Goal: Task Accomplishment & Management: Manage account settings

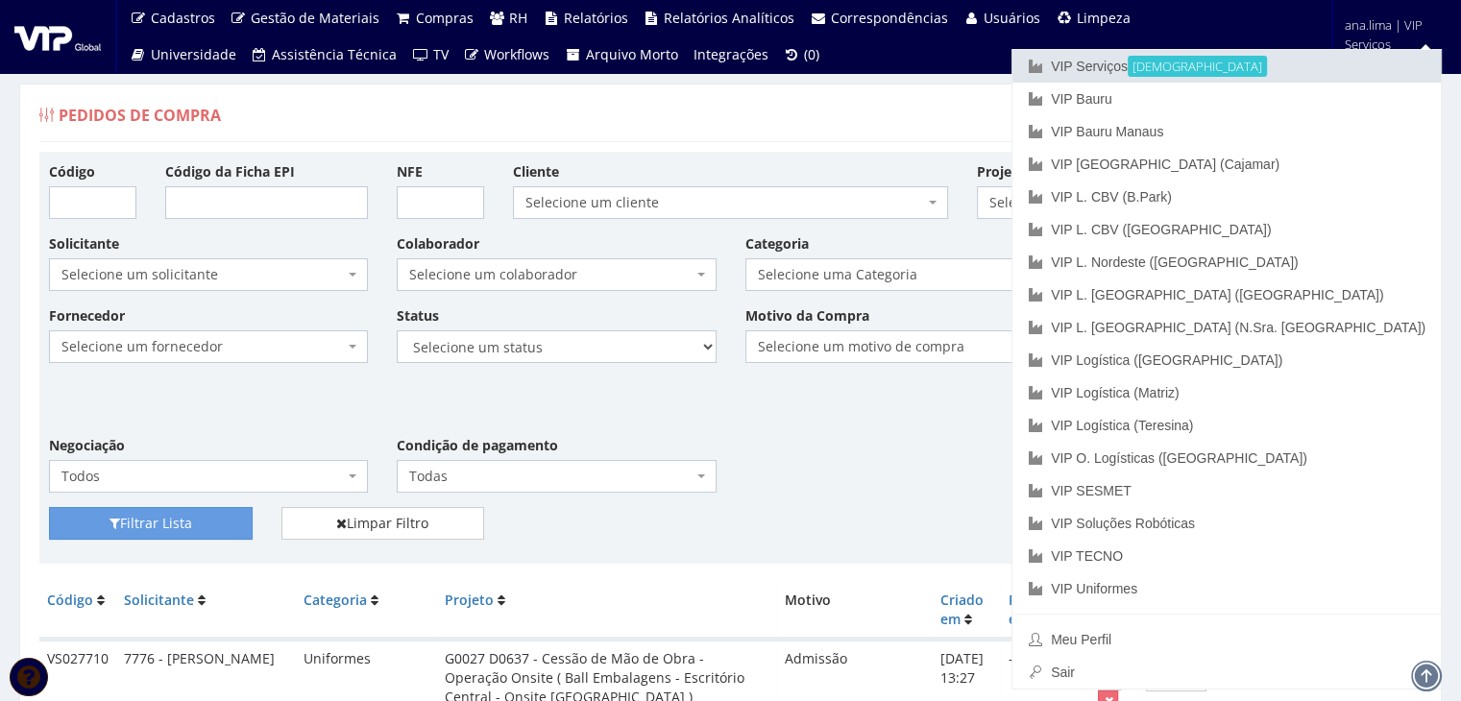
click at [1281, 66] on link "VIP Serviços Ativa" at bounding box center [1226, 66] width 428 height 33
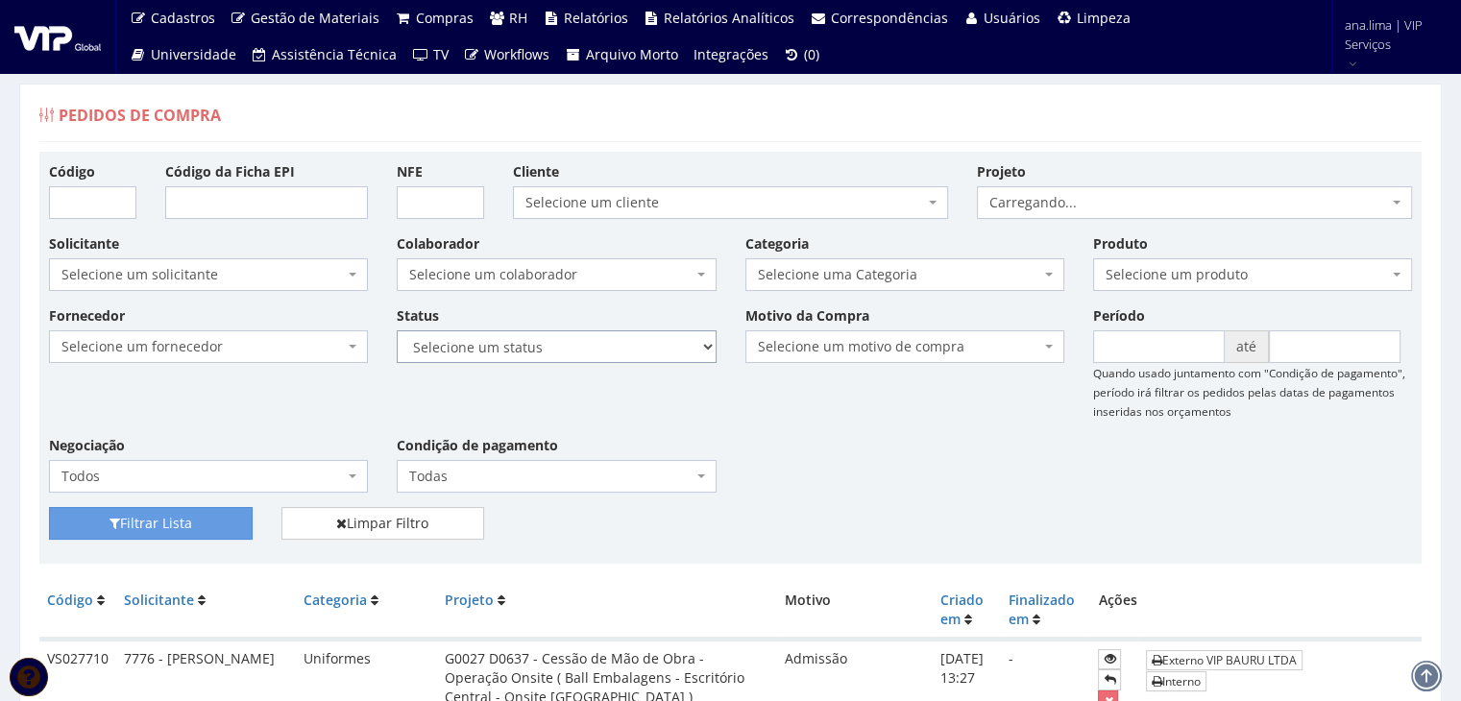
click at [647, 350] on select "Selecione um status Cancelado Aguardando Aprovação Diretoria Pedido Aprovado Ag…" at bounding box center [556, 346] width 319 height 33
select select "1"
click at [397, 330] on select "Selecione um status Cancelado Aguardando Aprovação Diretoria Pedido Aprovado Ag…" at bounding box center [556, 346] width 319 height 33
click at [191, 527] on button "Filtrar Lista" at bounding box center [151, 523] width 204 height 33
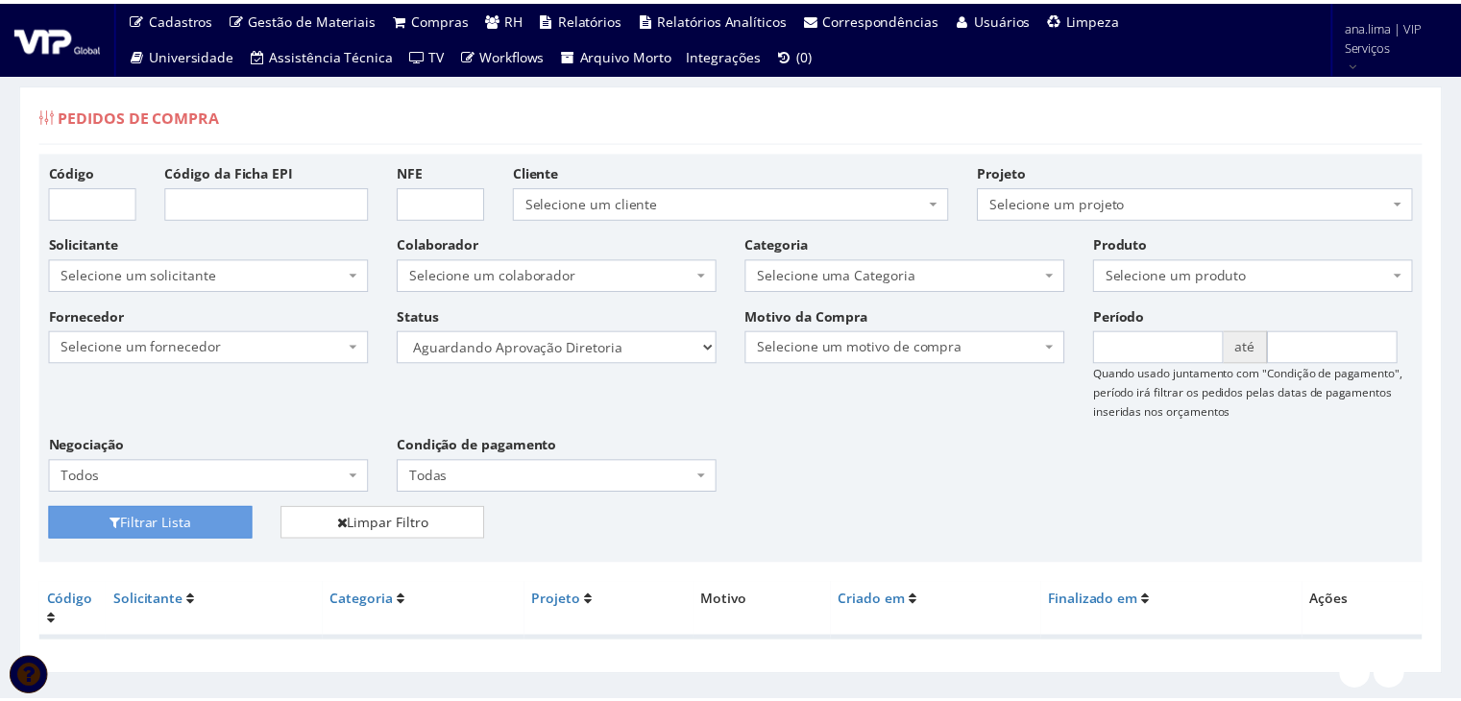
scroll to position [38, 0]
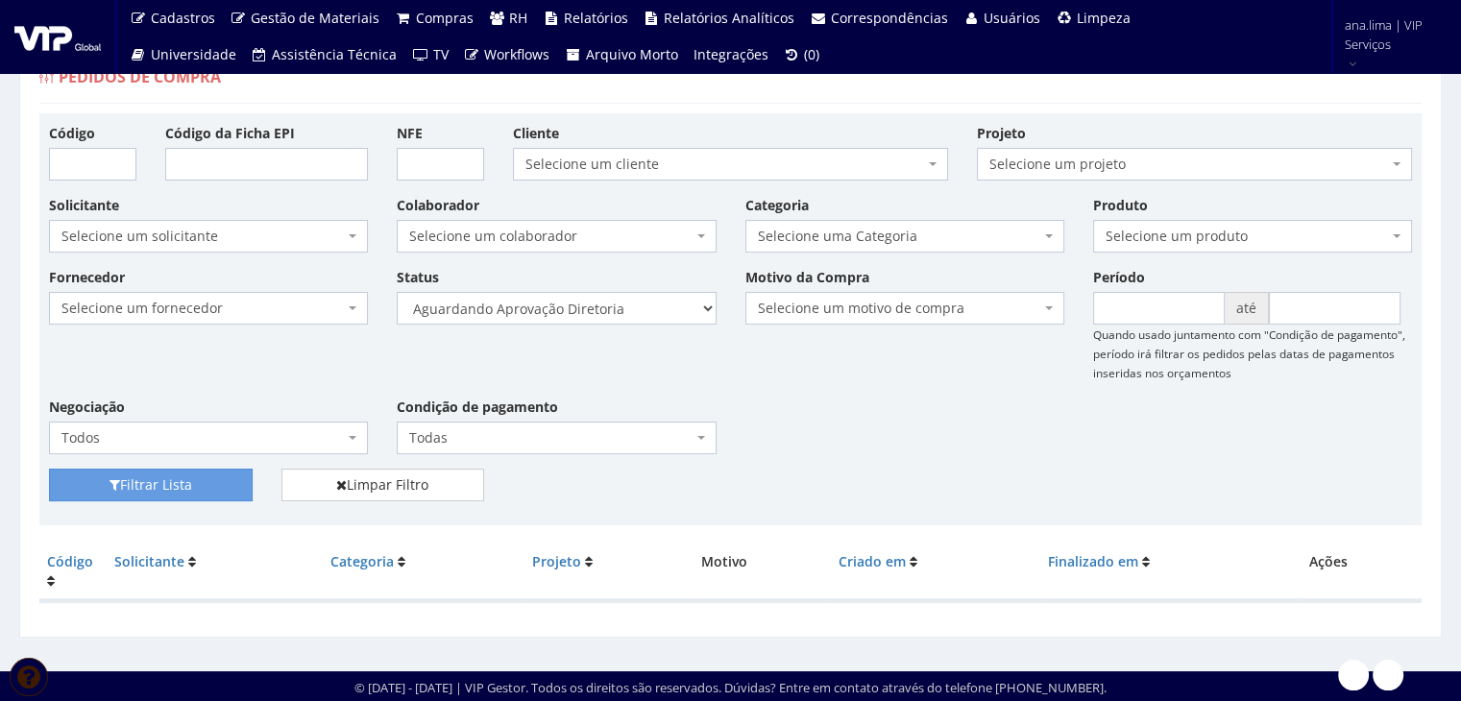
select select "4"
click at [397, 292] on select "Selecione um status Cancelado Aguardando Aprovação Diretoria Pedido Aprovado Ag…" at bounding box center [556, 308] width 319 height 33
drag, startPoint x: 242, startPoint y: 487, endPoint x: 814, endPoint y: 374, distance: 583.5
click at [245, 485] on button "Filtrar Lista" at bounding box center [151, 485] width 204 height 33
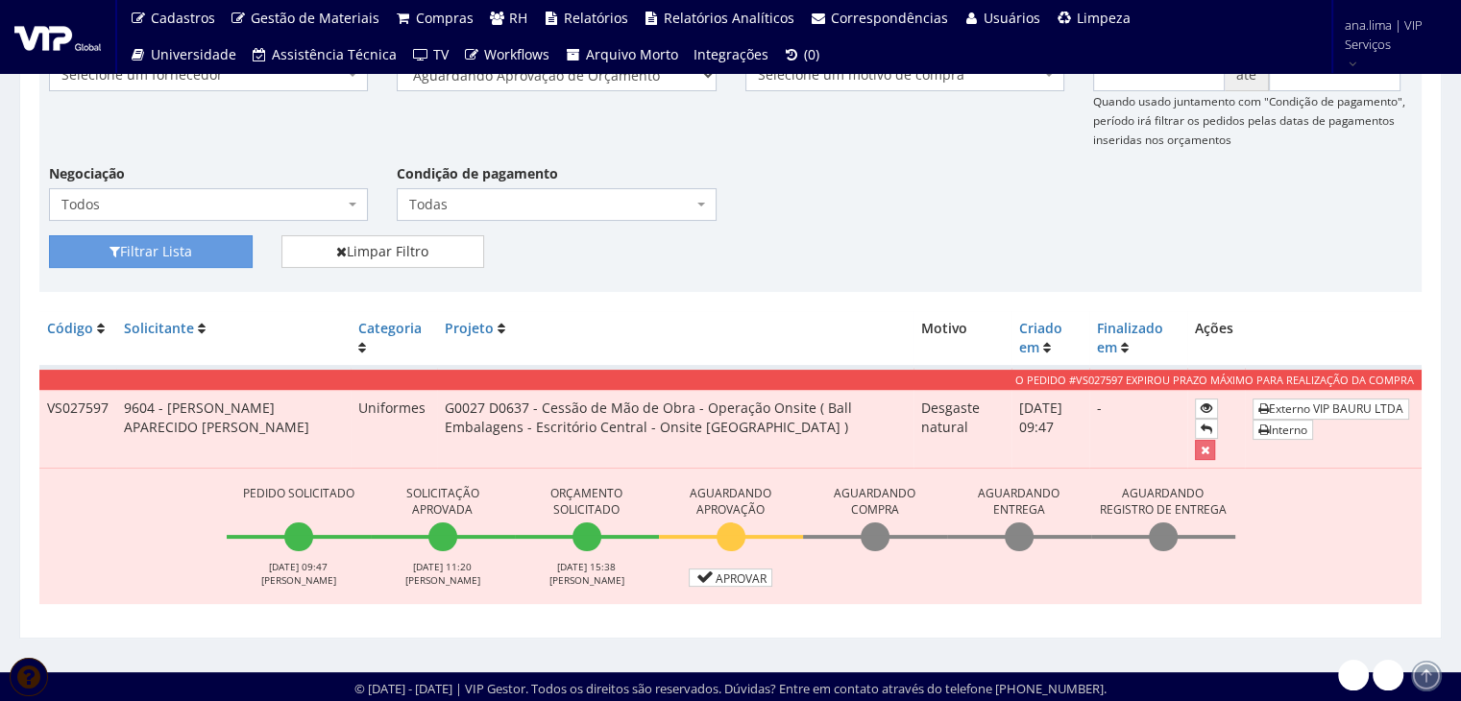
scroll to position [273, 0]
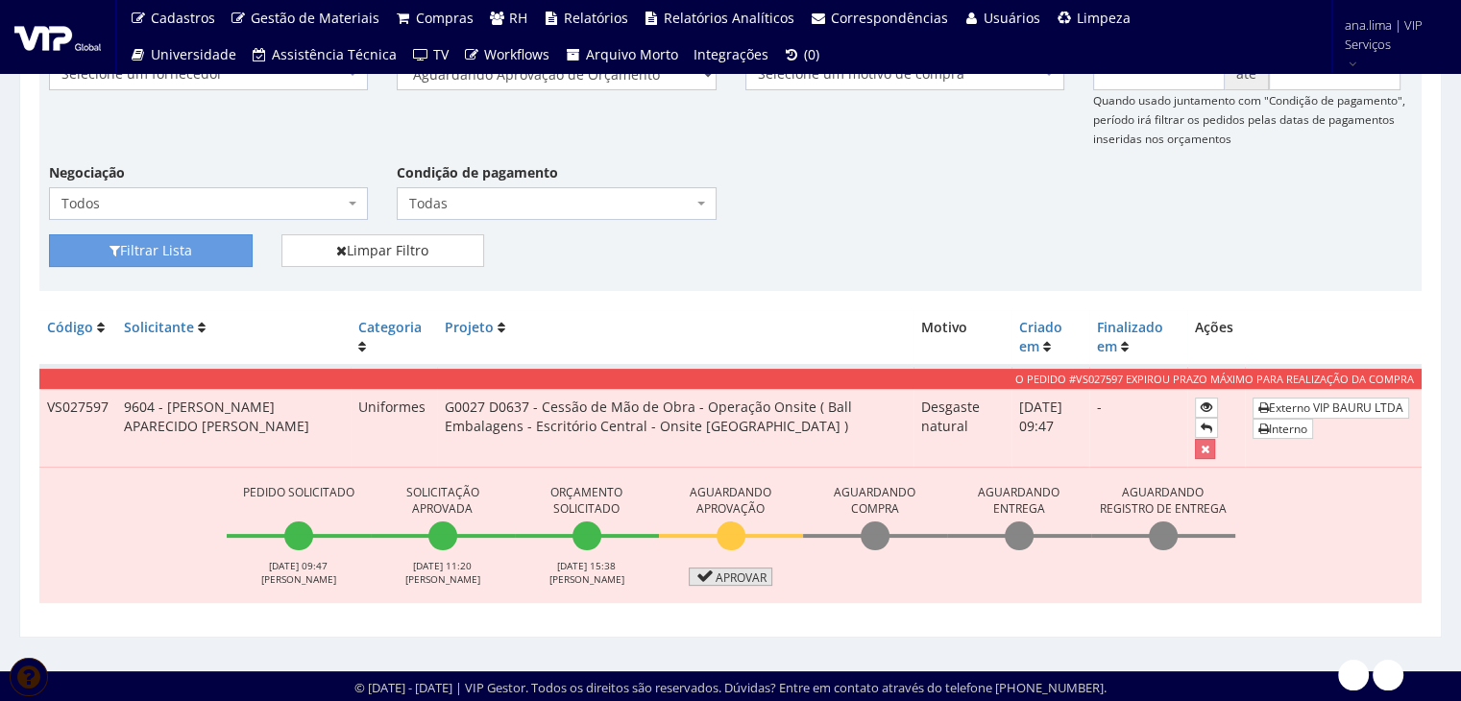
click at [734, 573] on link "Aprovar" at bounding box center [731, 577] width 85 height 18
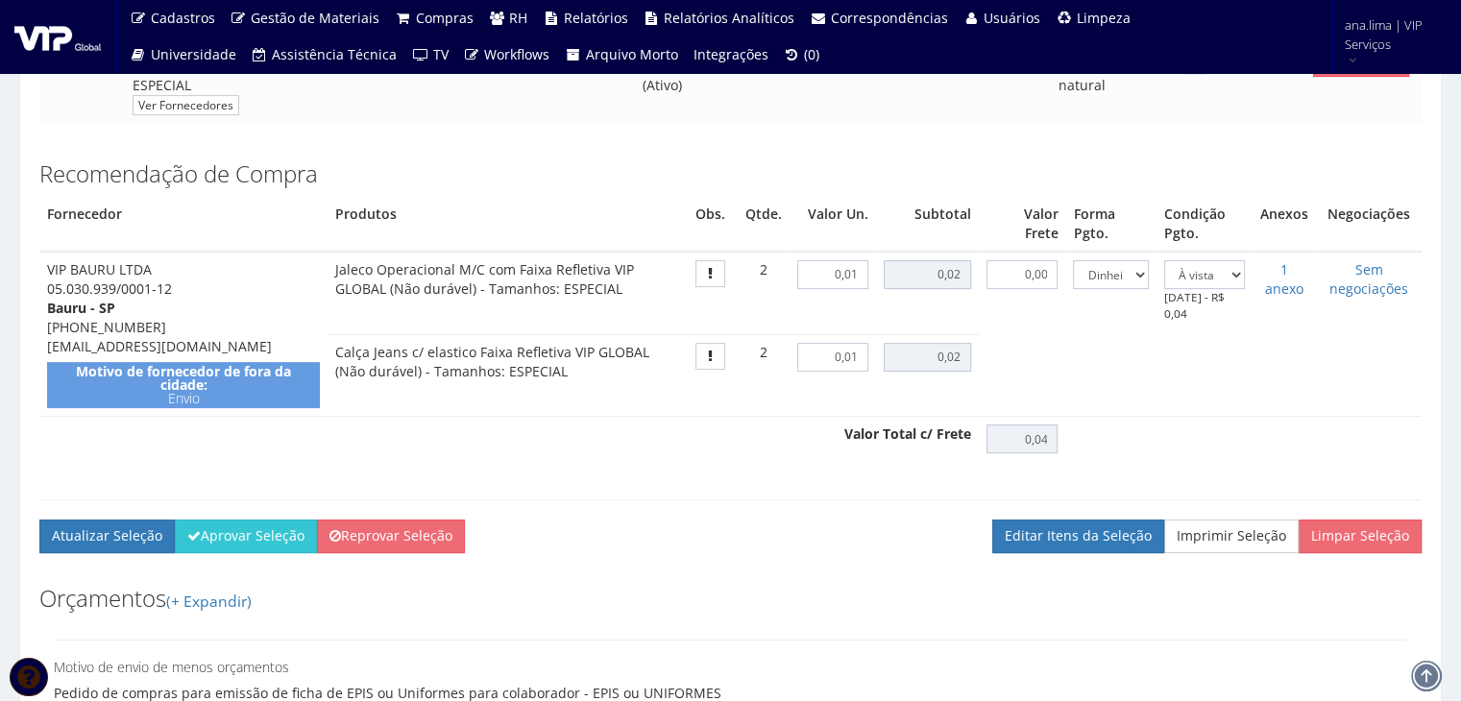
scroll to position [576, 0]
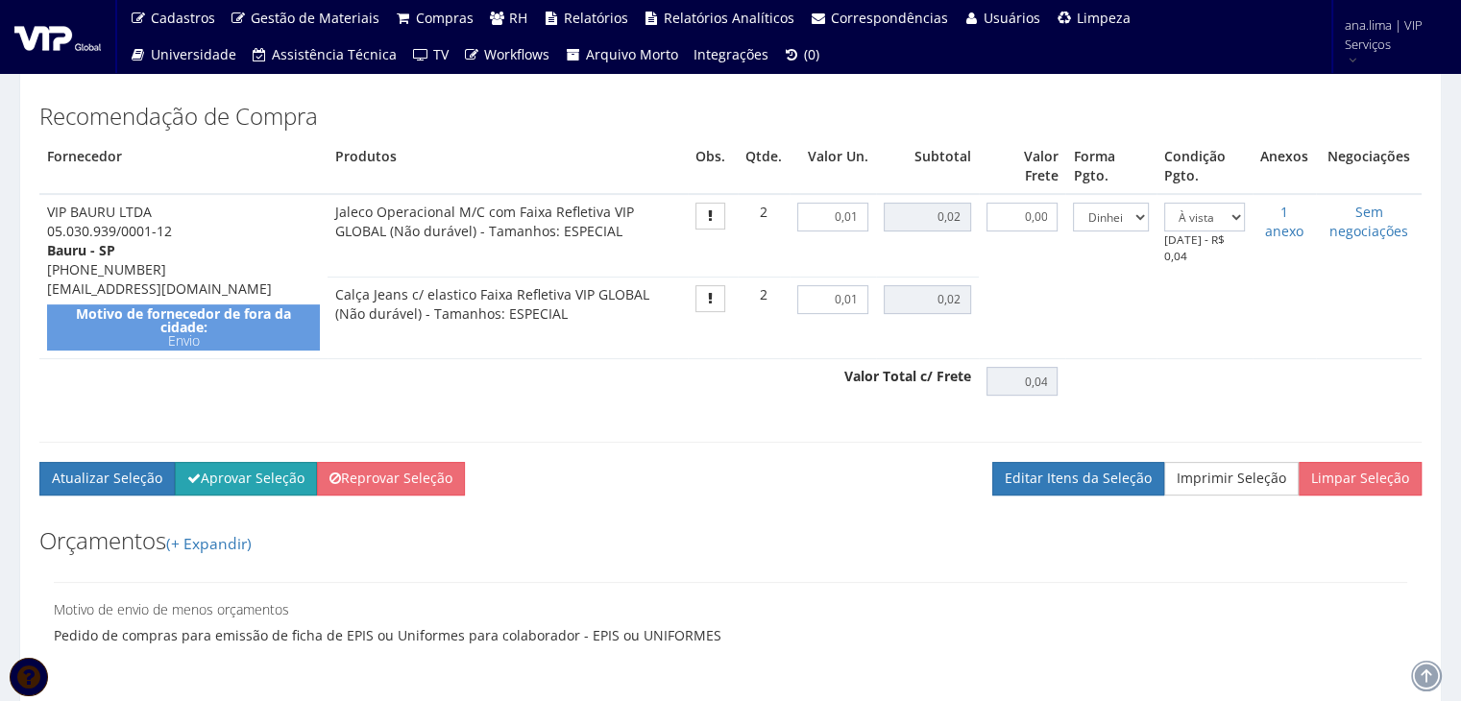
click at [288, 479] on button "Aprovar Seleção" at bounding box center [246, 478] width 142 height 33
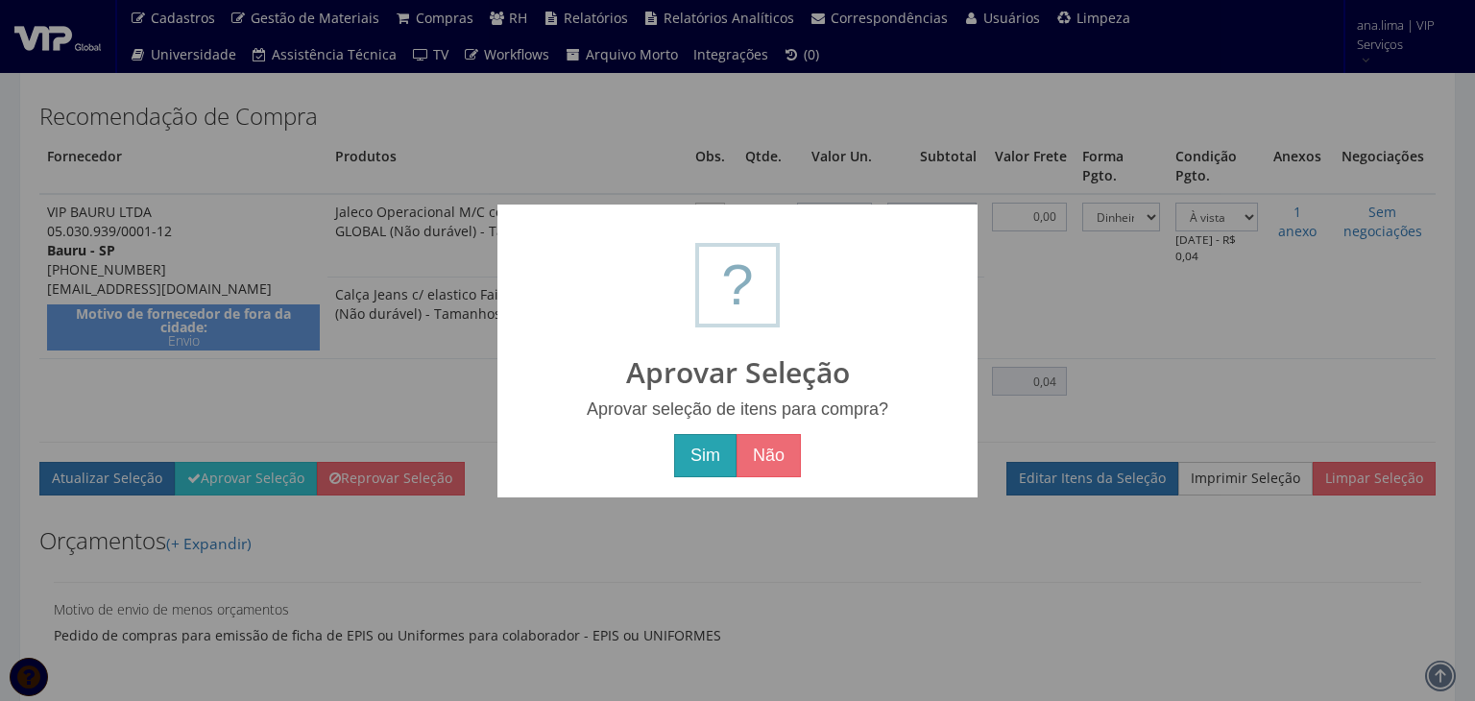
click at [692, 463] on button "Sim" at bounding box center [705, 456] width 62 height 44
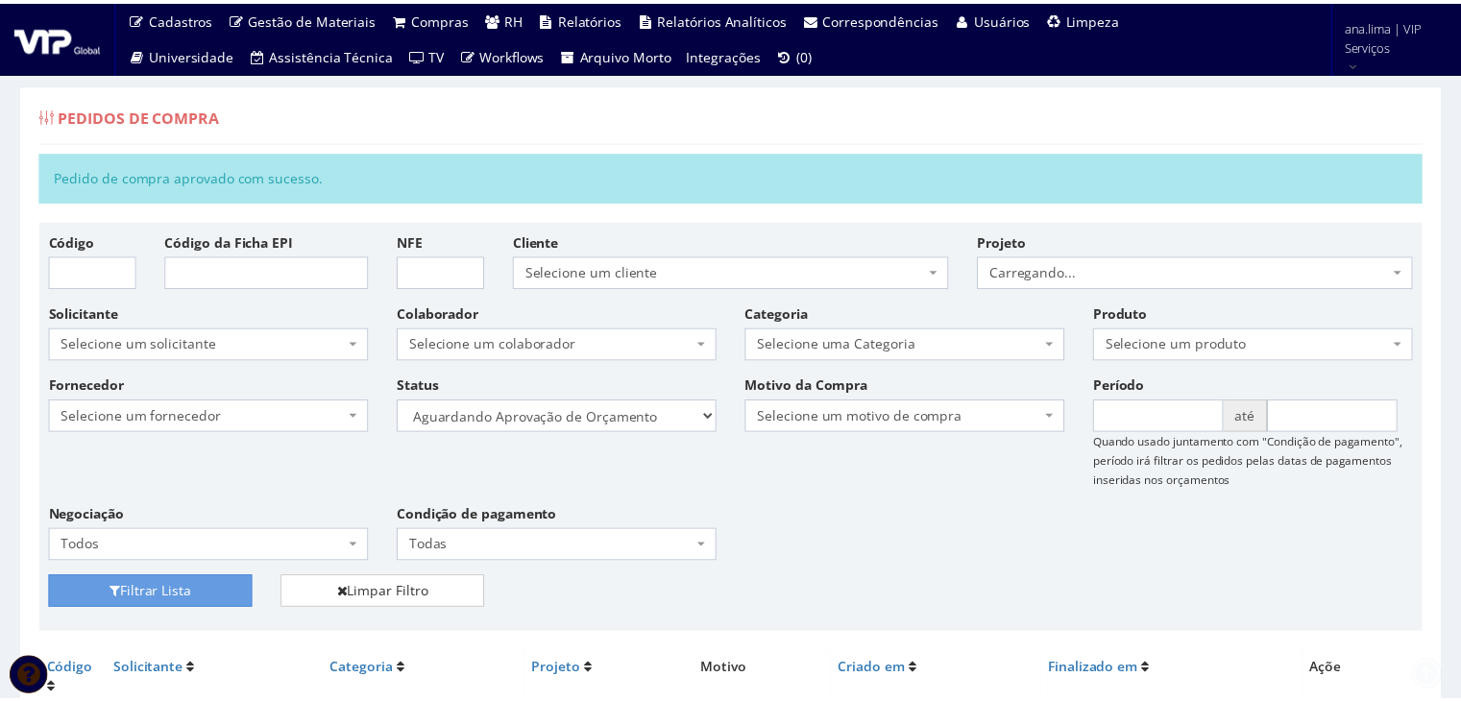
scroll to position [108, 0]
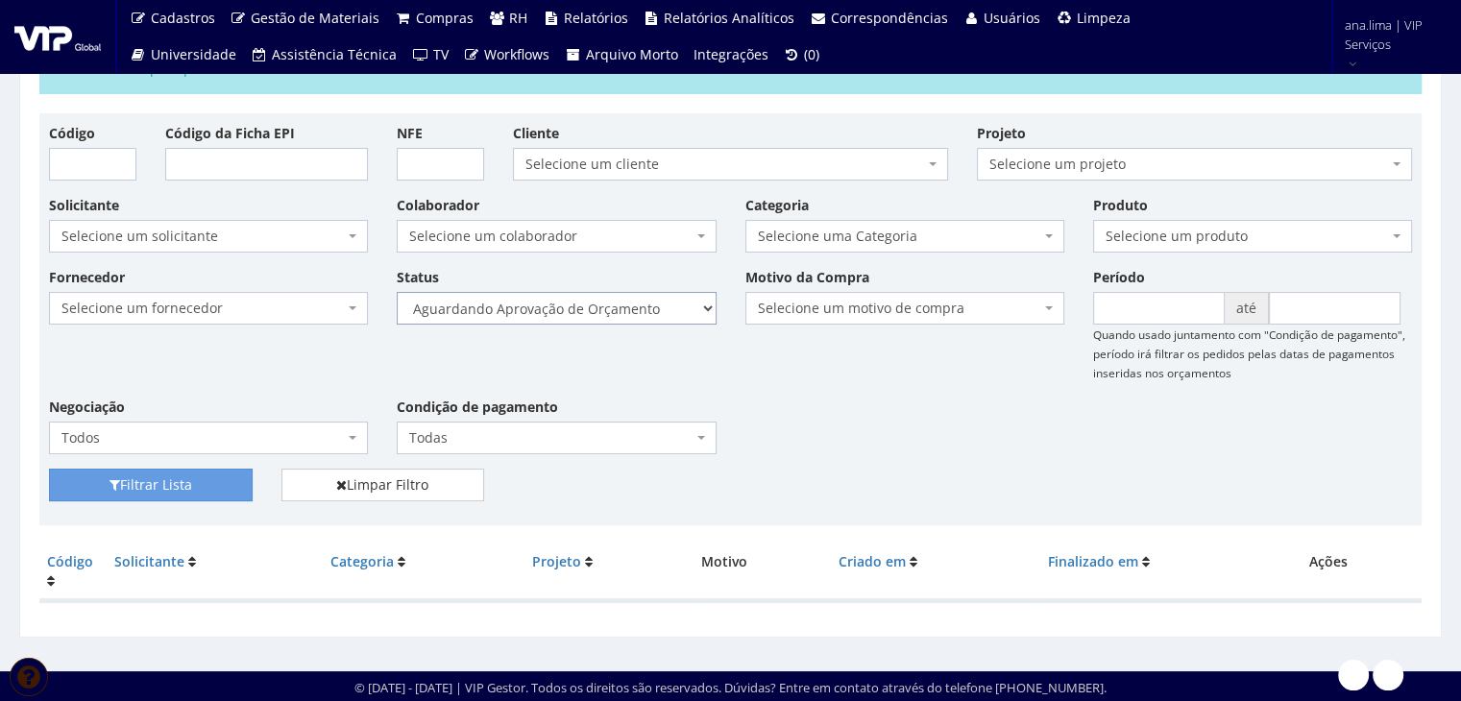
click at [665, 306] on select "Selecione um status Cancelado Aguardando Aprovação Diretoria Pedido Aprovado Ag…" at bounding box center [556, 308] width 319 height 33
select select "1"
click at [397, 292] on select "Selecione um status Cancelado Aguardando Aprovação Diretoria Pedido Aprovado Ag…" at bounding box center [556, 308] width 319 height 33
click at [230, 477] on button "Filtrar Lista" at bounding box center [151, 485] width 204 height 33
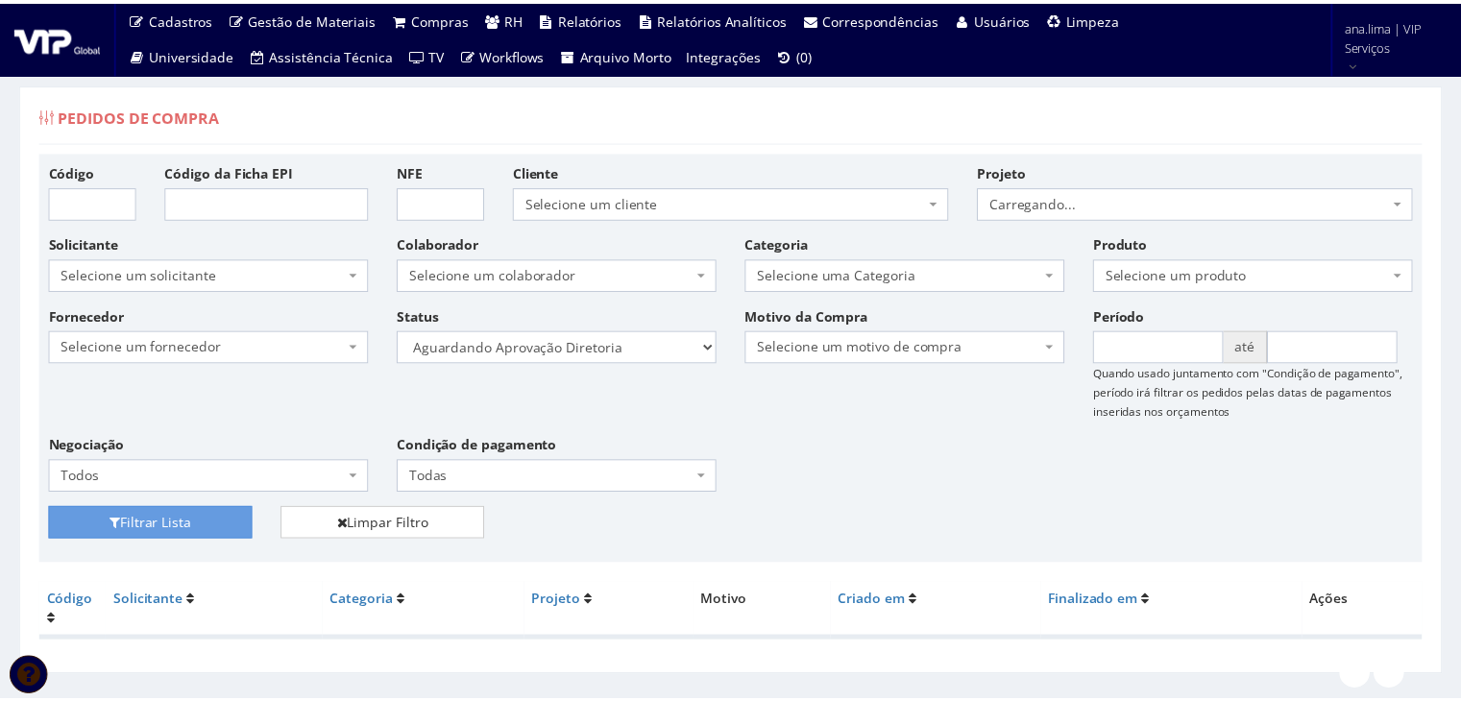
scroll to position [38, 0]
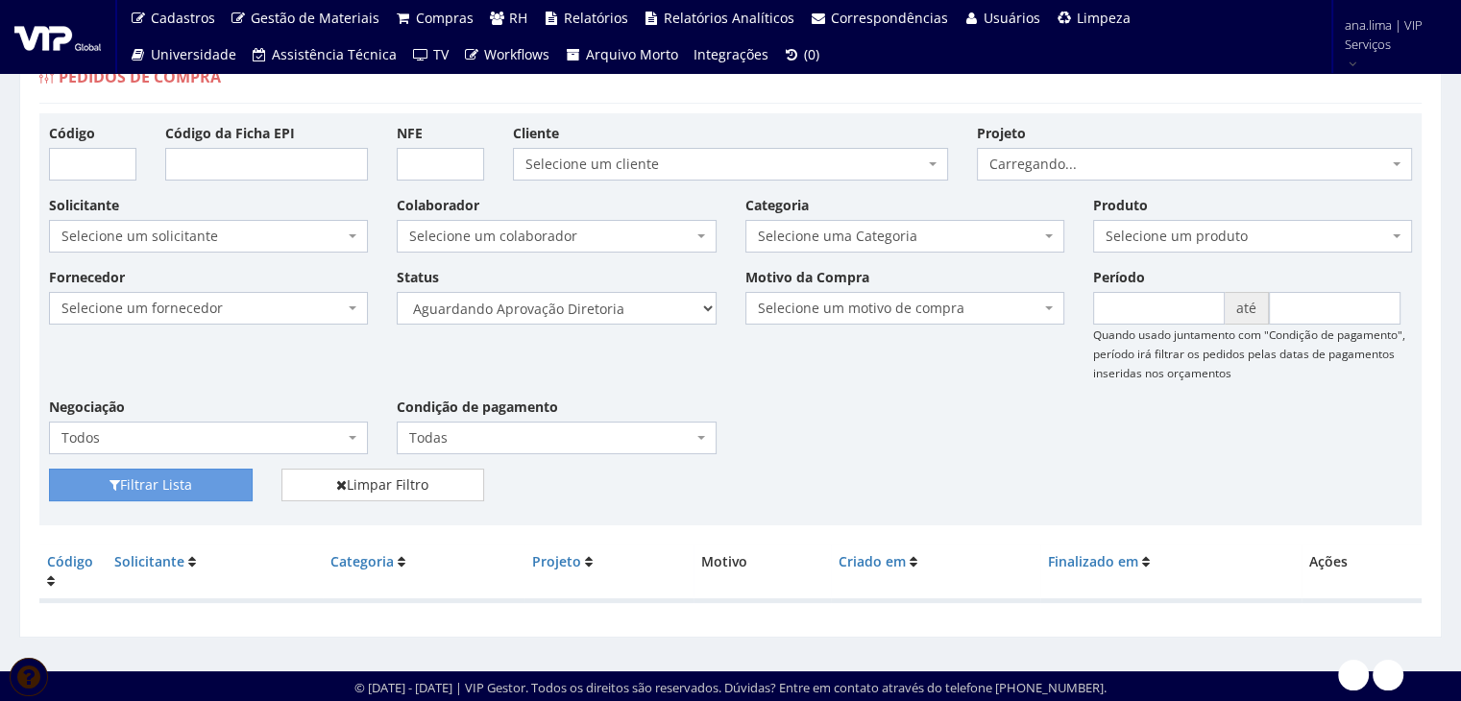
click at [672, 302] on select "Selecione um status Cancelado Aguardando Aprovação Diretoria Pedido Aprovado Ag…" at bounding box center [556, 308] width 319 height 33
click at [653, 302] on select "Selecione um status Cancelado Aguardando Aprovação Diretoria Pedido Aprovado Ag…" at bounding box center [556, 308] width 319 height 33
select select "4"
click at [397, 292] on select "Selecione um status Cancelado Aguardando Aprovação Diretoria Pedido Aprovado Ag…" at bounding box center [556, 308] width 319 height 33
drag, startPoint x: 231, startPoint y: 477, endPoint x: 588, endPoint y: 434, distance: 358.9
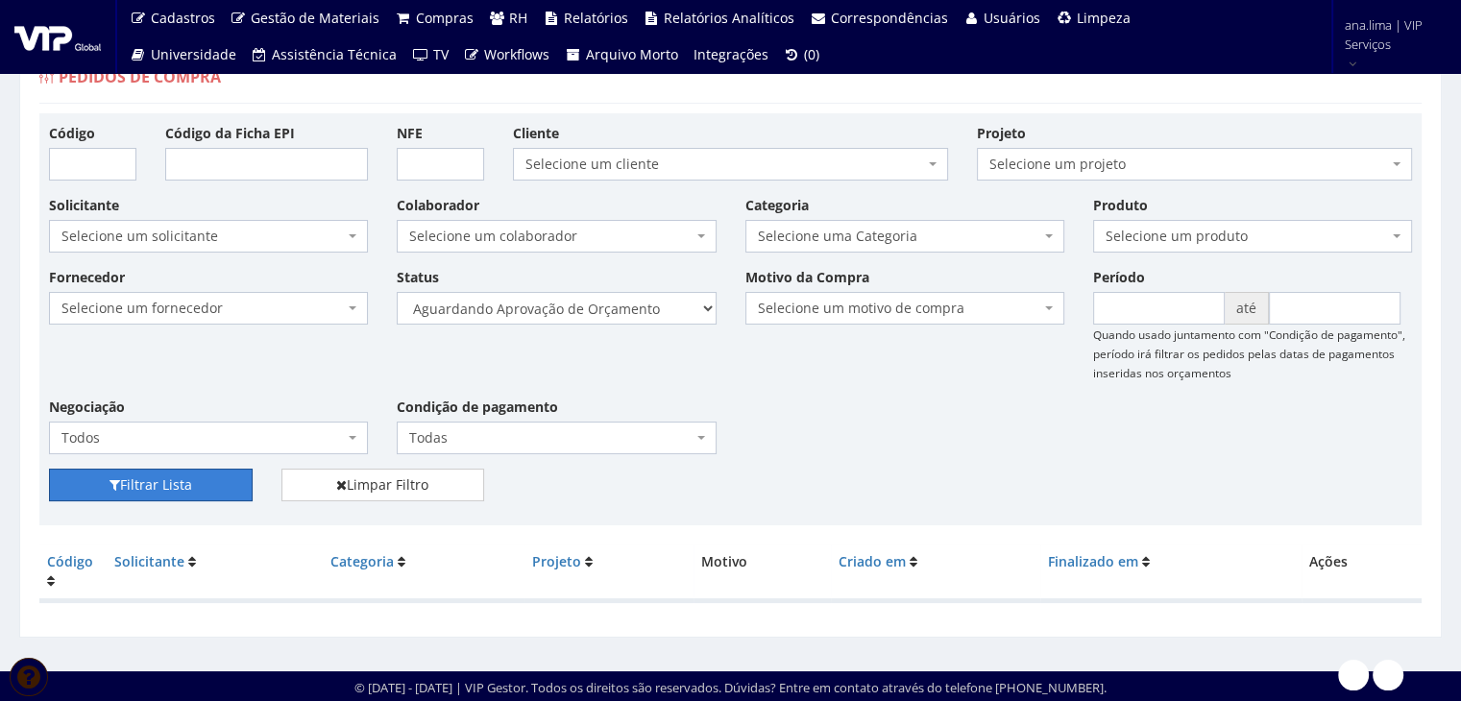
click at [232, 477] on button "Filtrar Lista" at bounding box center [151, 485] width 204 height 33
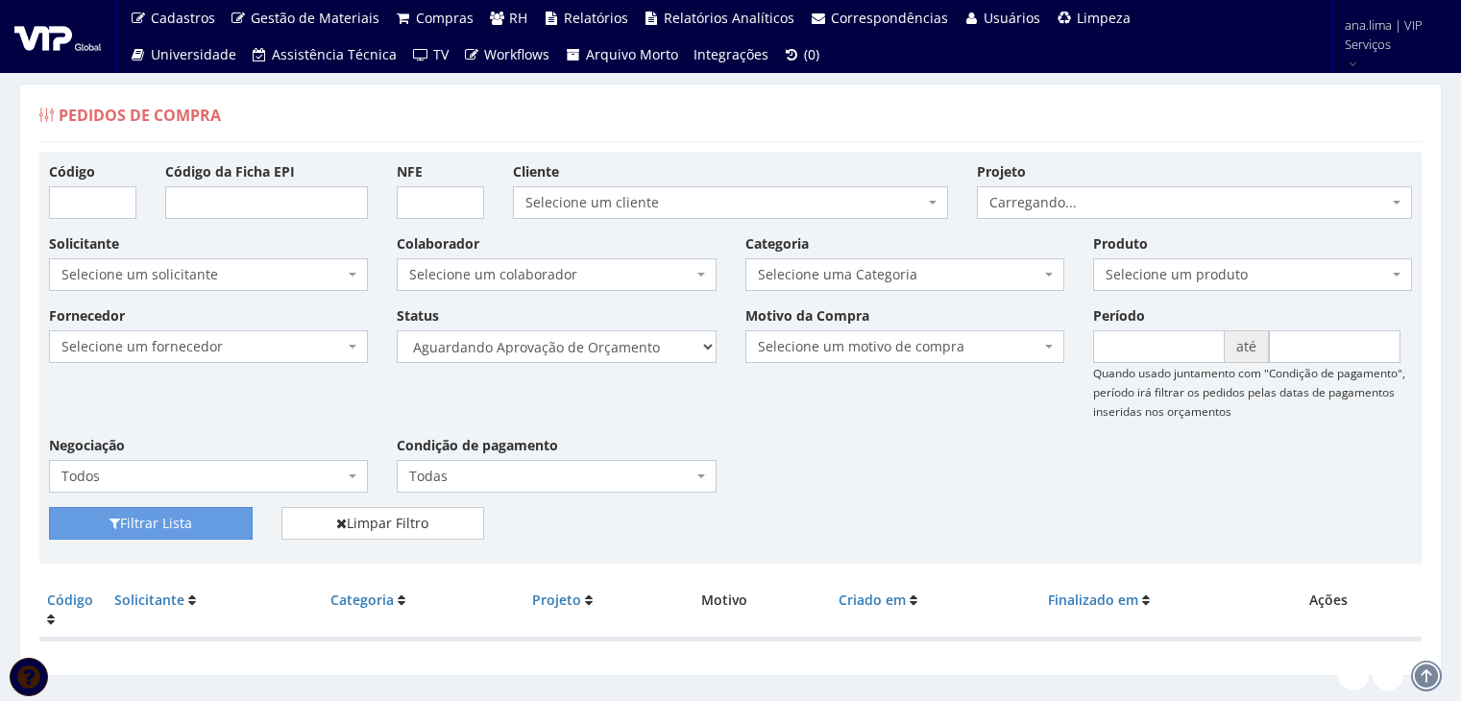
scroll to position [38, 0]
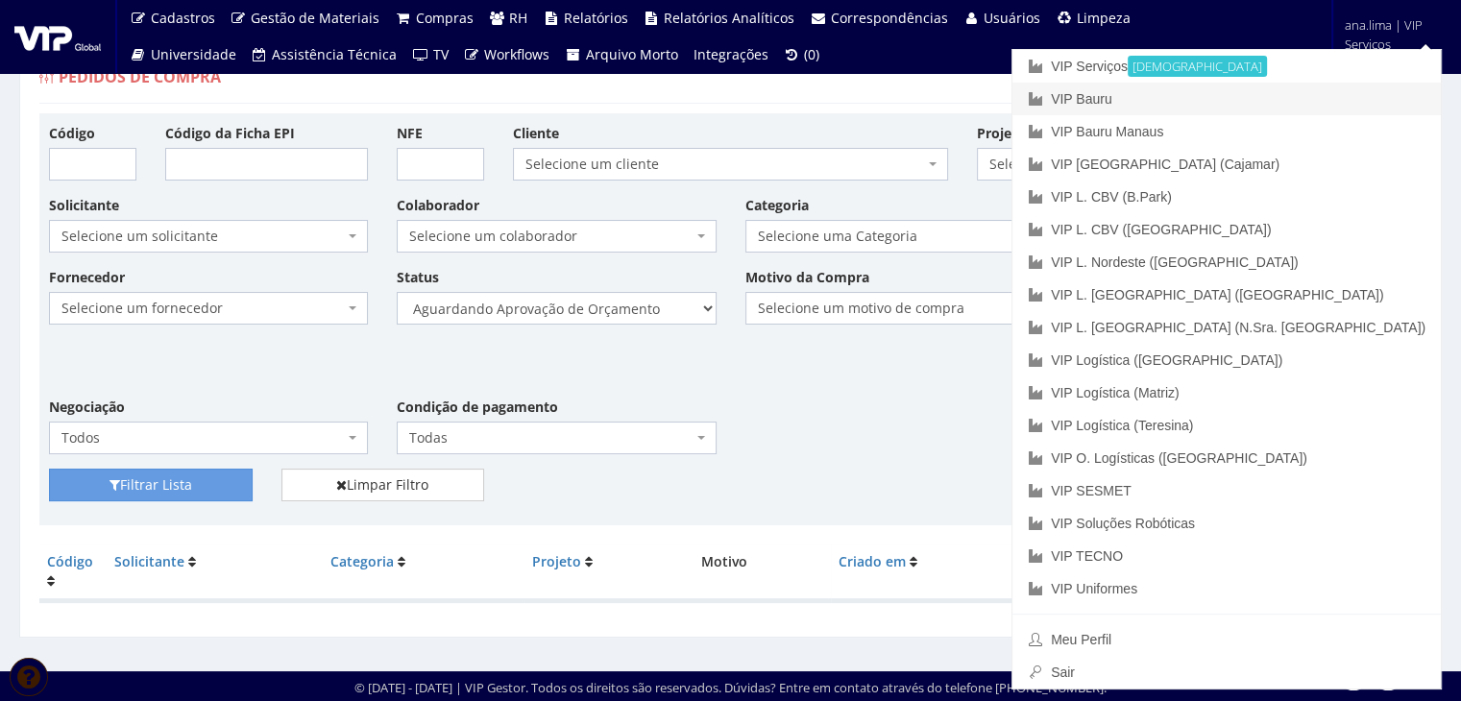
click at [1298, 103] on link "VIP Bauru" at bounding box center [1226, 99] width 428 height 33
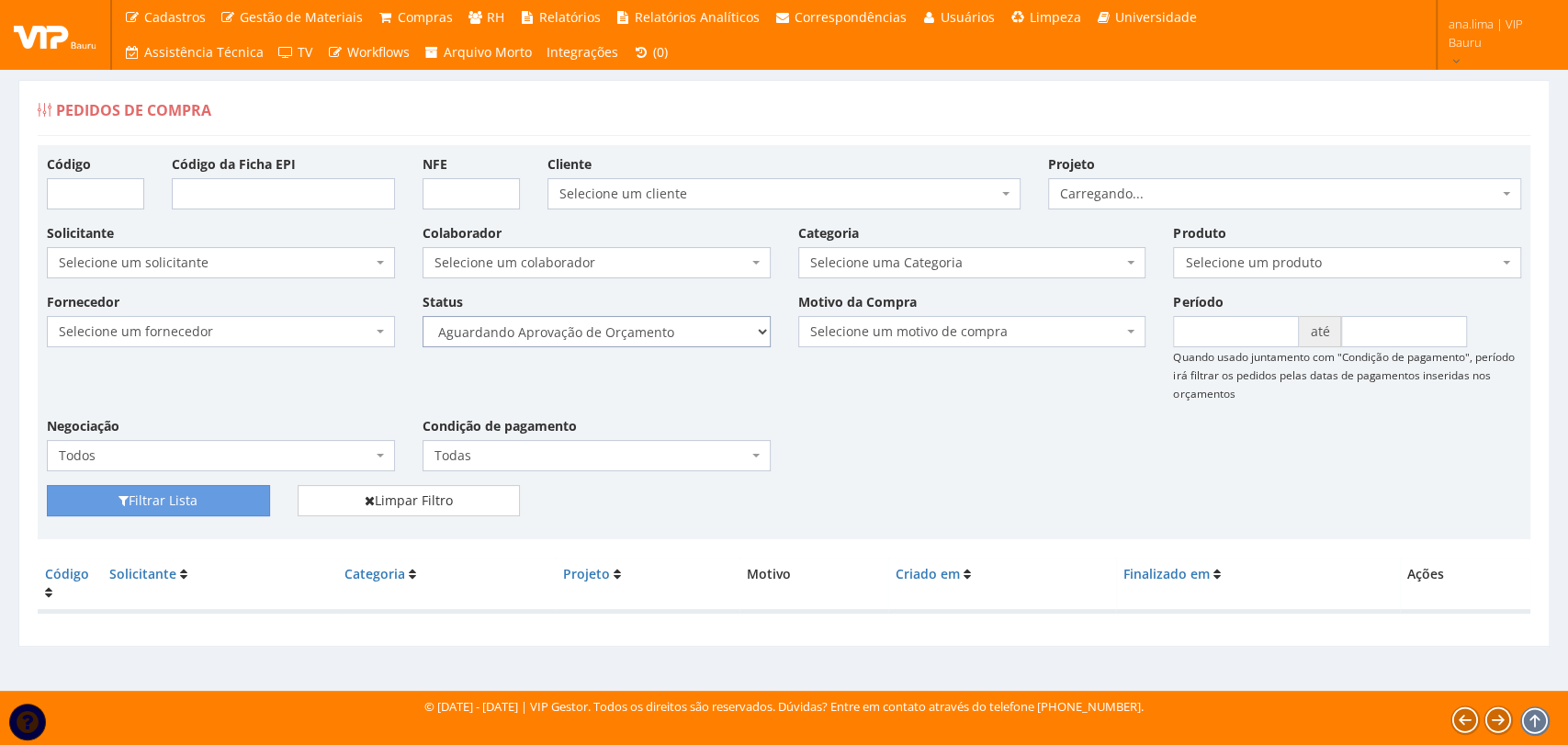
click at [708, 331] on select "Selecione um status Cancelado Aguardando Aprovação Diretoria Pedido Aprovado Ag…" at bounding box center [597, 331] width 348 height 32
select select "1"
click at [423, 316] on select "Selecione um status Cancelado Aguardando Aprovação Diretoria Pedido Aprovado Ag…" at bounding box center [597, 331] width 348 height 32
click at [255, 497] on button "Filtrar Lista" at bounding box center [158, 500] width 223 height 32
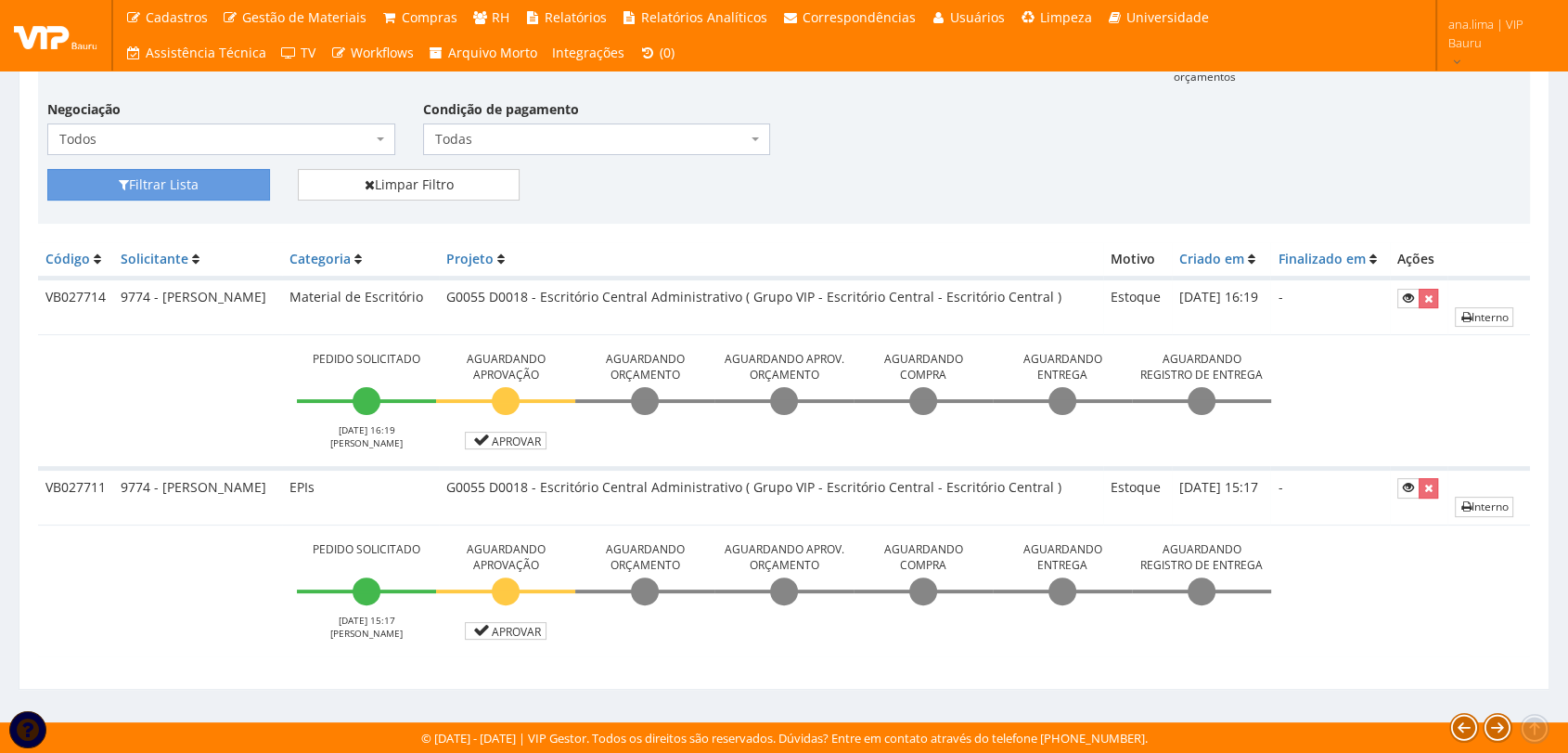
scroll to position [341, 0]
drag, startPoint x: 515, startPoint y: 438, endPoint x: 651, endPoint y: 405, distance: 139.9
click at [516, 438] on link "Aprovar" at bounding box center [505, 441] width 82 height 17
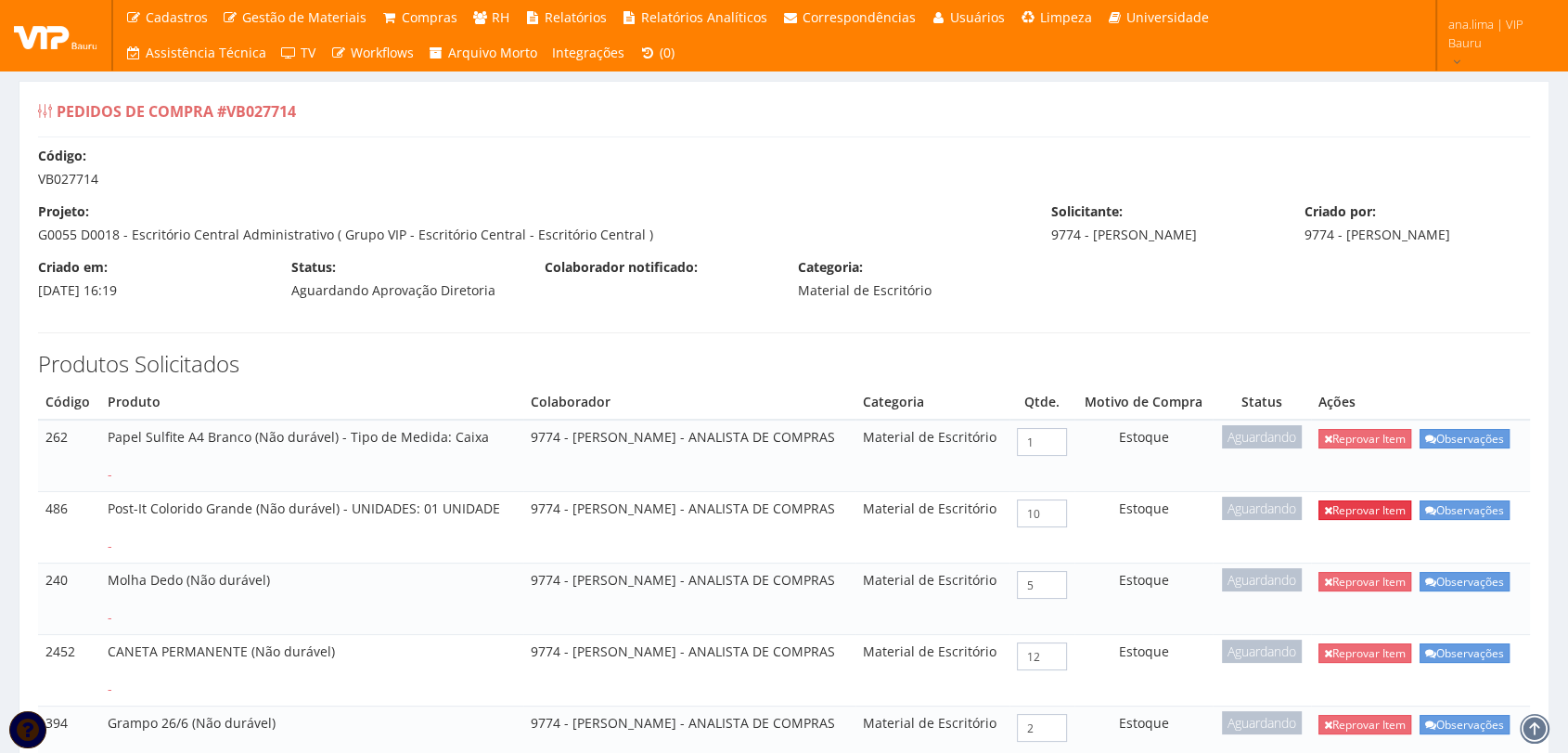
click at [1371, 520] on link "Reprovar Item" at bounding box center [1365, 510] width 93 height 19
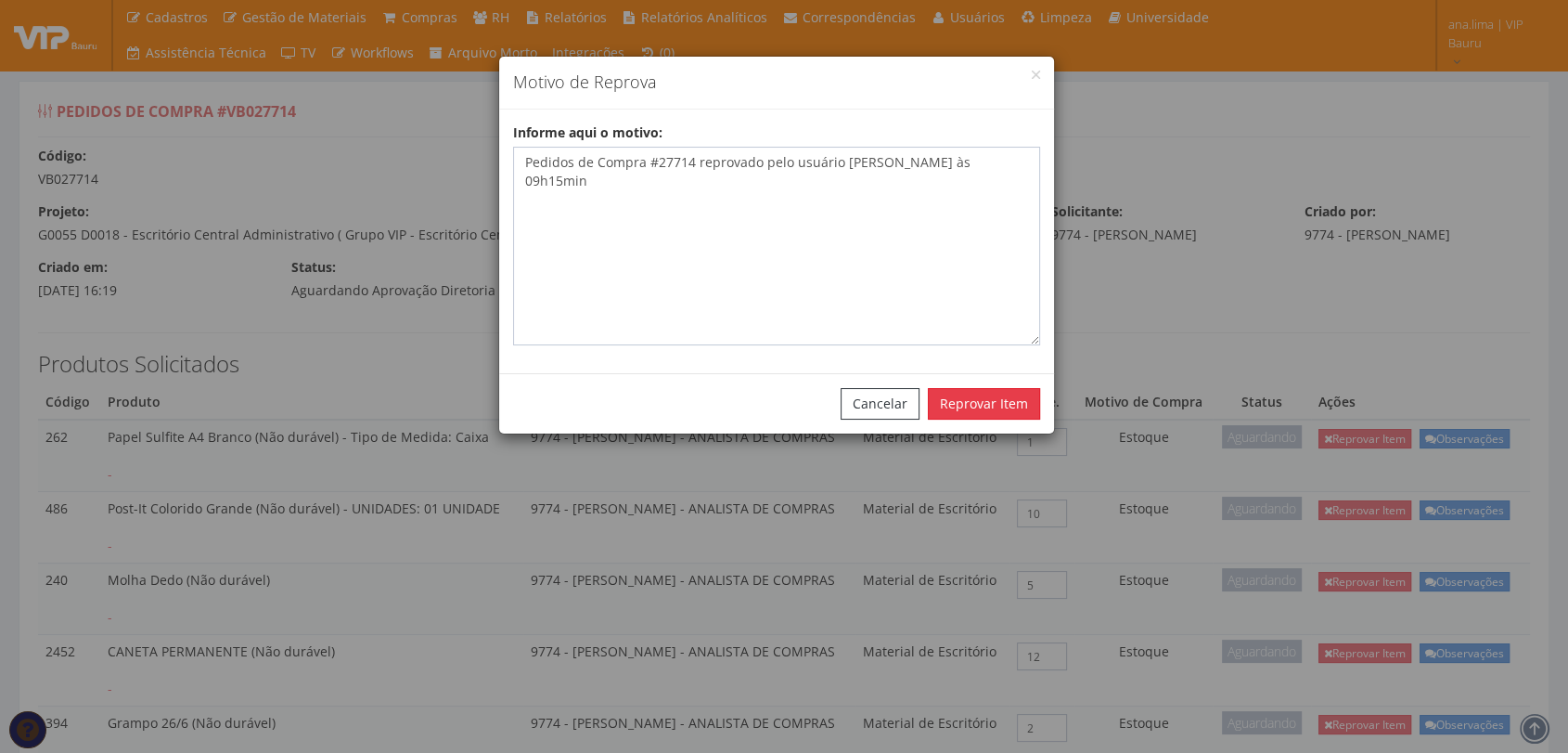
click at [976, 403] on button "Reprovar Item" at bounding box center [984, 403] width 112 height 32
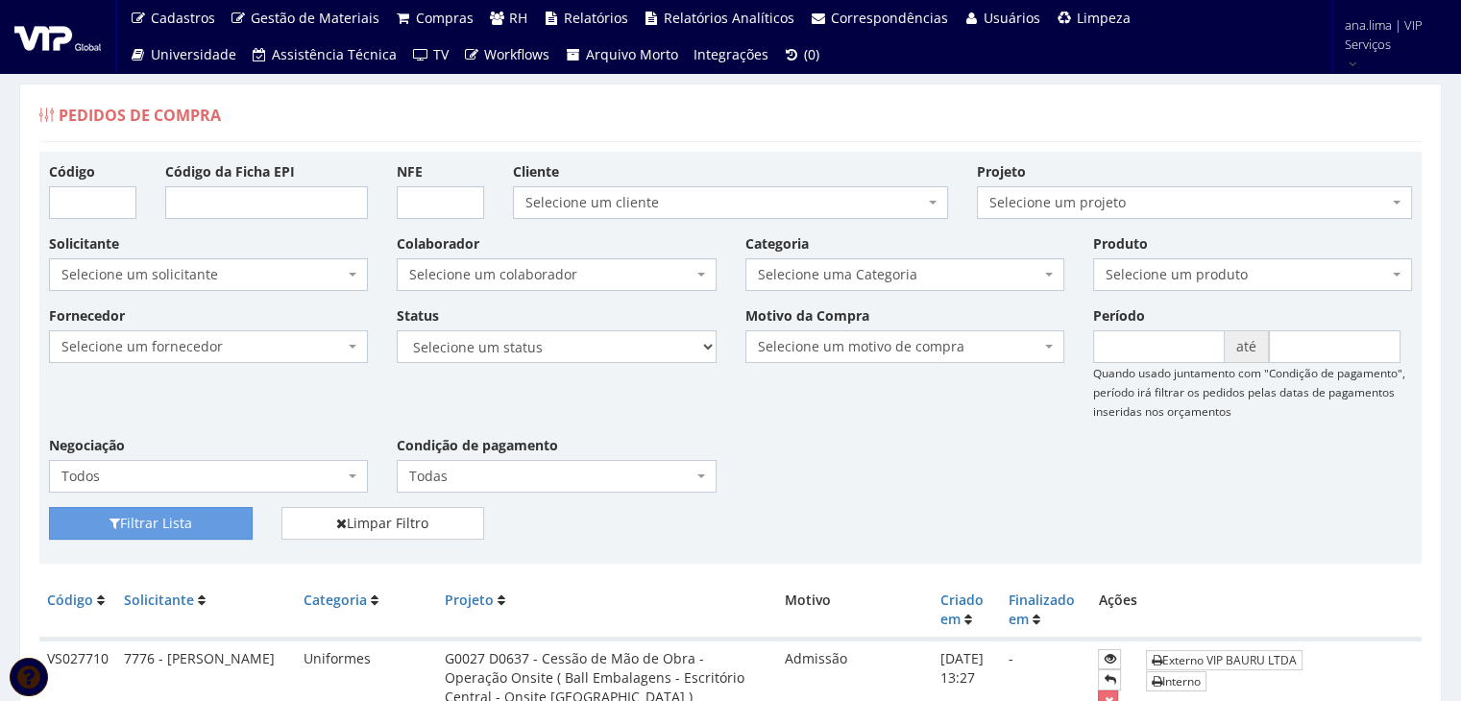
click at [581, 251] on div "Colaborador Selecione um colaborador 8155 - ADRIANO DE FREITAS RODRIGUES 7003/0…" at bounding box center [556, 262] width 348 height 58
click at [581, 270] on span "Selecione um colaborador" at bounding box center [550, 274] width 282 height 19
click at [597, 351] on select "Selecione um status Cancelado Aguardando Aprovação Diretoria Pedido Aprovado Ag…" at bounding box center [556, 346] width 319 height 33
select select "1"
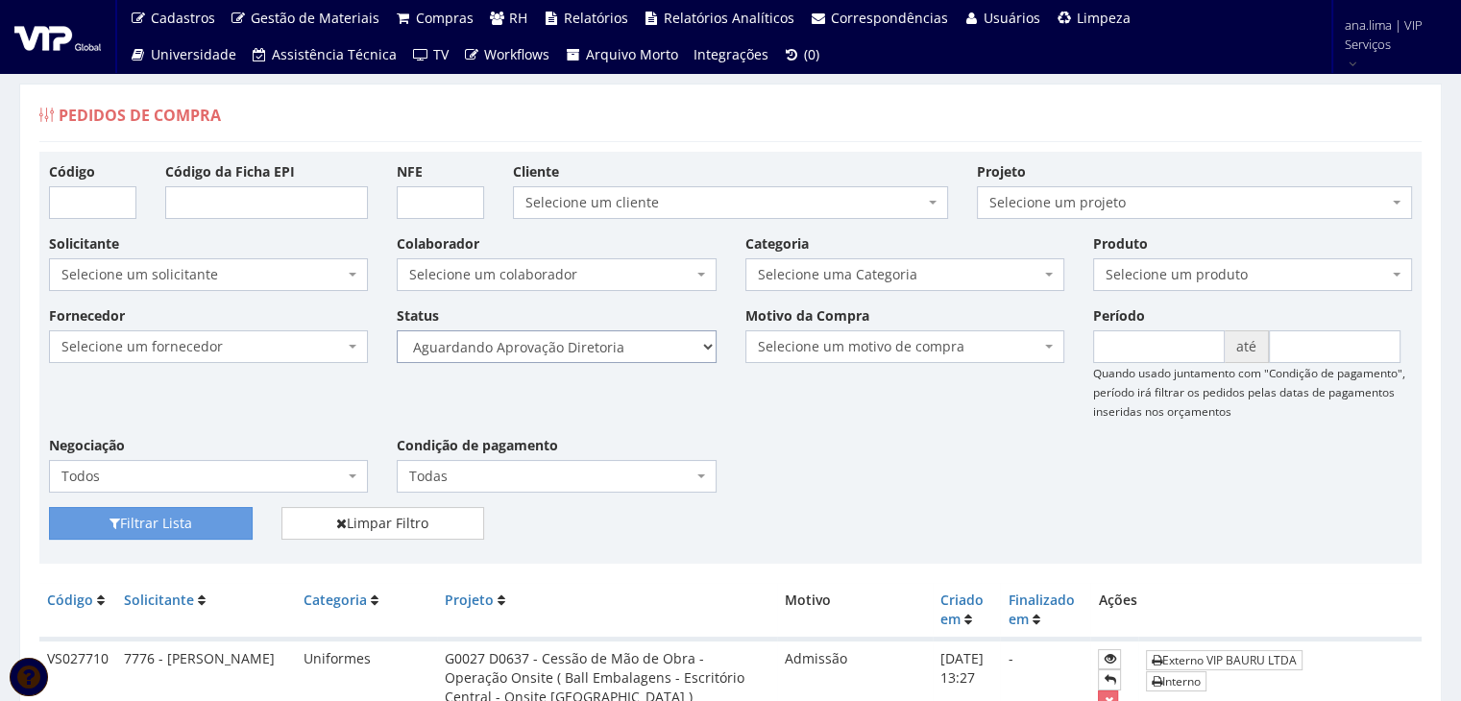
click at [397, 330] on select "Selecione um status Cancelado Aguardando Aprovação Diretoria Pedido Aprovado Ag…" at bounding box center [556, 346] width 319 height 33
click at [228, 525] on button "Filtrar Lista" at bounding box center [151, 523] width 204 height 33
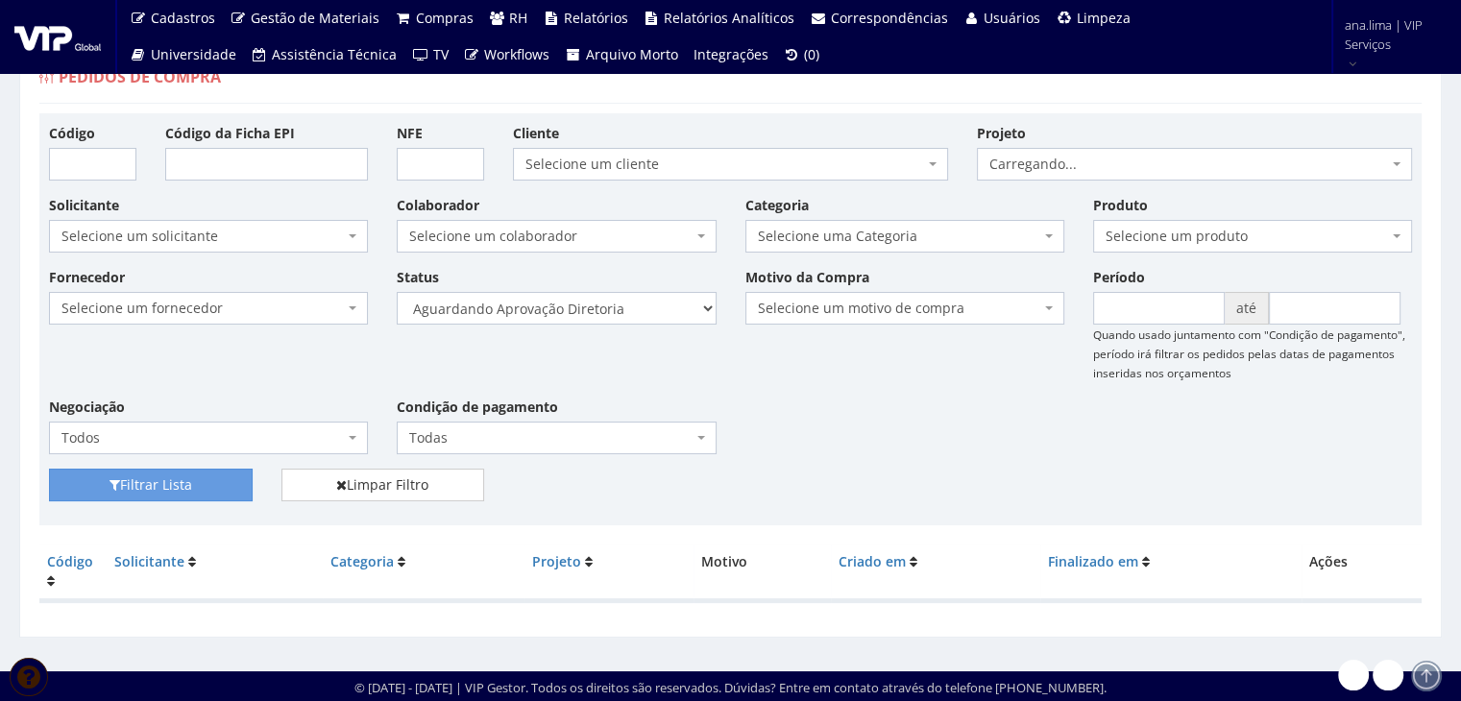
scroll to position [38, 0]
click at [646, 303] on select "Selecione um status Cancelado Aguardando Aprovação Diretoria Pedido Aprovado Ag…" at bounding box center [556, 308] width 319 height 33
select select "4"
click at [397, 292] on select "Selecione um status Cancelado Aguardando Aprovação Diretoria Pedido Aprovado Ag…" at bounding box center [556, 308] width 319 height 33
click at [201, 489] on button "Filtrar Lista" at bounding box center [151, 485] width 204 height 33
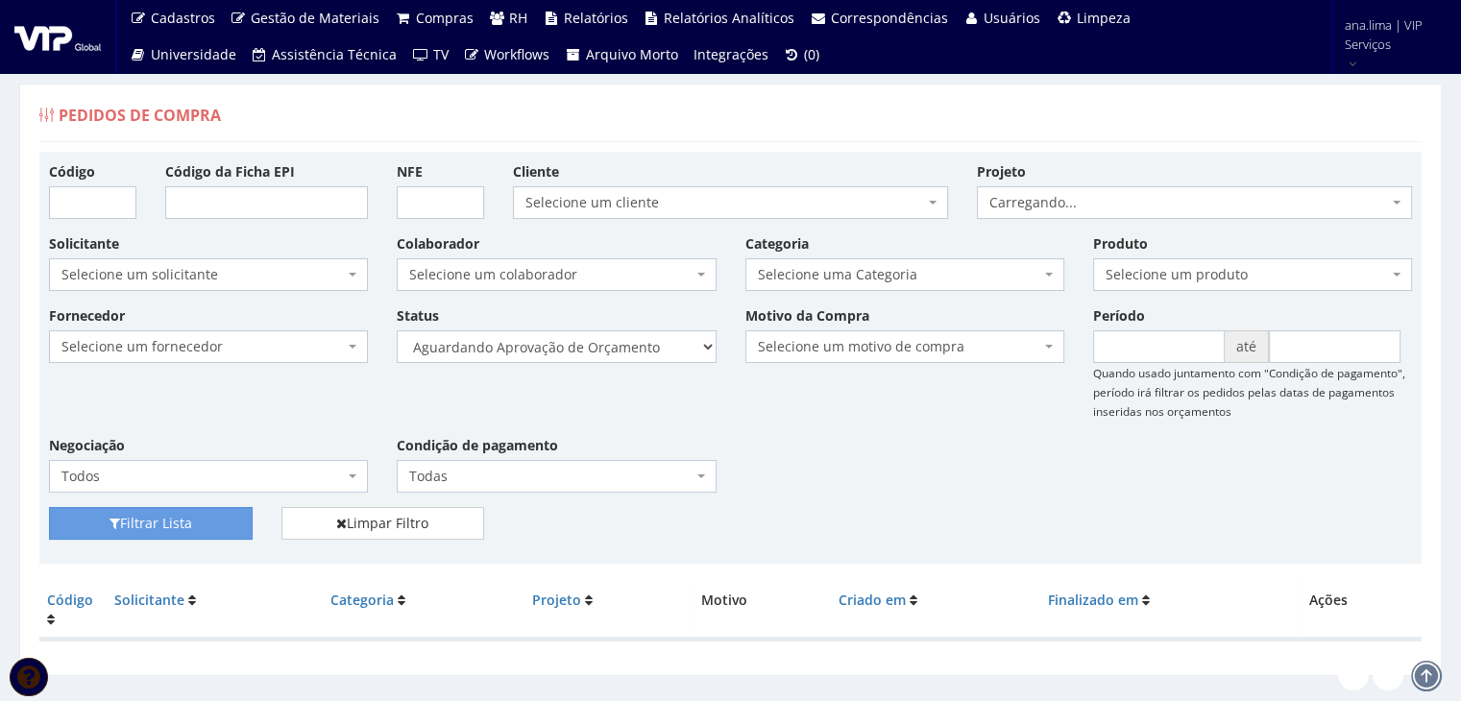
scroll to position [38, 0]
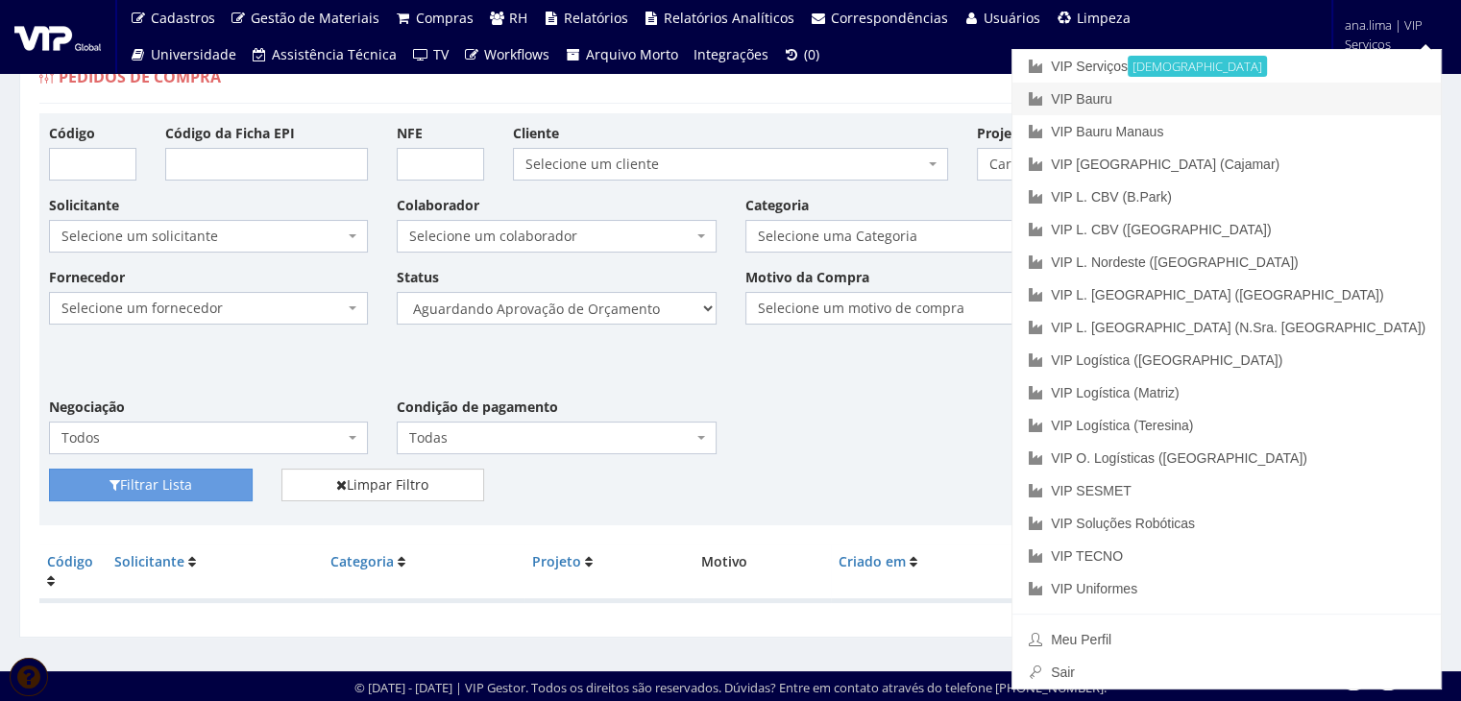
click at [1335, 85] on link "VIP Bauru" at bounding box center [1226, 99] width 428 height 33
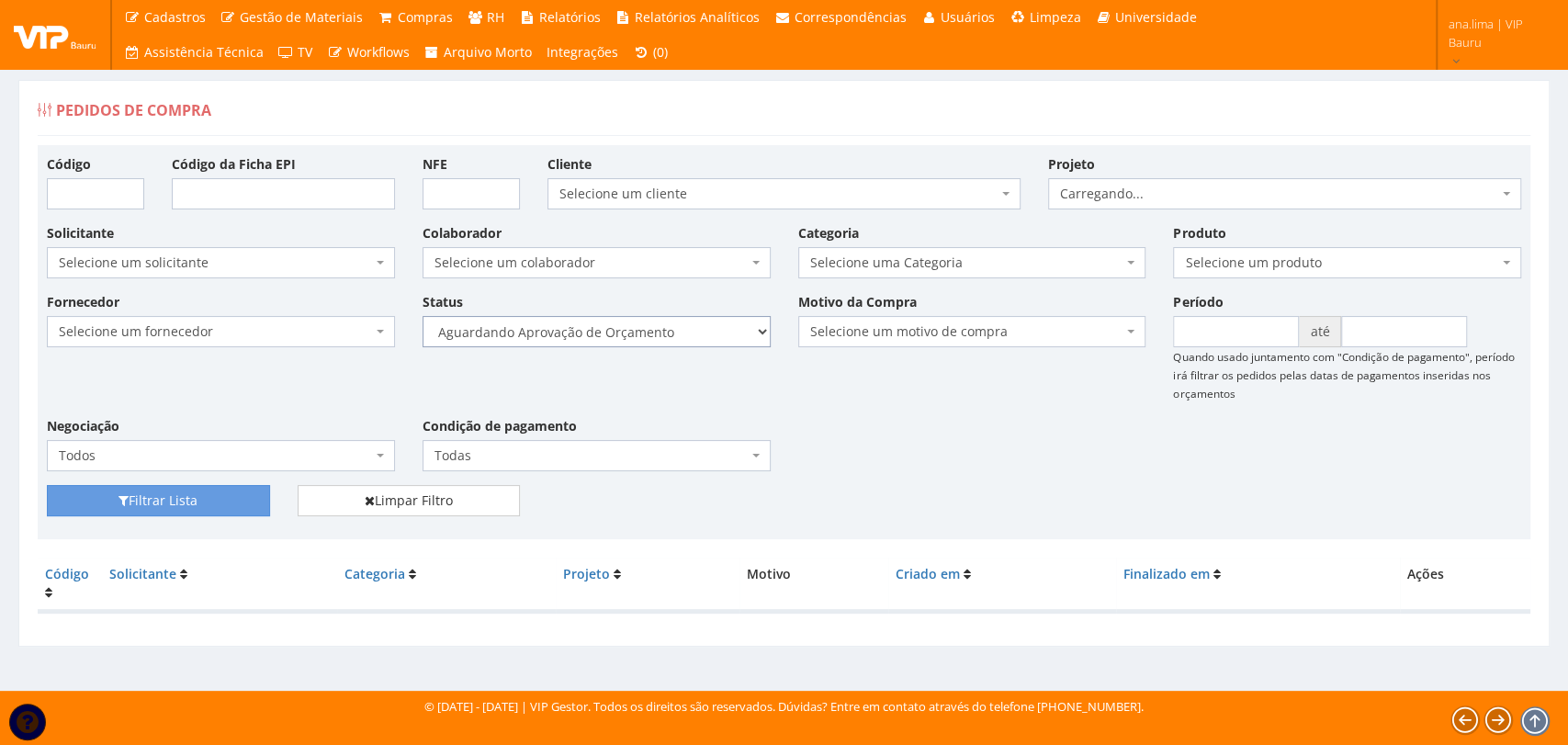
click at [693, 333] on select "Selecione um status Cancelado Aguardando Aprovação Diretoria Pedido Aprovado Ag…" at bounding box center [597, 331] width 348 height 32
select select "1"
click at [423, 316] on select "Selecione um status Cancelado Aguardando Aprovação Diretoria Pedido Aprovado Ag…" at bounding box center [597, 331] width 348 height 32
click at [194, 494] on button "Filtrar Lista" at bounding box center [158, 500] width 223 height 32
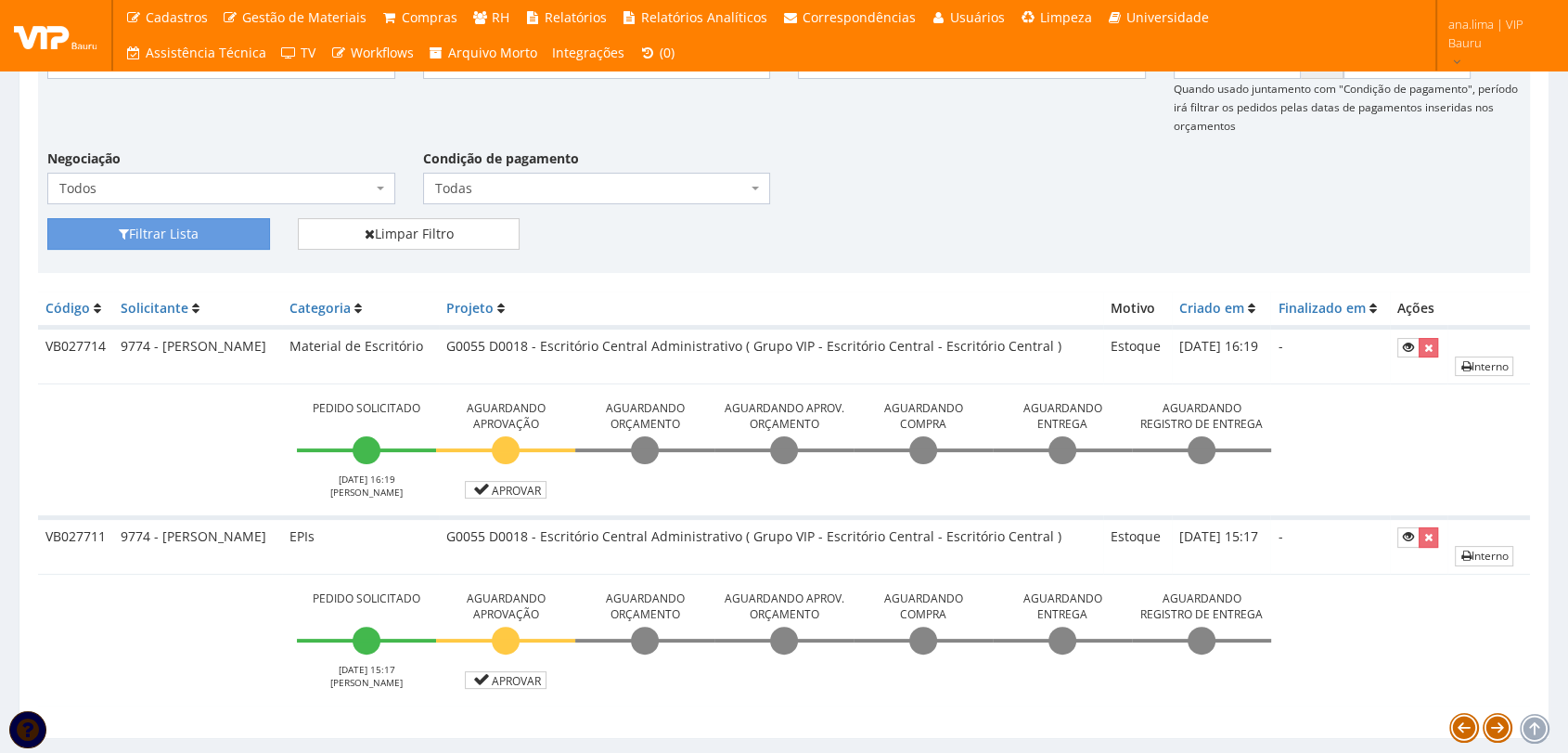
scroll to position [341, 0]
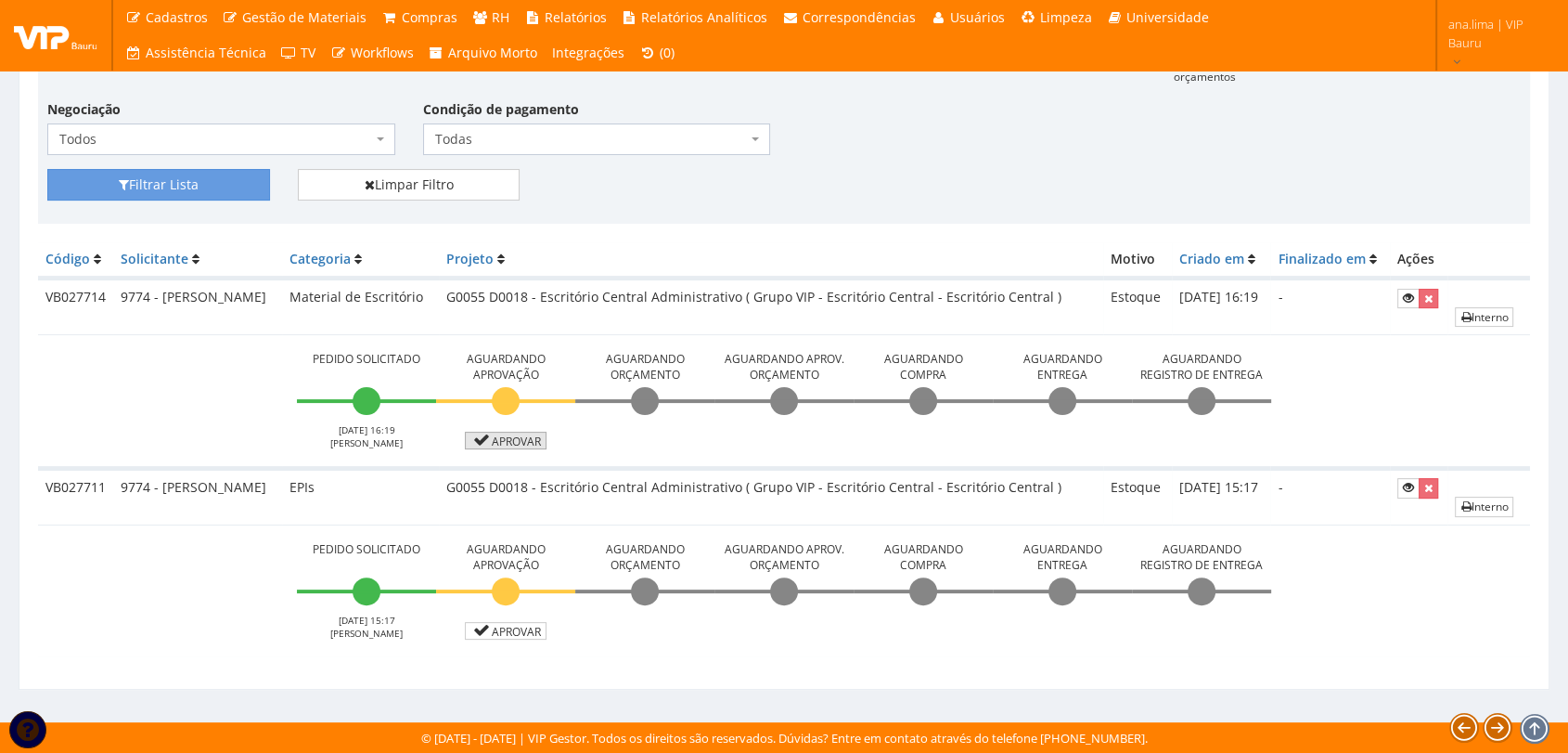
click at [528, 440] on link "Aprovar" at bounding box center [505, 441] width 82 height 17
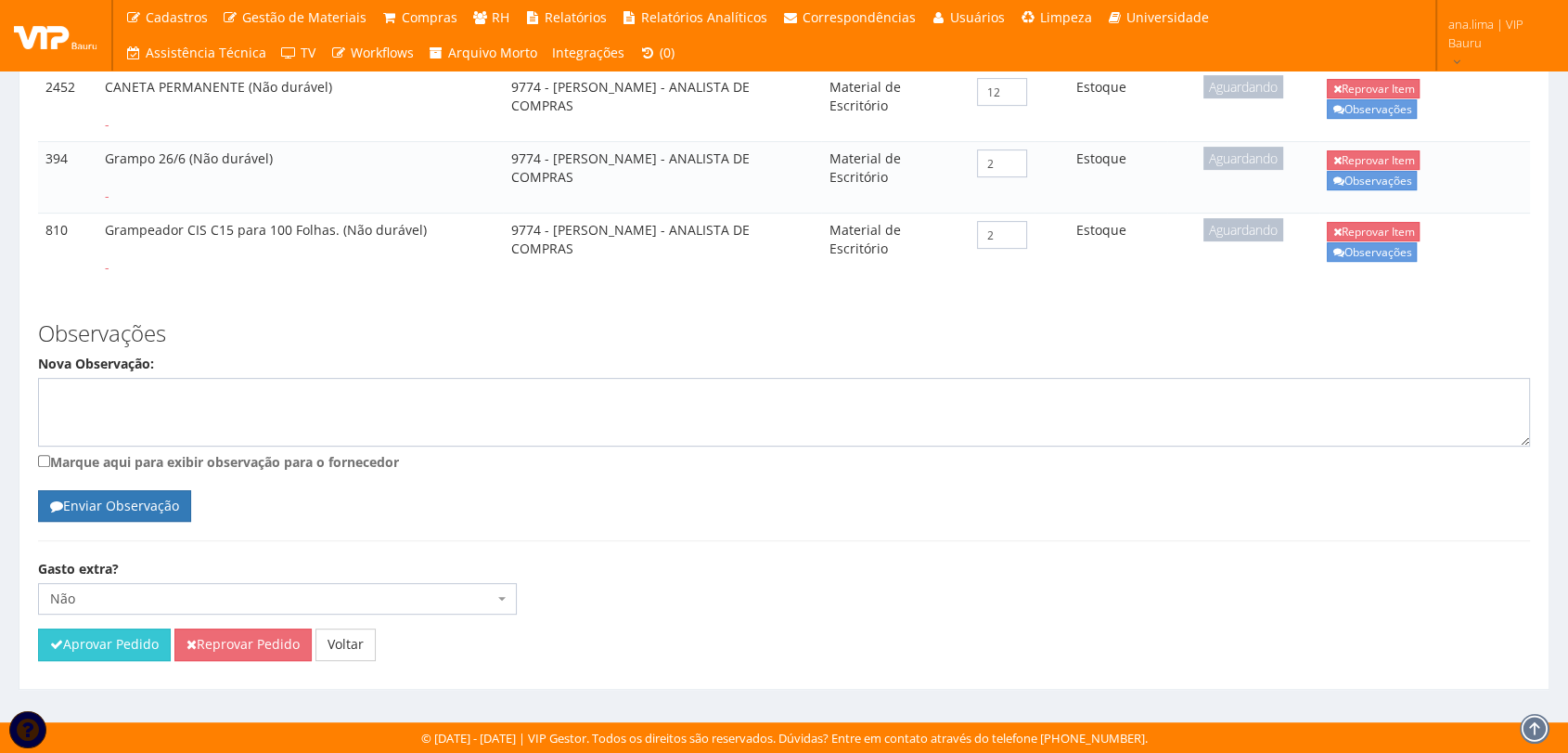
scroll to position [636, 0]
click at [128, 645] on button "Aprovar Pedido" at bounding box center [103, 644] width 132 height 32
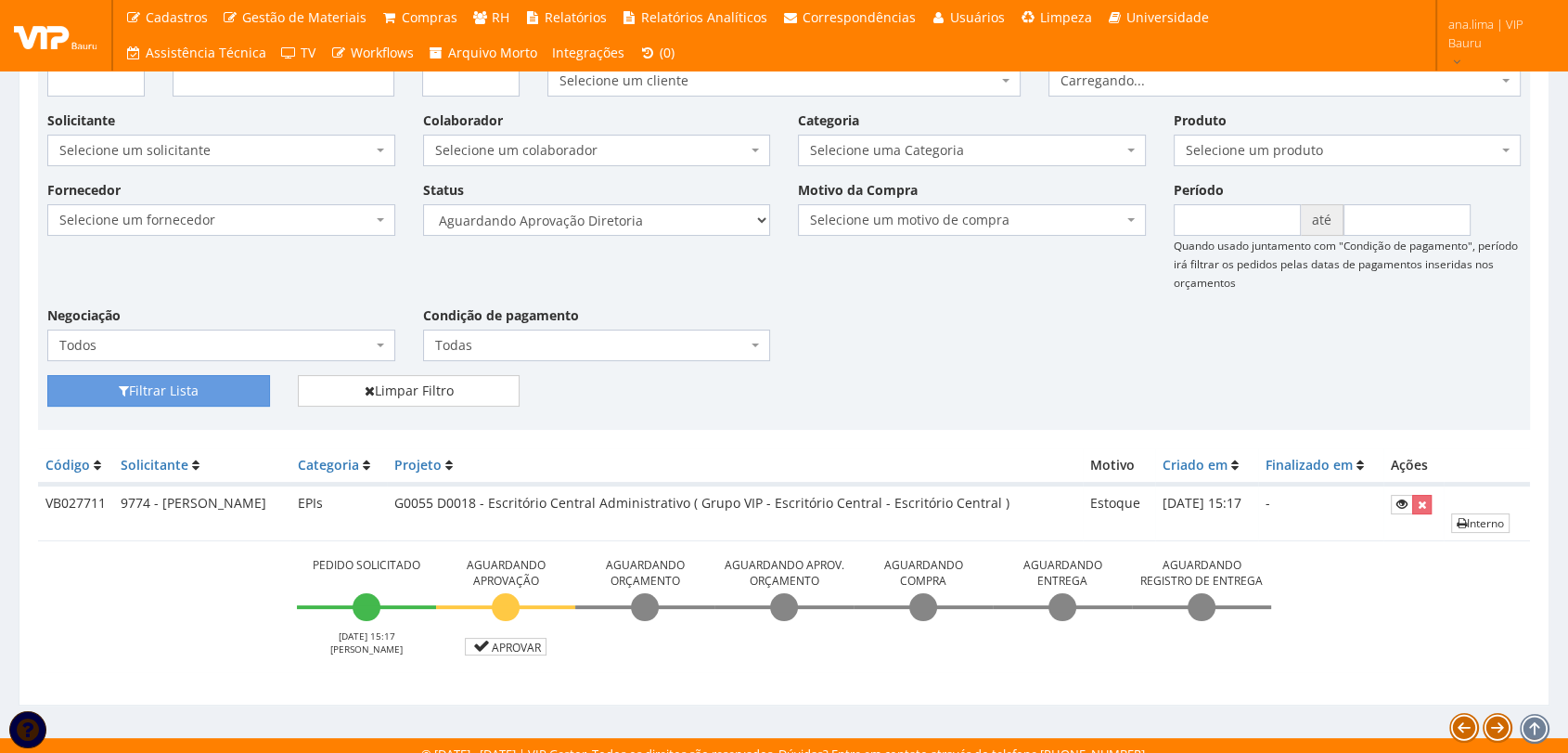
scroll to position [196, 0]
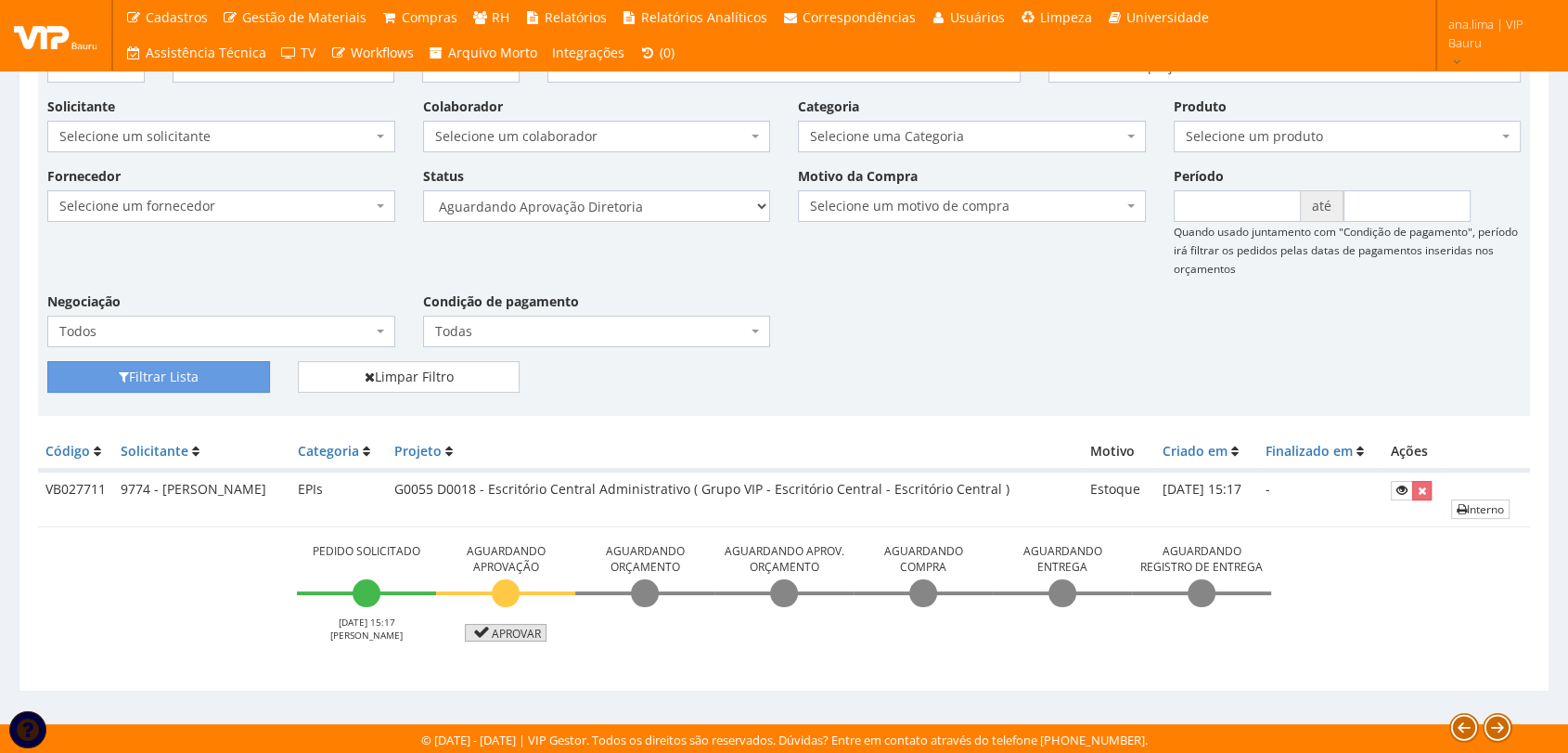
click at [494, 630] on link "Aprovar" at bounding box center [505, 632] width 82 height 17
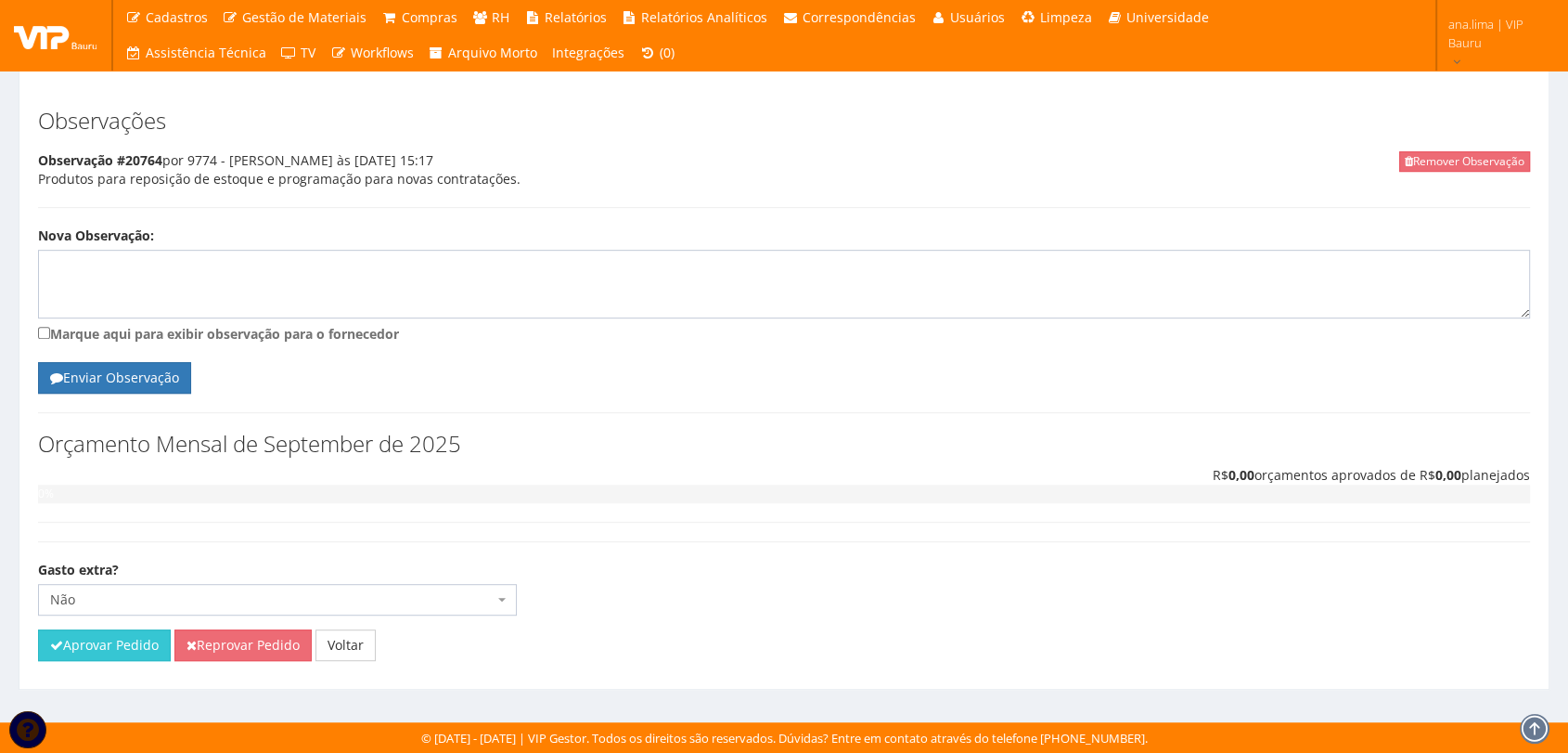
scroll to position [902, 0]
click at [139, 649] on button "Aprovar Pedido" at bounding box center [103, 645] width 132 height 32
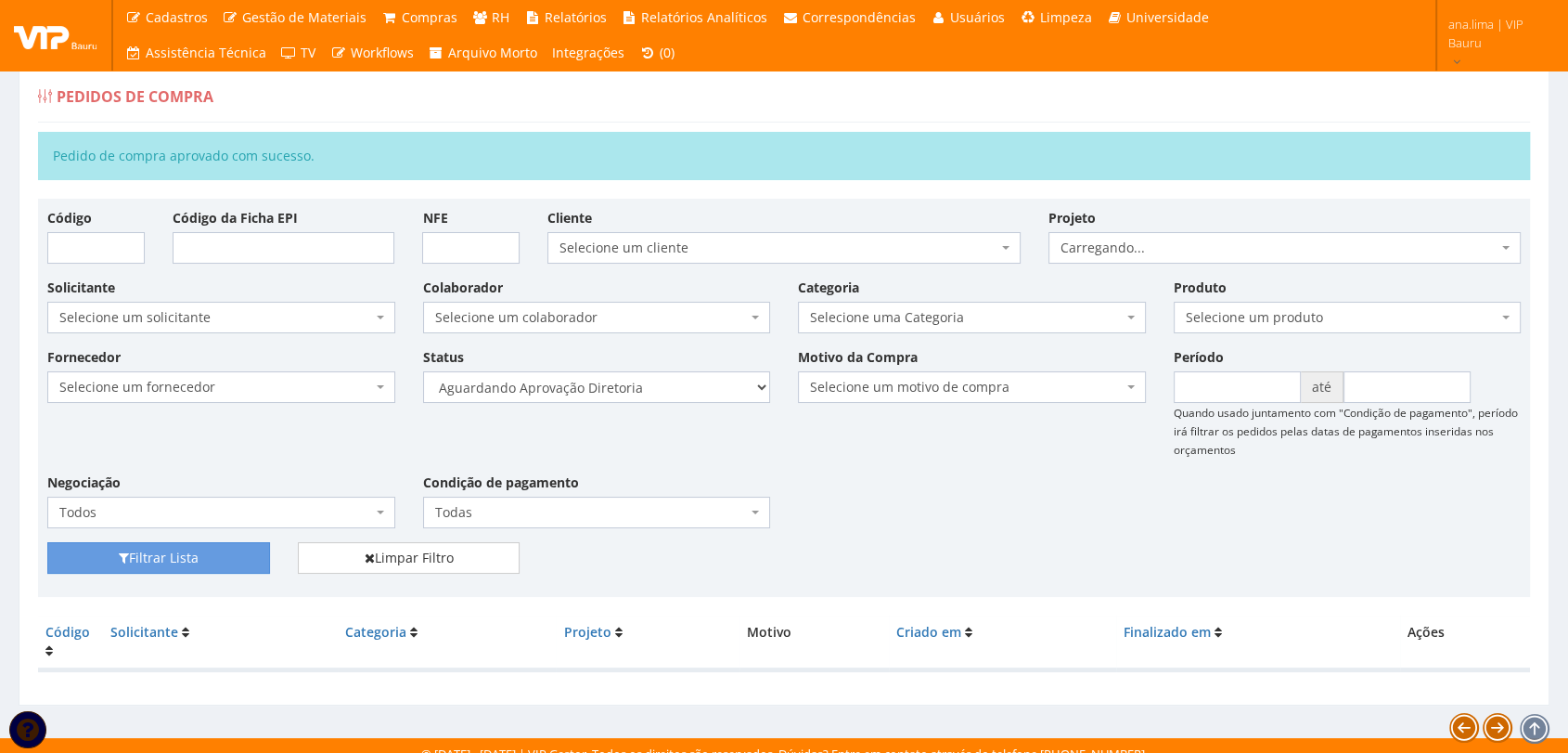
scroll to position [30, 0]
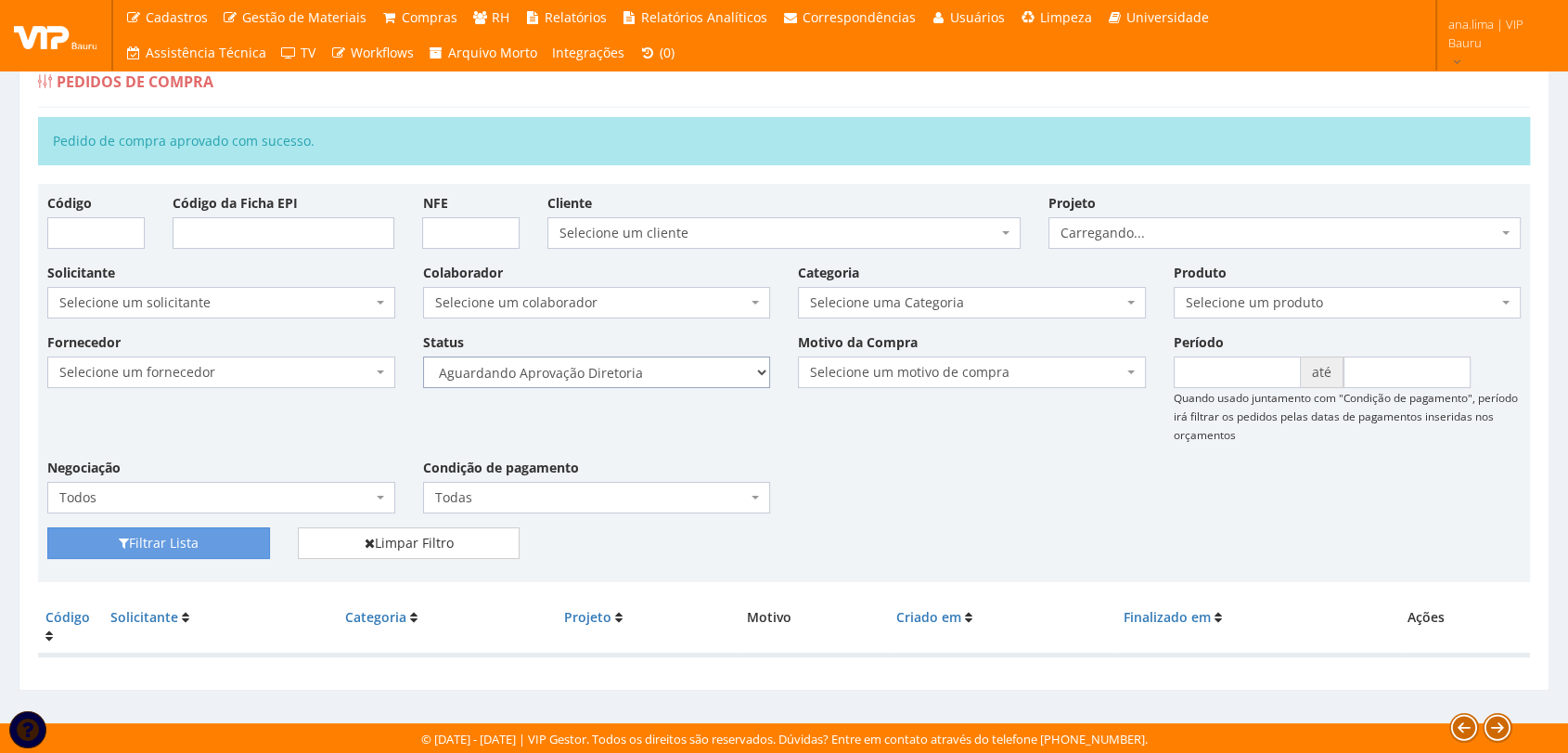
click at [698, 365] on select "Selecione um status Cancelado Aguardando Aprovação Diretoria Pedido Aprovado Ag…" at bounding box center [597, 372] width 348 height 32
click at [423, 357] on select "Selecione um status Cancelado Aguardando Aprovação Diretoria Pedido Aprovado Ag…" at bounding box center [597, 372] width 348 height 32
drag, startPoint x: 239, startPoint y: 539, endPoint x: 259, endPoint y: 537, distance: 20.1
click at [239, 539] on button "Filtrar Lista" at bounding box center [158, 542] width 222 height 32
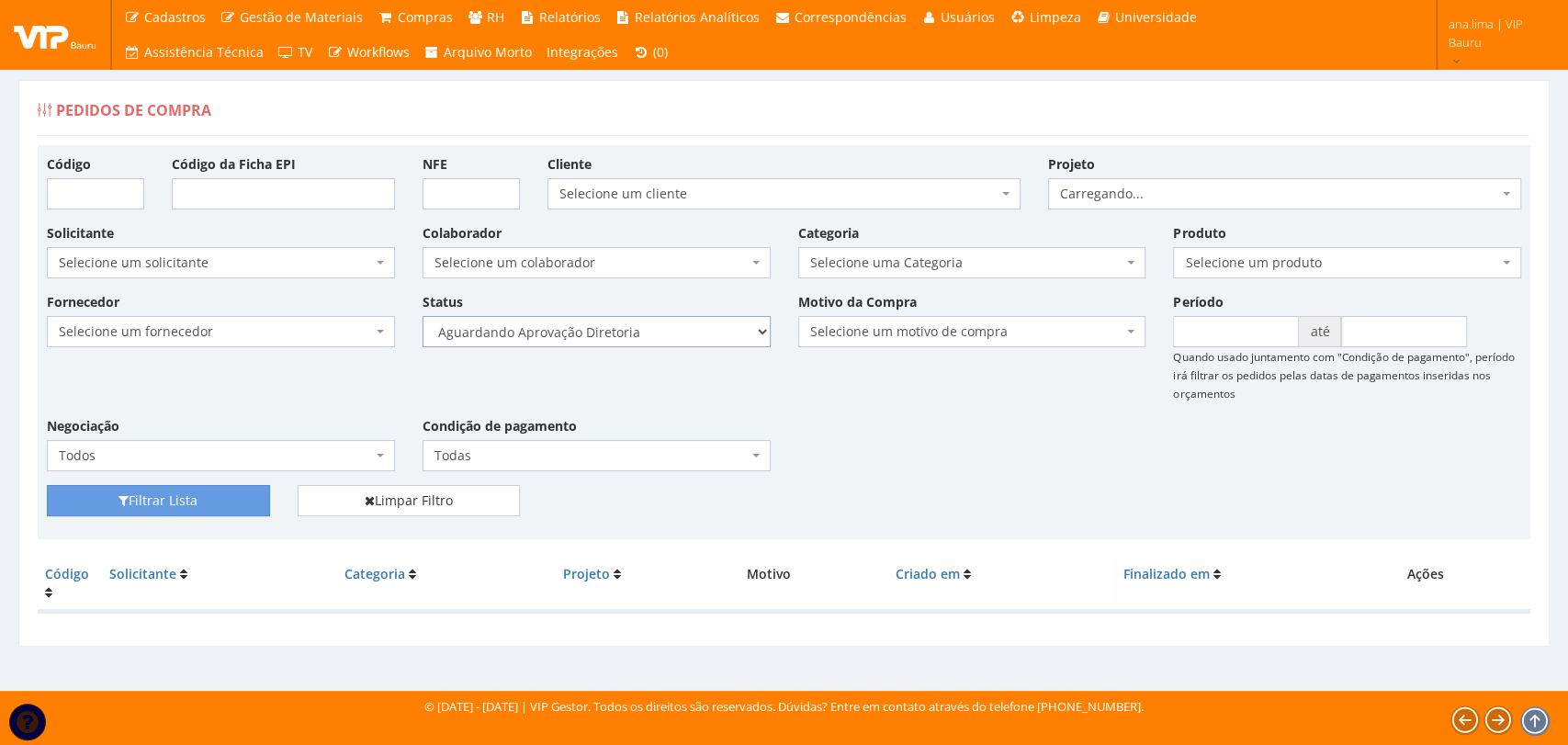
click at [698, 340] on select "Selecione um status Cancelado Aguardando Aprovação Diretoria Pedido Aprovado Ag…" at bounding box center [597, 331] width 348 height 32
select select "4"
click at [423, 316] on select "Selecione um status Cancelado Aguardando Aprovação Diretoria Pedido Aprovado Ag…" at bounding box center [597, 331] width 348 height 32
drag, startPoint x: 250, startPoint y: 492, endPoint x: 388, endPoint y: 484, distance: 138.2
click at [249, 493] on button "Filtrar Lista" at bounding box center [158, 500] width 223 height 32
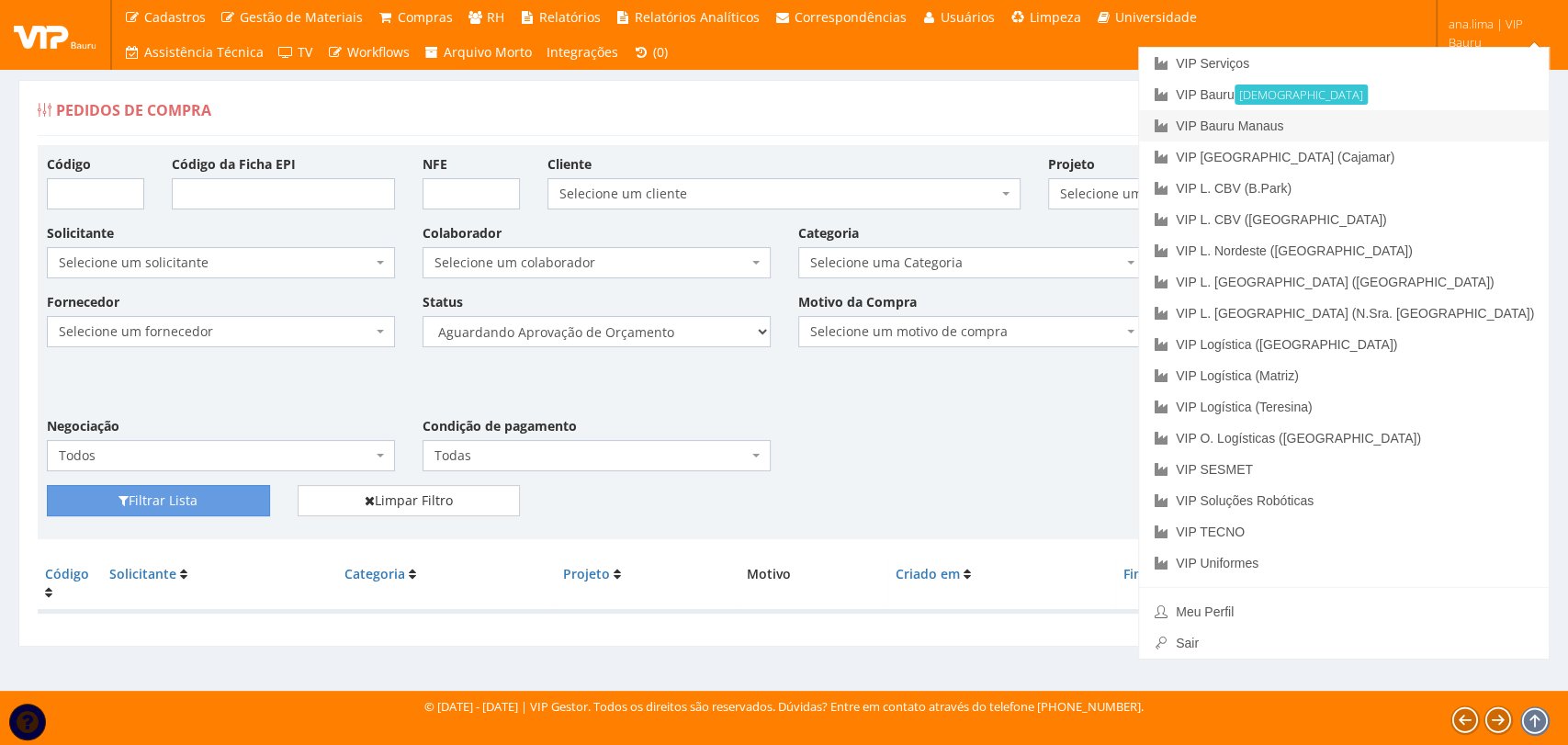
click at [1428, 127] on link "VIP Bauru Manaus" at bounding box center [1344, 125] width 409 height 32
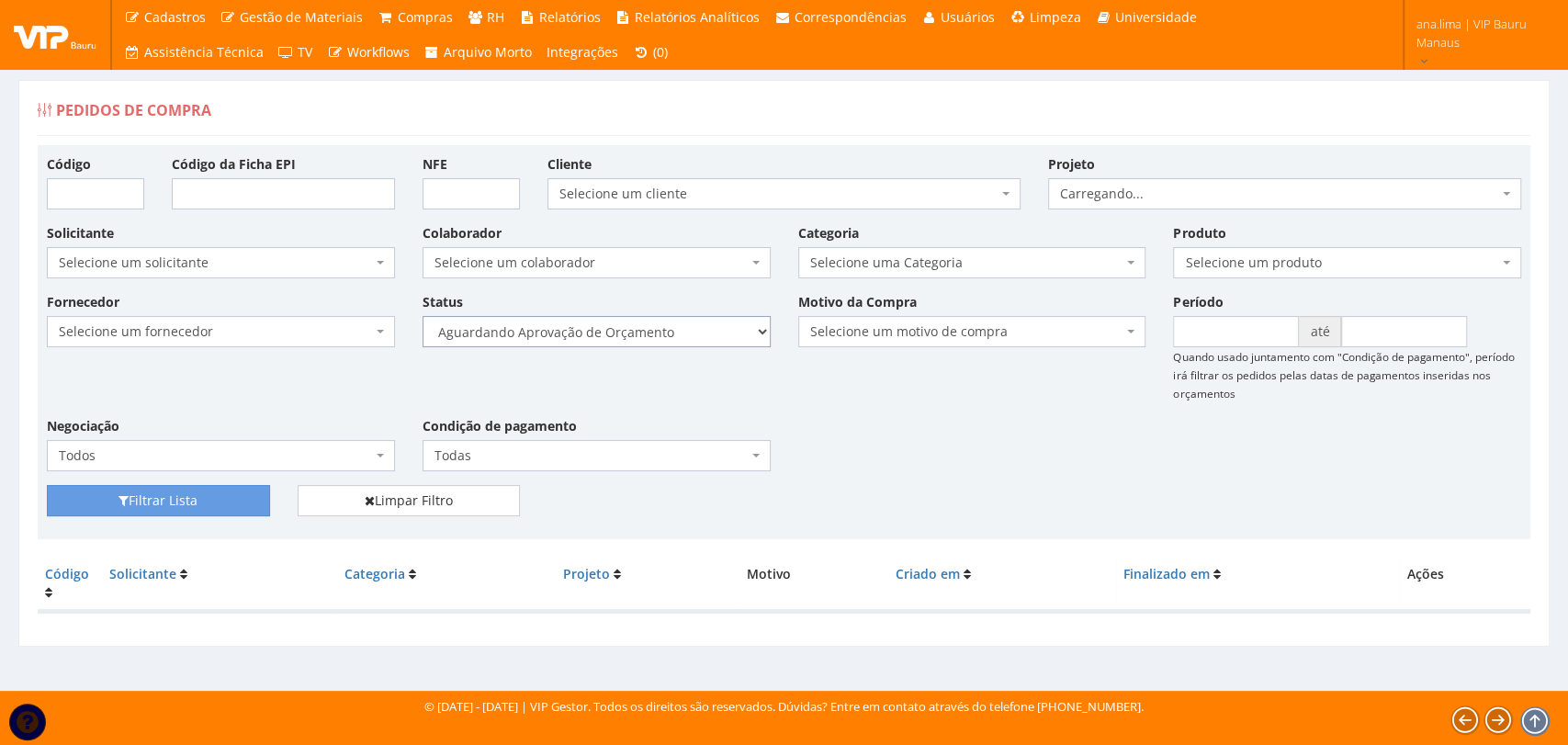
click at [706, 323] on select "Selecione um status Cancelado Aguardando Aprovação Diretoria Pedido Aprovado Ag…" at bounding box center [597, 331] width 348 height 32
select select "1"
click at [423, 316] on select "Selecione um status Cancelado Aguardando Aprovação Diretoria Pedido Aprovado Ag…" at bounding box center [597, 331] width 348 height 32
click at [215, 497] on button "Filtrar Lista" at bounding box center [158, 500] width 223 height 32
drag, startPoint x: 0, startPoint y: 0, endPoint x: 662, endPoint y: 335, distance: 741.9
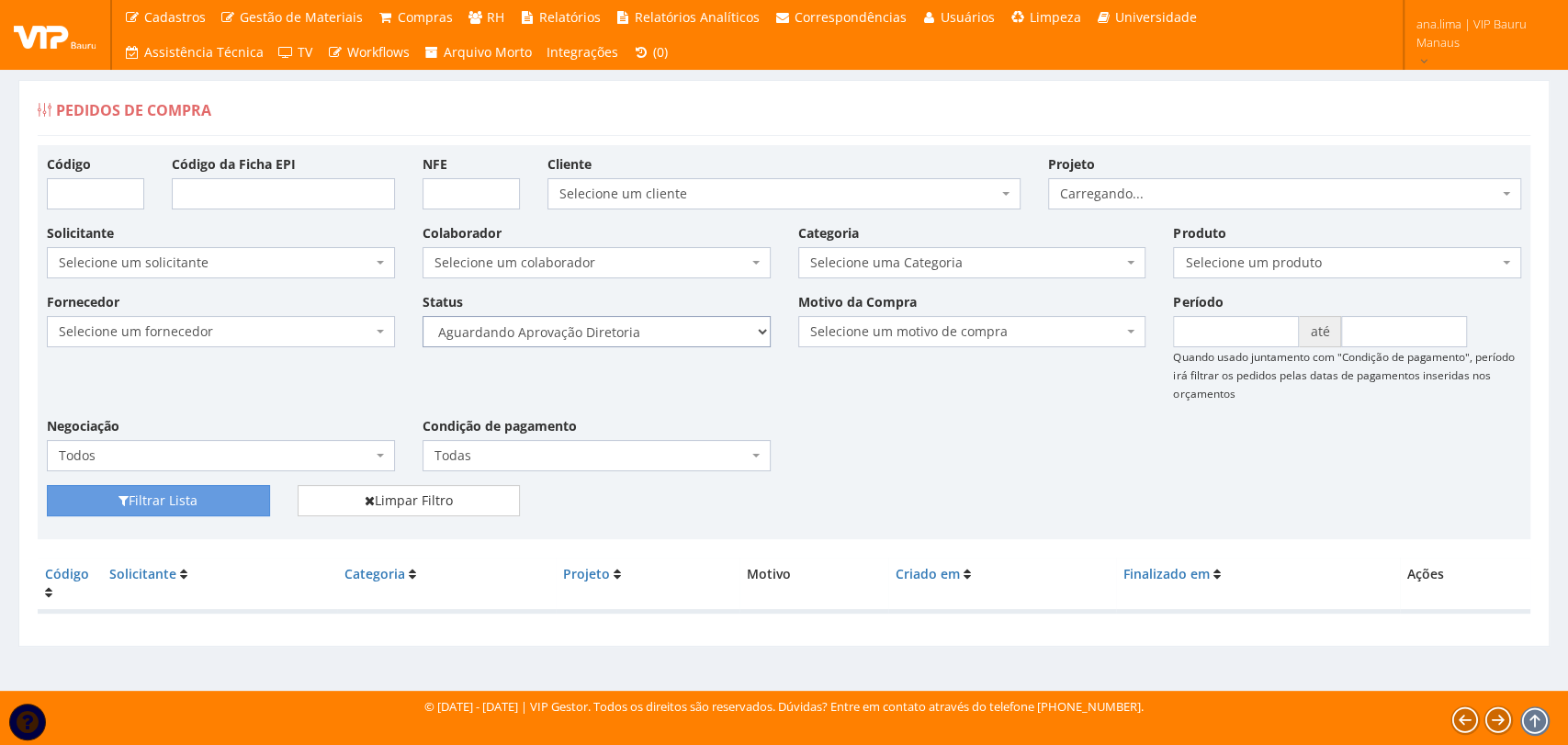
click at [661, 333] on select "Selecione um status Cancelado Aguardando Aprovação Diretoria Pedido Aprovado Ag…" at bounding box center [597, 331] width 348 height 32
select select "4"
click at [423, 316] on select "Selecione um status Cancelado Aguardando Aprovação Diretoria Pedido Aprovado Ag…" at bounding box center [597, 331] width 348 height 32
click at [243, 501] on button "Filtrar Lista" at bounding box center [158, 500] width 223 height 32
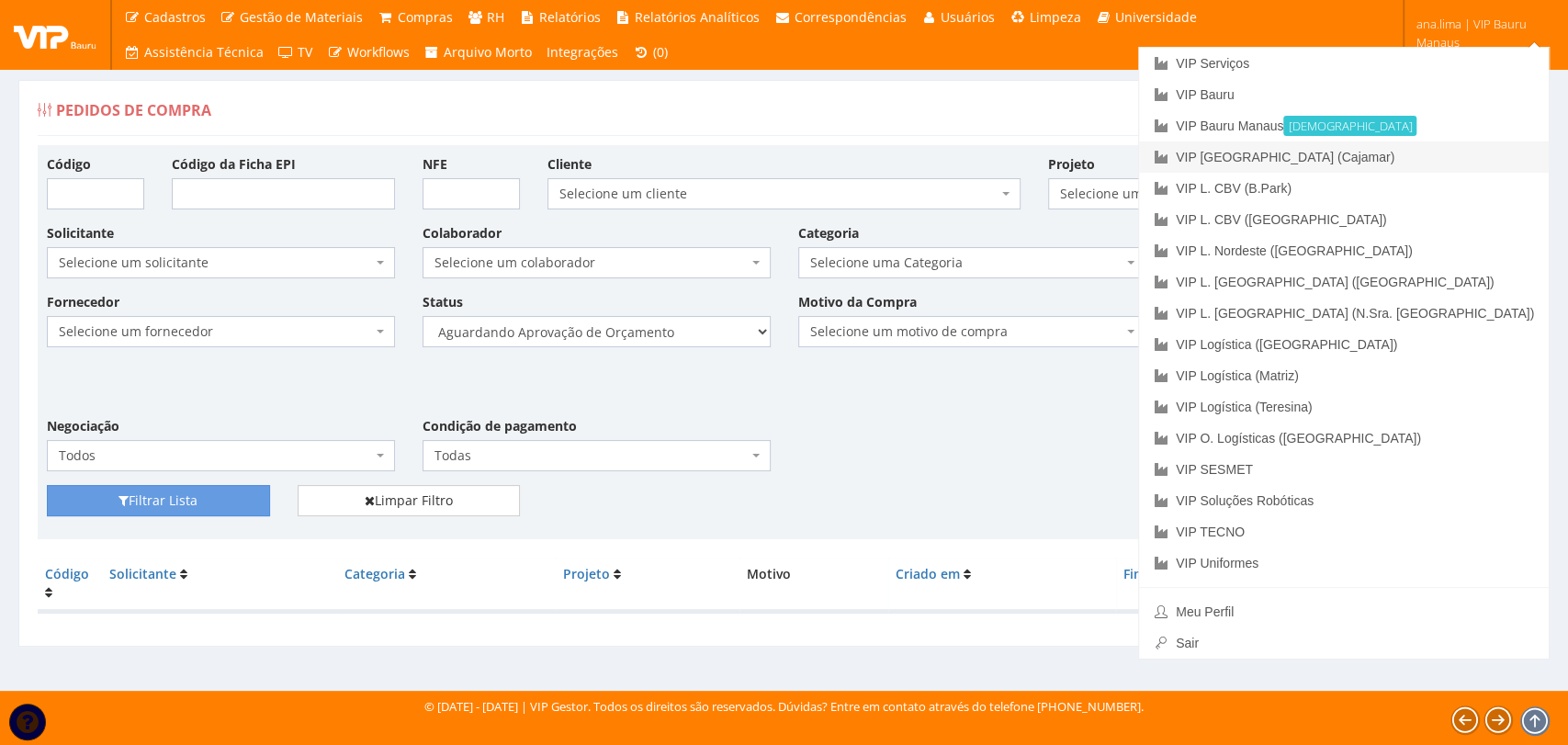
click at [1470, 155] on link "VIP [GEOGRAPHIC_DATA] (Cajamar)" at bounding box center [1344, 157] width 409 height 32
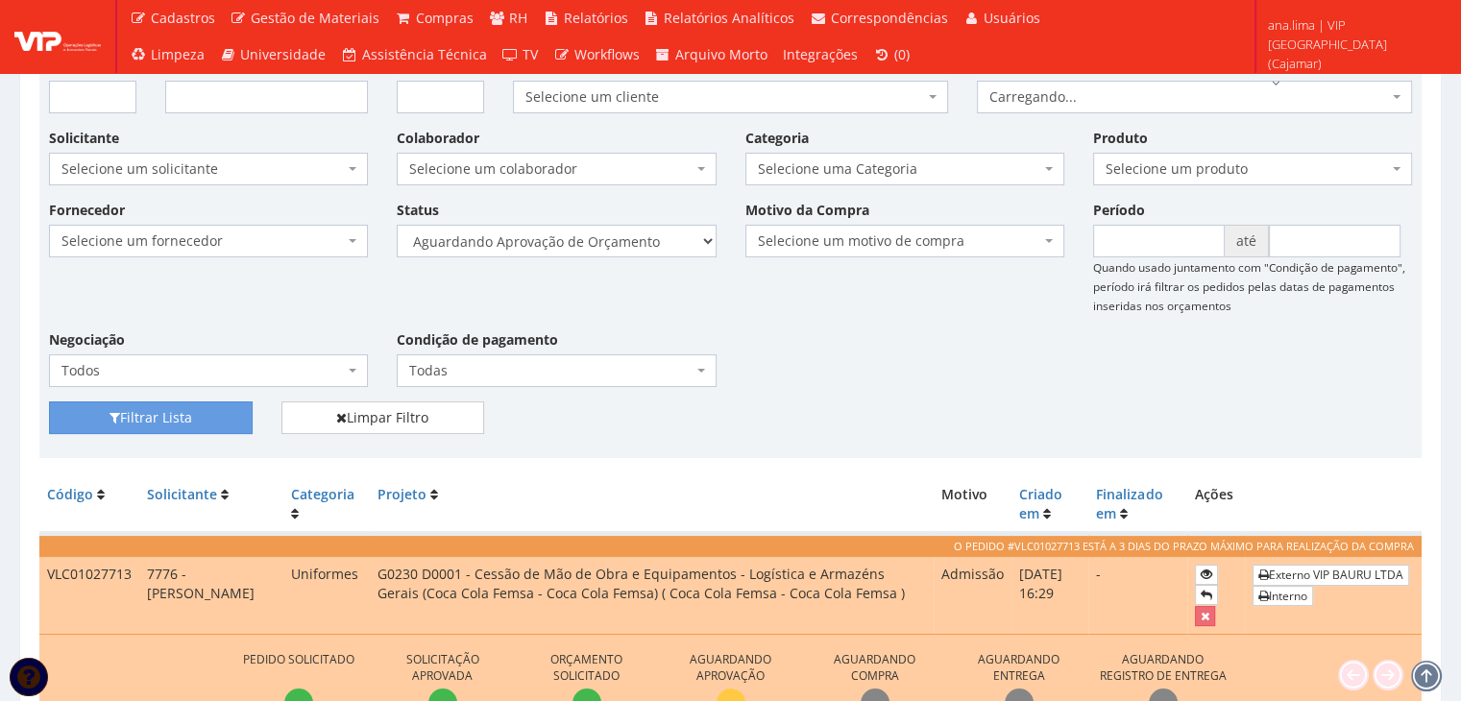
scroll to position [480, 0]
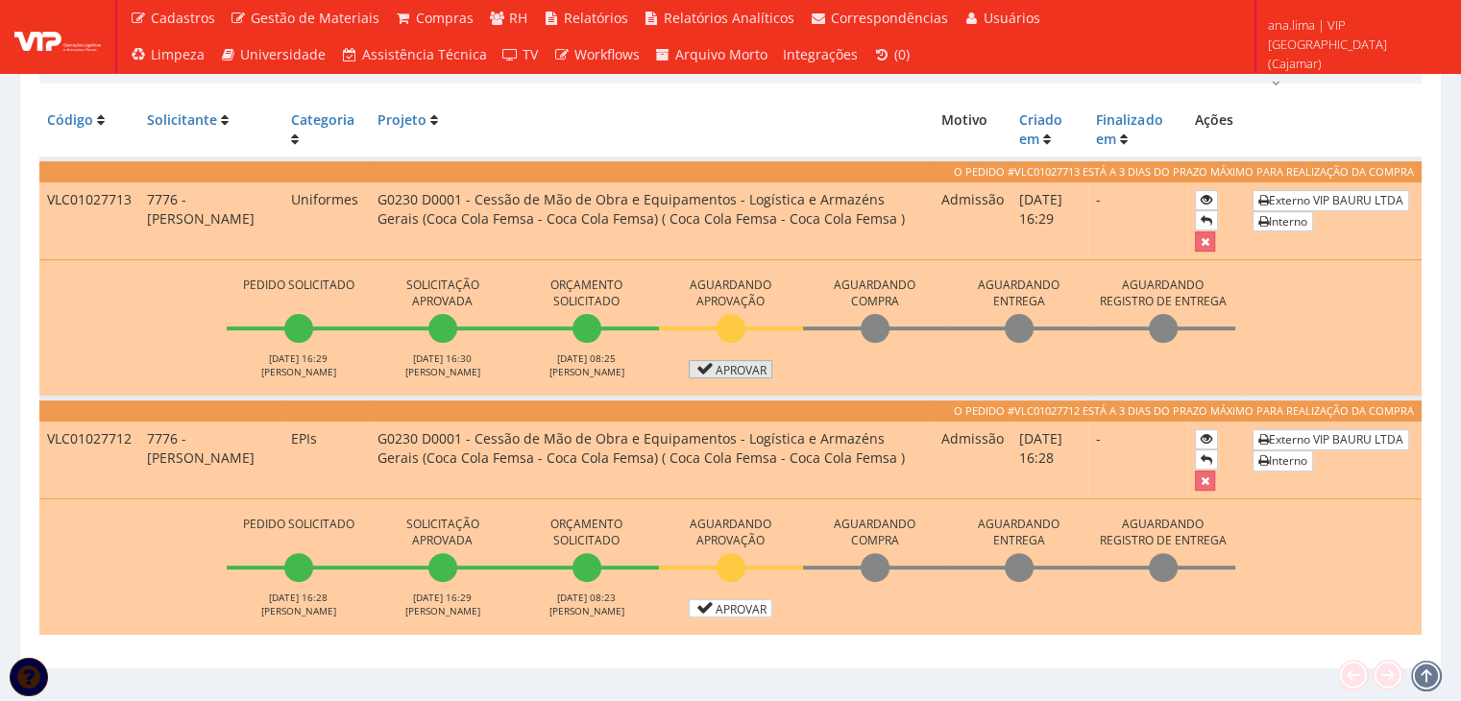
click at [724, 369] on link "Aprovar" at bounding box center [731, 369] width 85 height 18
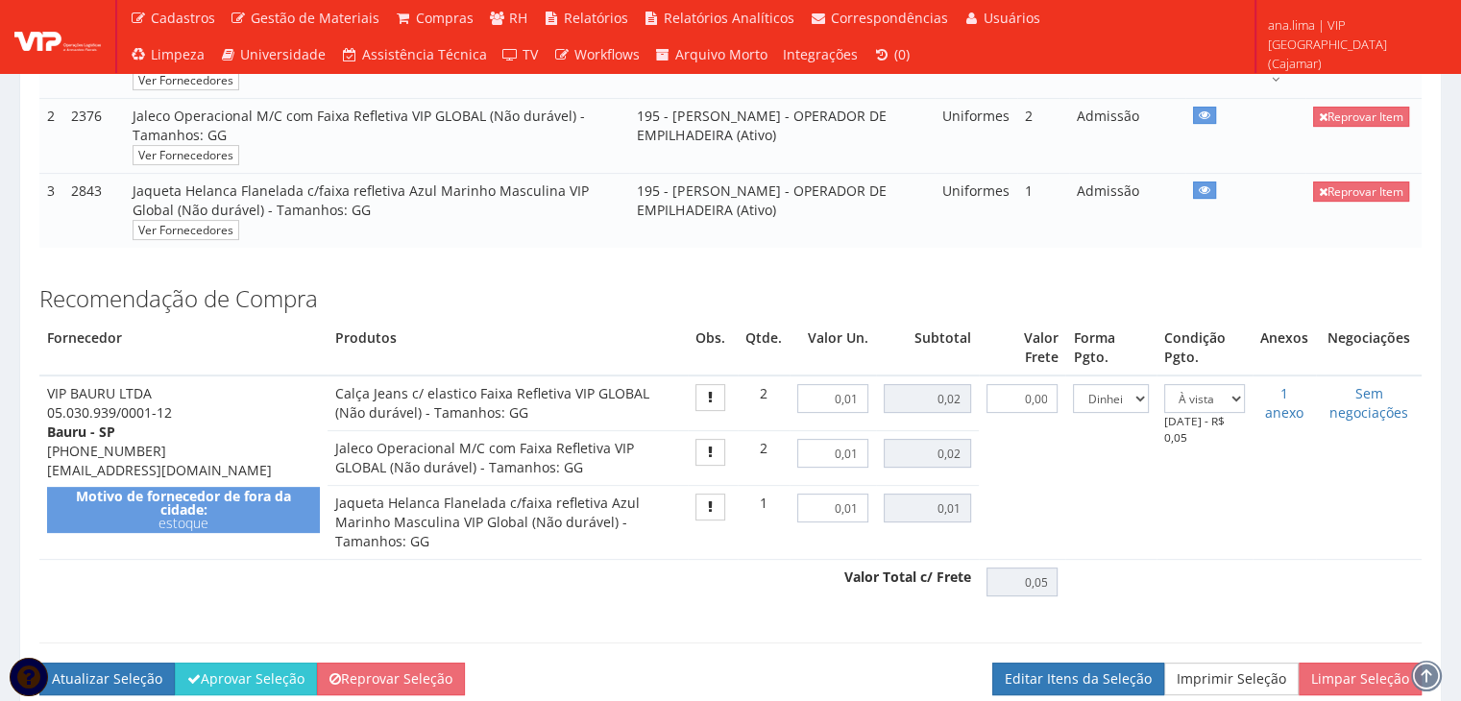
scroll to position [576, 0]
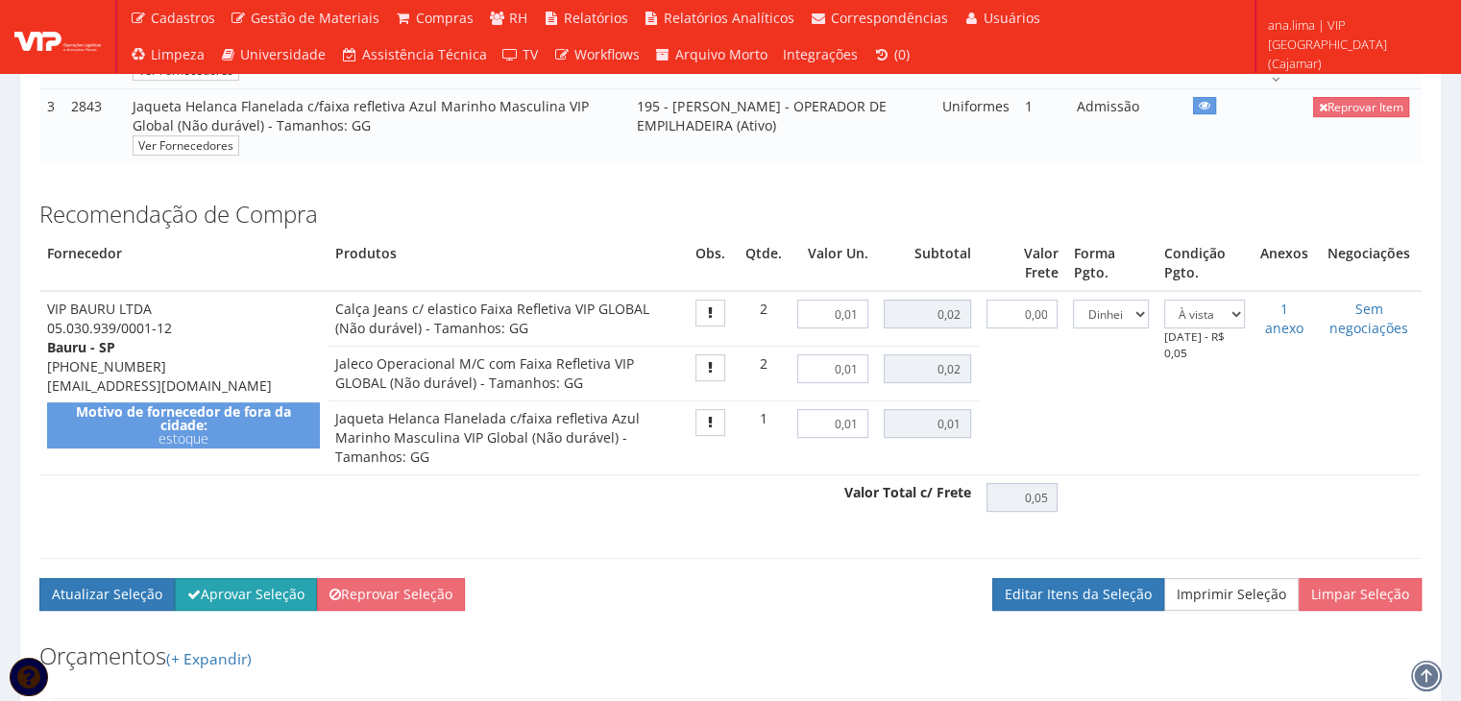
click at [239, 606] on button "Aprovar Seleção" at bounding box center [246, 594] width 142 height 33
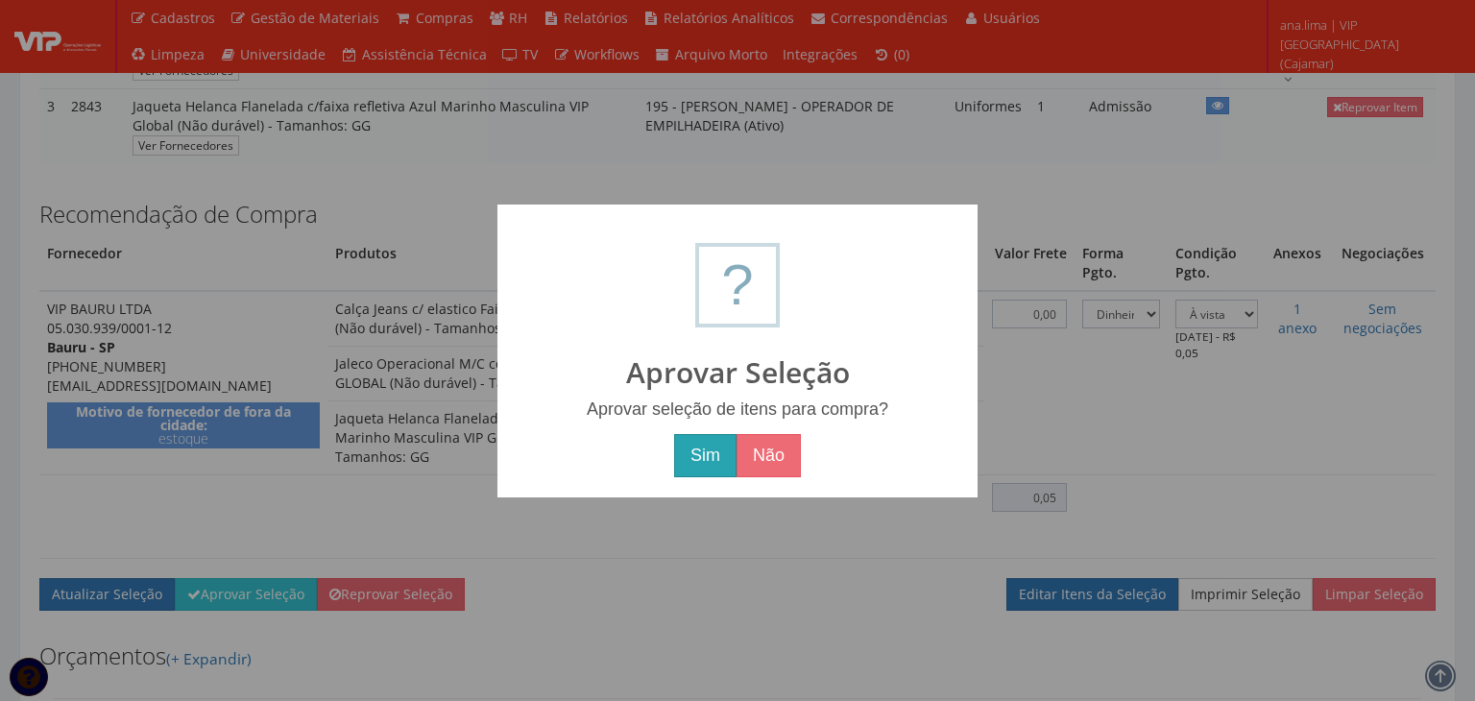
click at [711, 461] on button "Sim" at bounding box center [705, 456] width 62 height 44
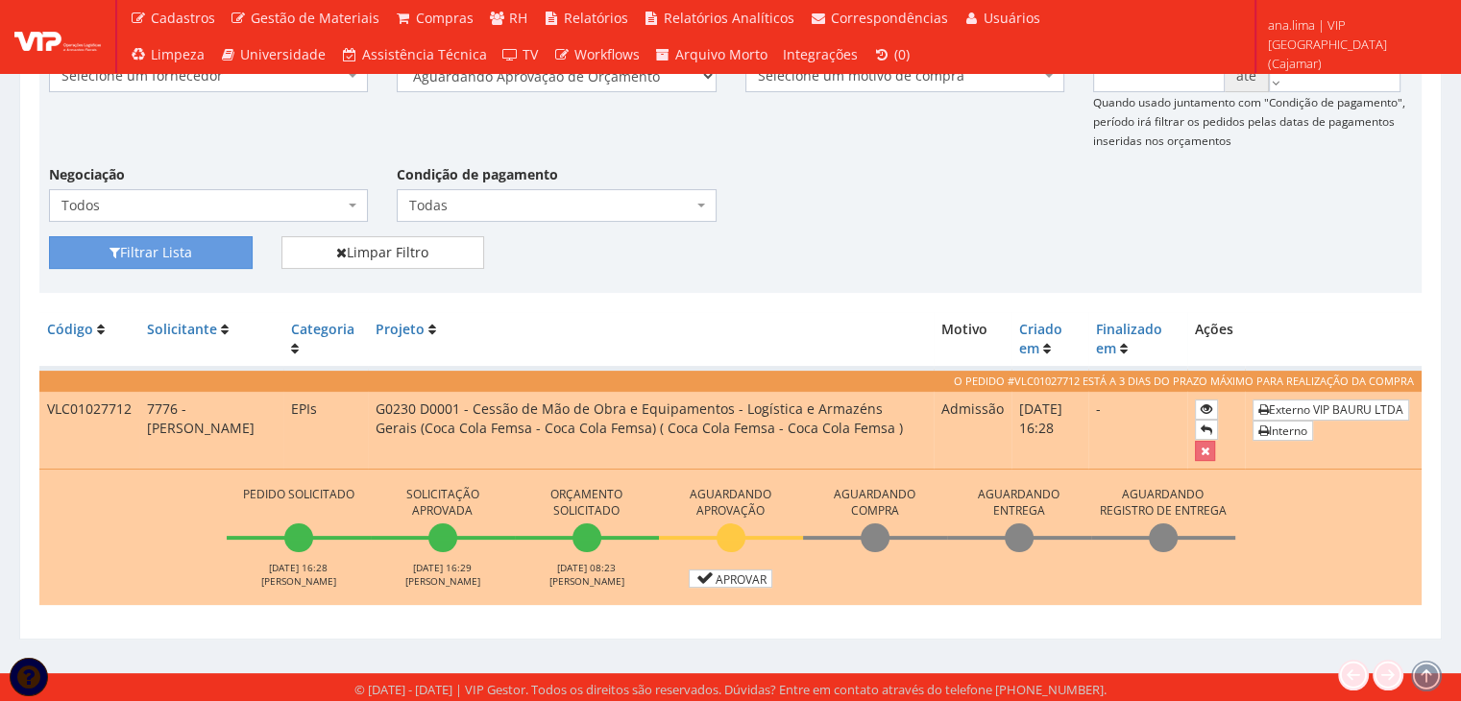
scroll to position [341, 0]
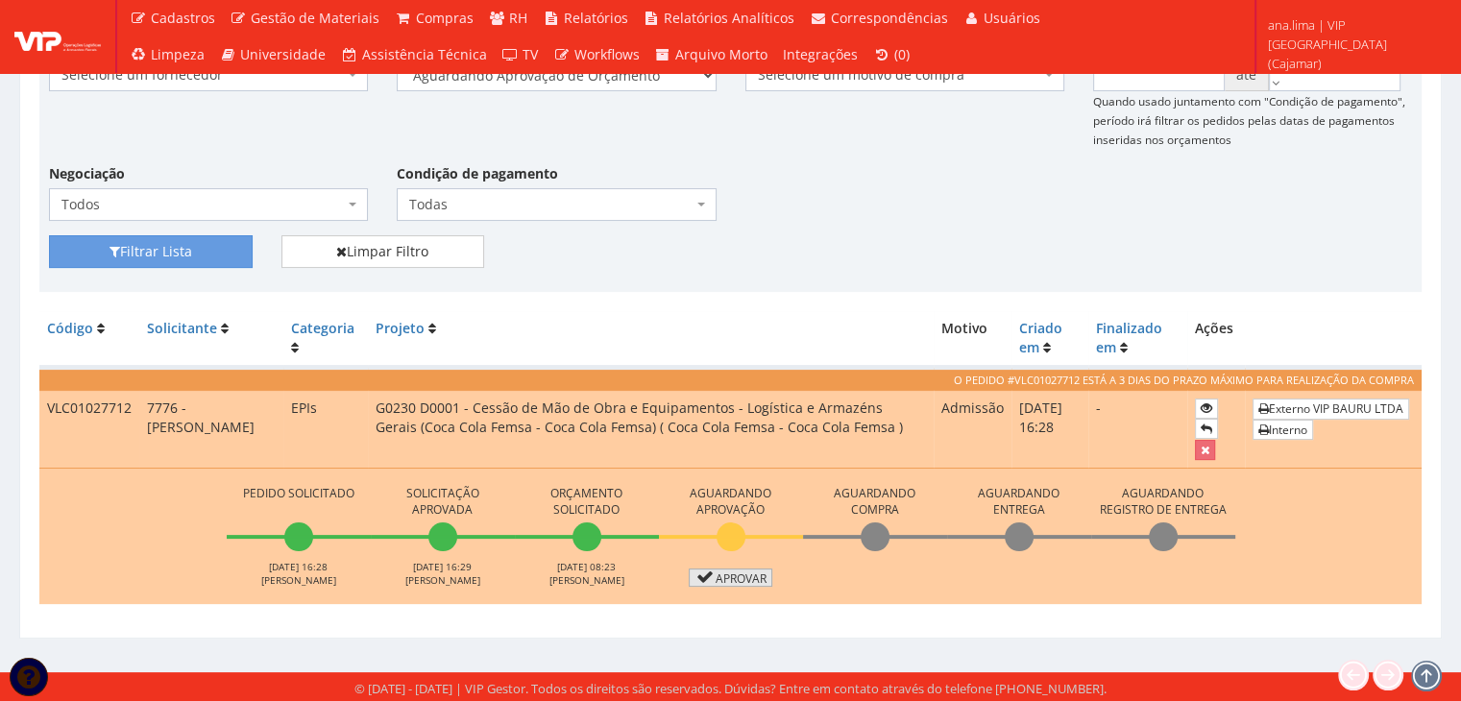
click at [753, 577] on link "Aprovar" at bounding box center [731, 578] width 85 height 18
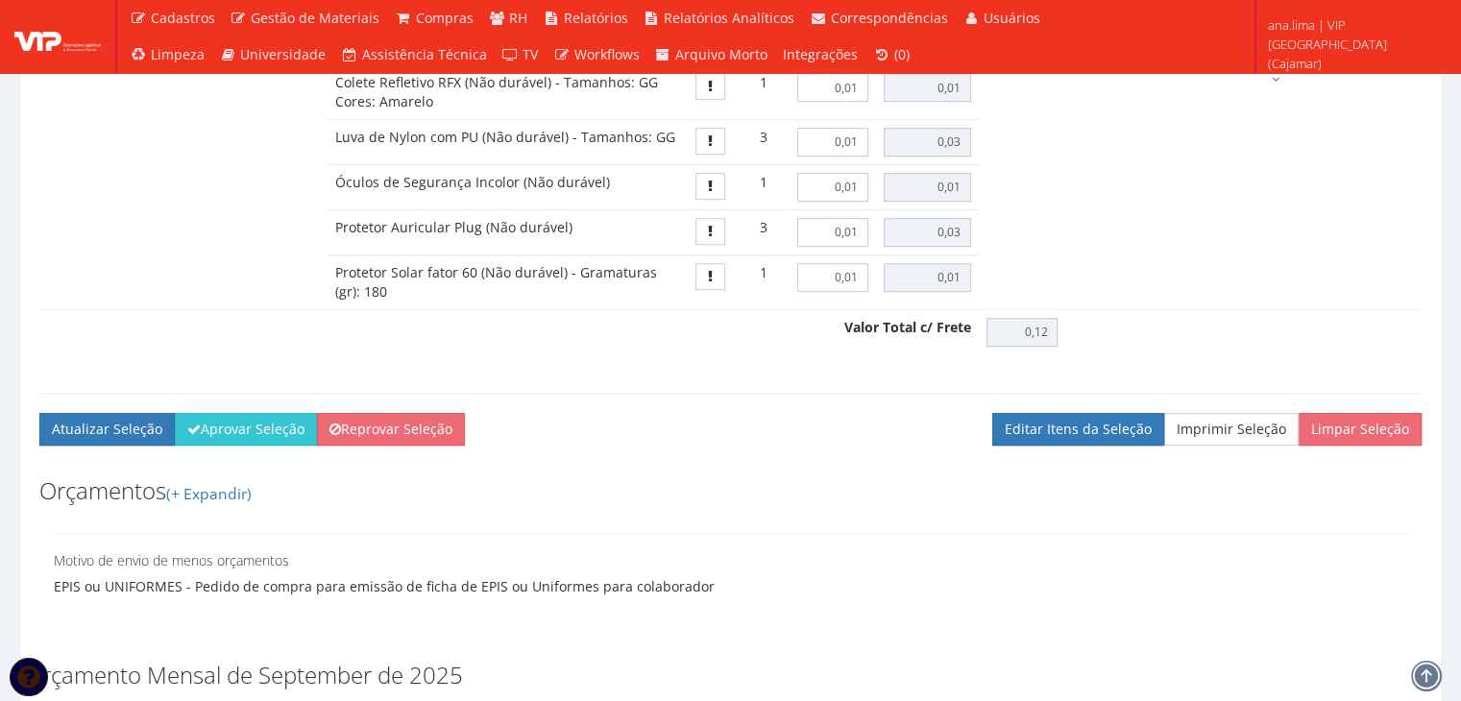
scroll to position [1248, 0]
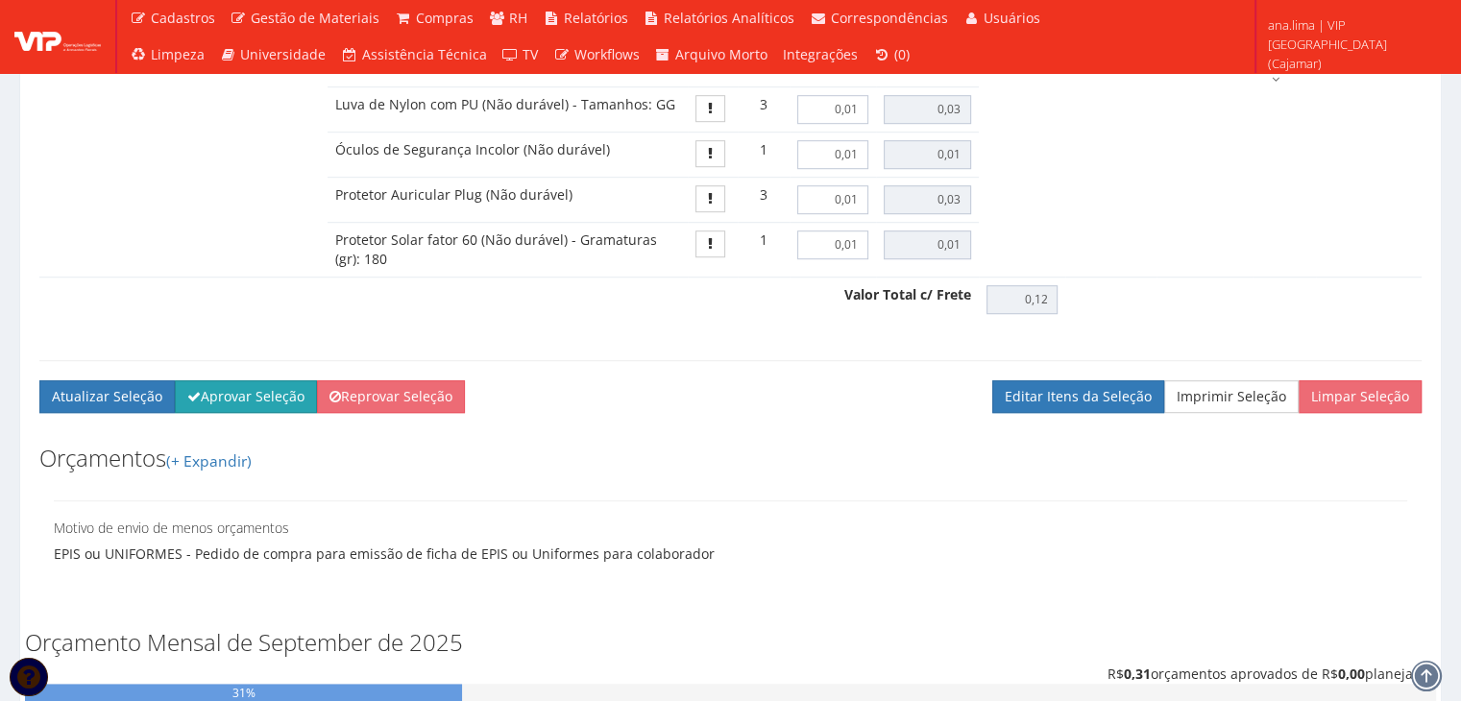
click at [276, 402] on button "Aprovar Seleção" at bounding box center [246, 396] width 142 height 33
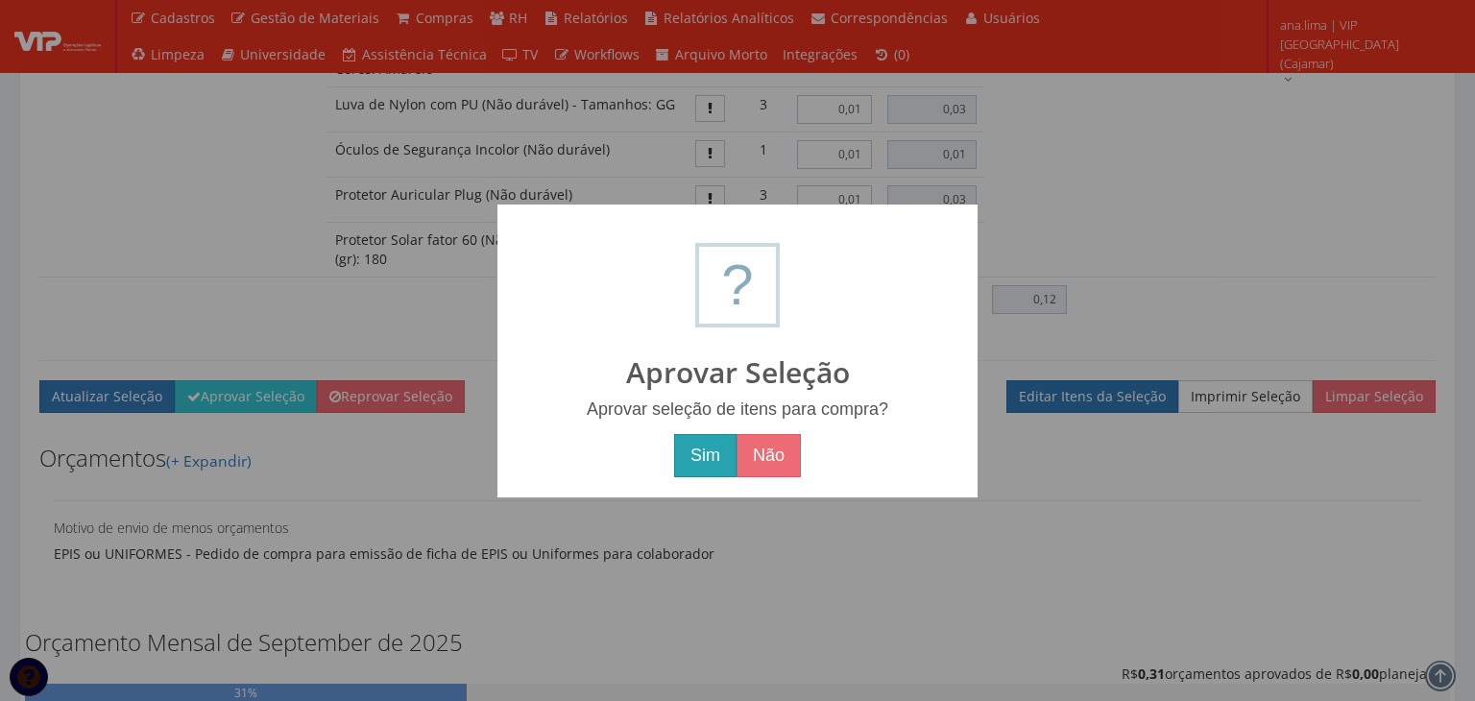
click at [713, 457] on button "Sim" at bounding box center [705, 456] width 62 height 44
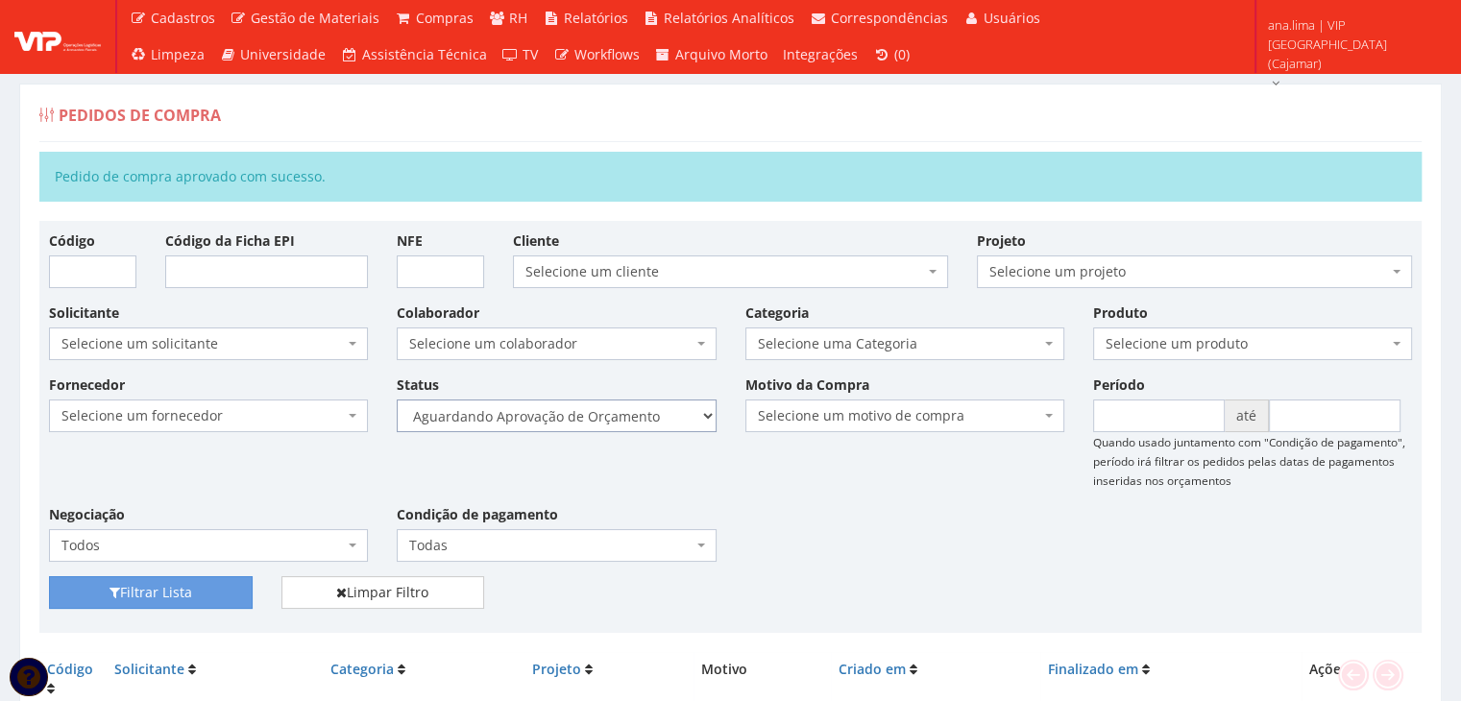
click at [657, 414] on select "Selecione um status Cancelado Aguardando Aprovação Diretoria Pedido Aprovado Ag…" at bounding box center [556, 416] width 319 height 33
select select "1"
click at [397, 400] on select "Selecione um status Cancelado Aguardando Aprovação Diretoria Pedido Aprovado Ag…" at bounding box center [556, 416] width 319 height 33
click at [235, 585] on button "Filtrar Lista" at bounding box center [151, 592] width 204 height 33
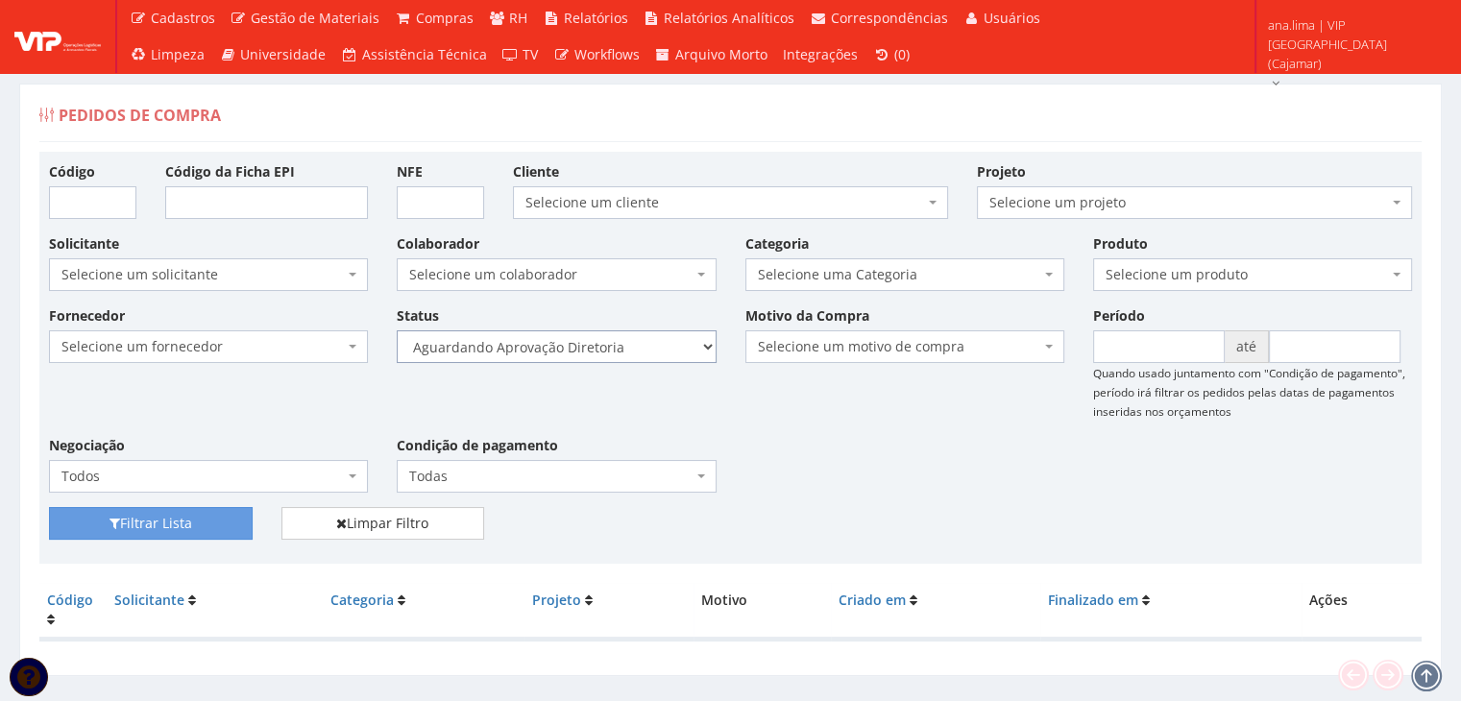
click at [631, 348] on select "Selecione um status Cancelado Aguardando Aprovação Diretoria Pedido Aprovado Ag…" at bounding box center [556, 346] width 319 height 33
select select "4"
click at [397, 330] on select "Selecione um status Cancelado Aguardando Aprovação Diretoria Pedido Aprovado Ag…" at bounding box center [556, 346] width 319 height 33
click at [239, 514] on button "Filtrar Lista" at bounding box center [151, 523] width 204 height 33
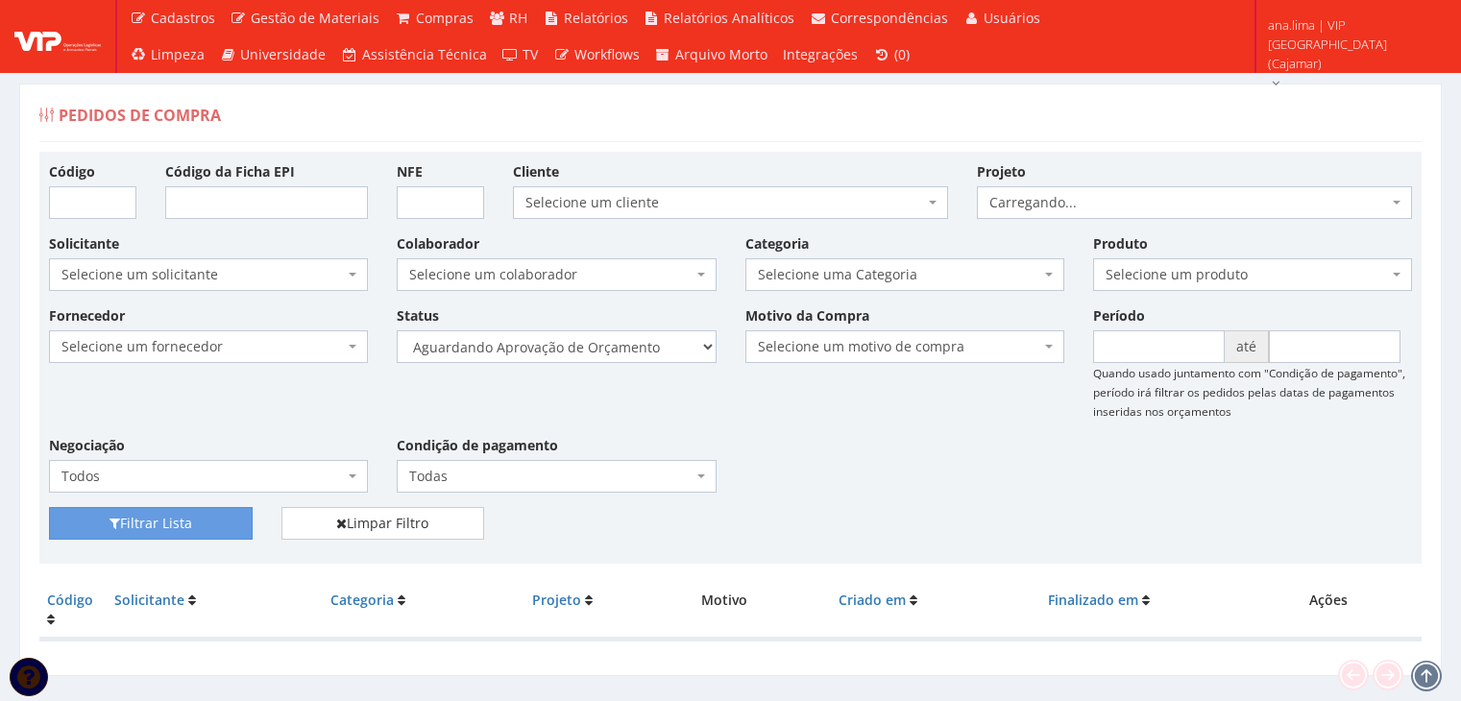
scroll to position [38, 0]
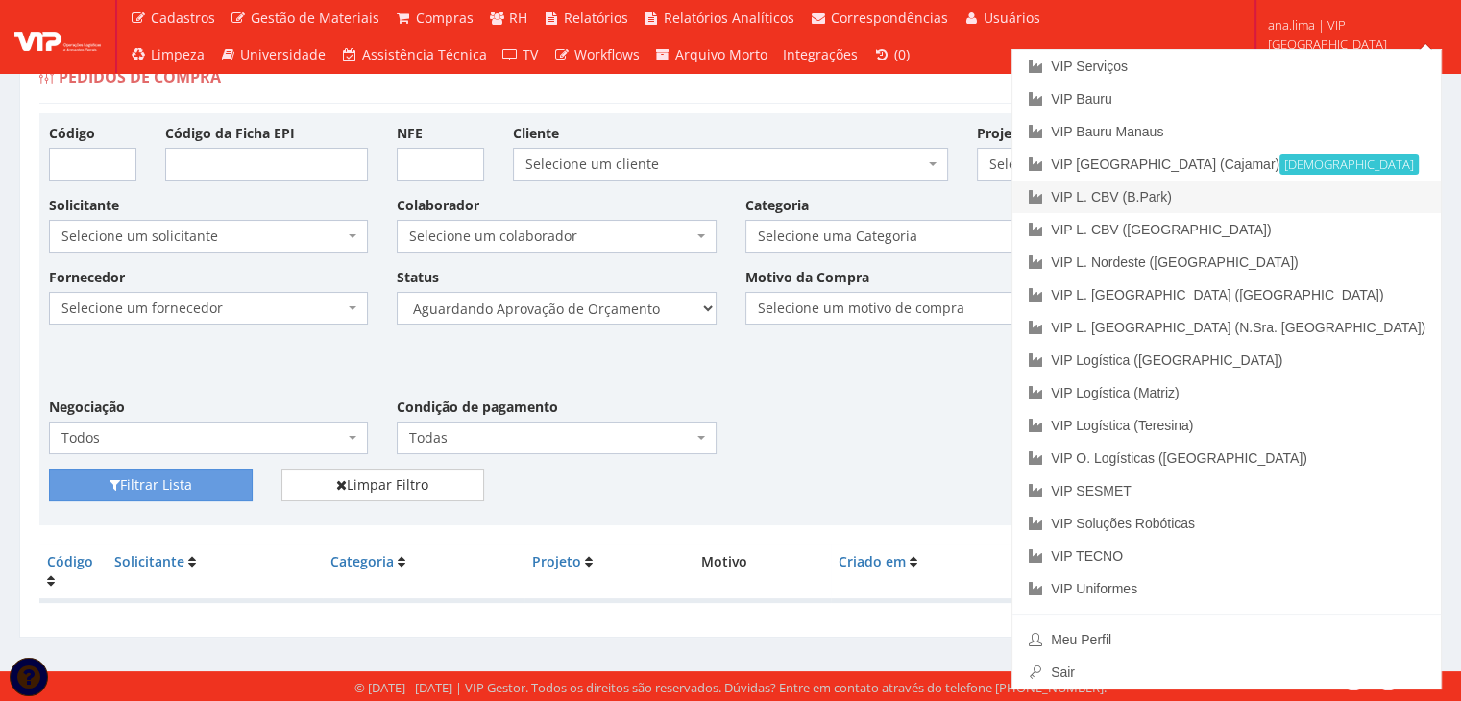
click at [1334, 200] on link "VIP L. CBV (B.Park)" at bounding box center [1226, 197] width 428 height 33
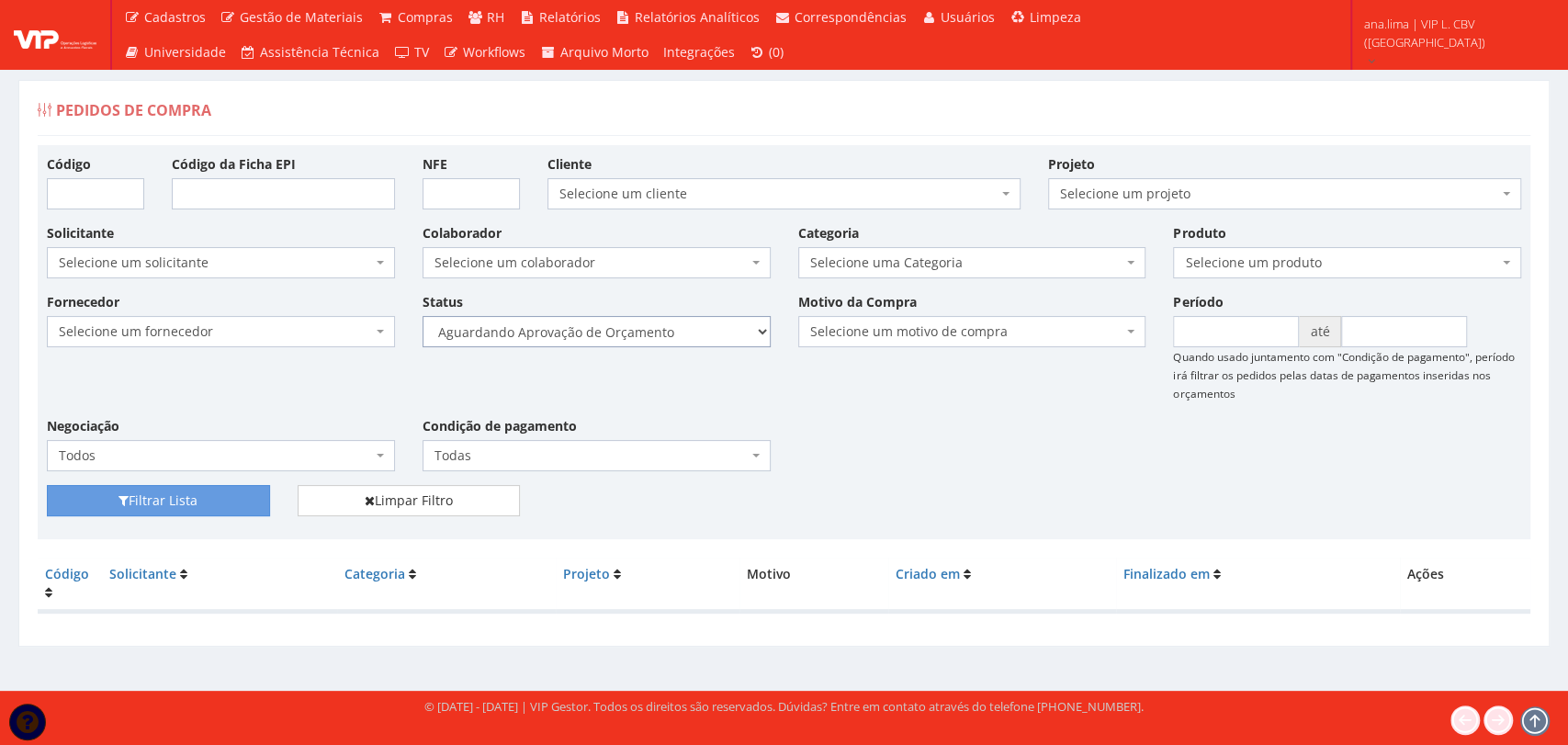
click at [668, 330] on select "Selecione um status Cancelado Aguardando Aprovação Diretoria Pedido Aprovado Ag…" at bounding box center [597, 331] width 348 height 32
select select "1"
click at [423, 316] on select "Selecione um status Cancelado Aguardando Aprovação Diretoria Pedido Aprovado Ag…" at bounding box center [597, 331] width 348 height 32
click at [227, 493] on button "Filtrar Lista" at bounding box center [158, 500] width 223 height 32
click at [682, 337] on select "Selecione um status Cancelado Aguardando Aprovação Diretoria Pedido Aprovado Ag…" at bounding box center [597, 331] width 348 height 32
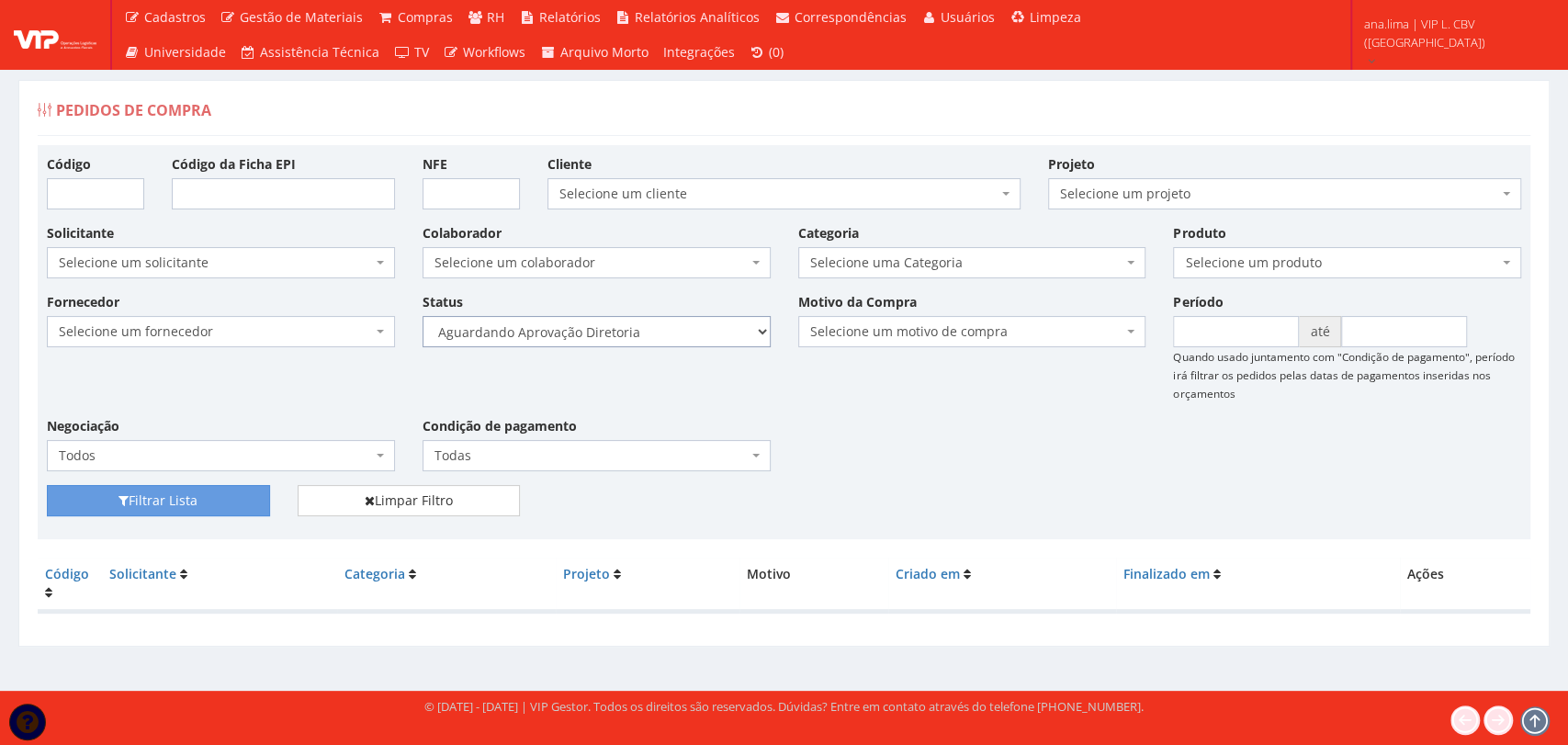
select select "4"
click at [423, 316] on select "Selecione um status Cancelado Aguardando Aprovação Diretoria Pedido Aprovado Ag…" at bounding box center [597, 331] width 348 height 32
drag, startPoint x: 247, startPoint y: 494, endPoint x: 680, endPoint y: 429, distance: 437.9
click at [246, 495] on button "Filtrar Lista" at bounding box center [158, 500] width 223 height 32
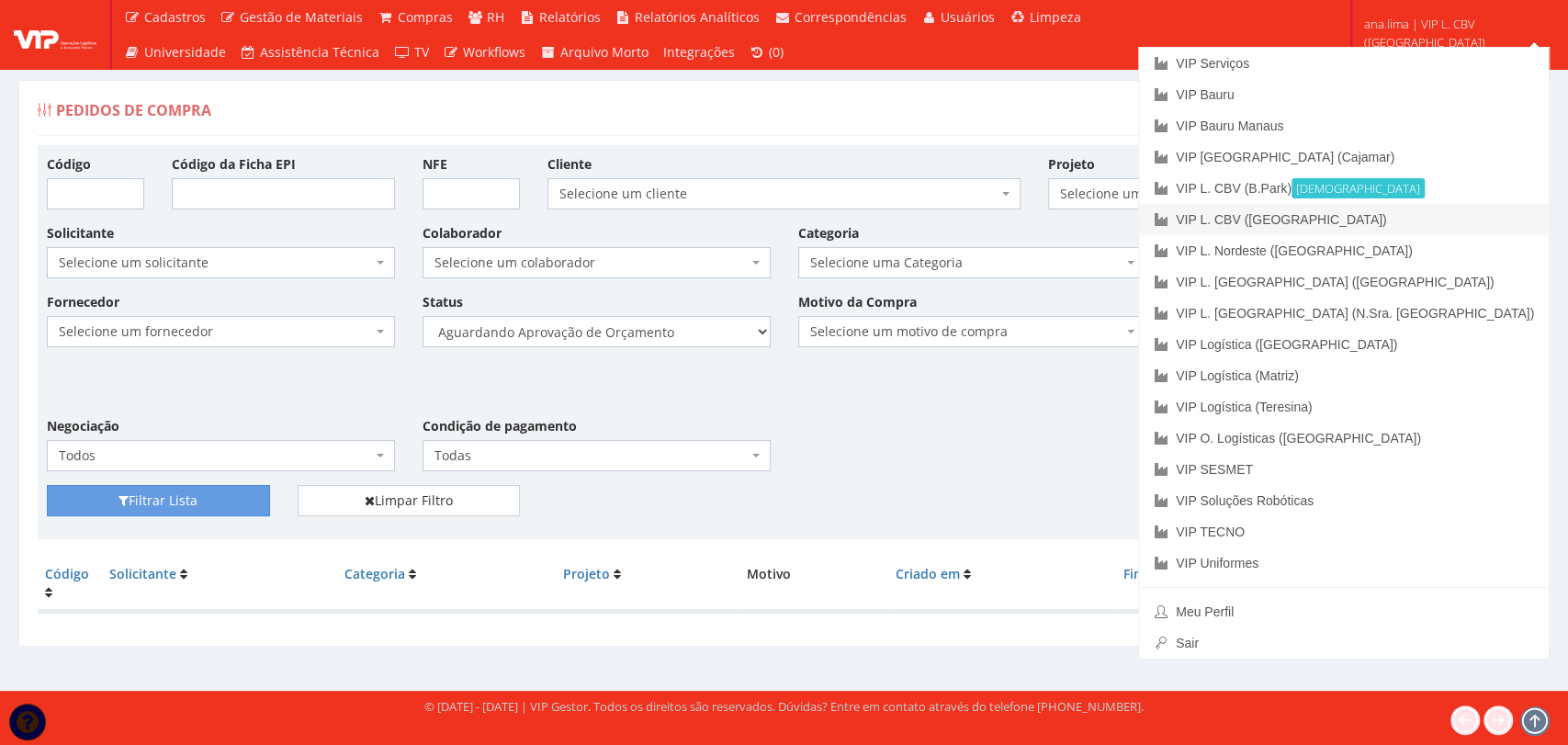
click at [1444, 224] on link "VIP L. CBV ([GEOGRAPHIC_DATA])" at bounding box center [1344, 219] width 409 height 32
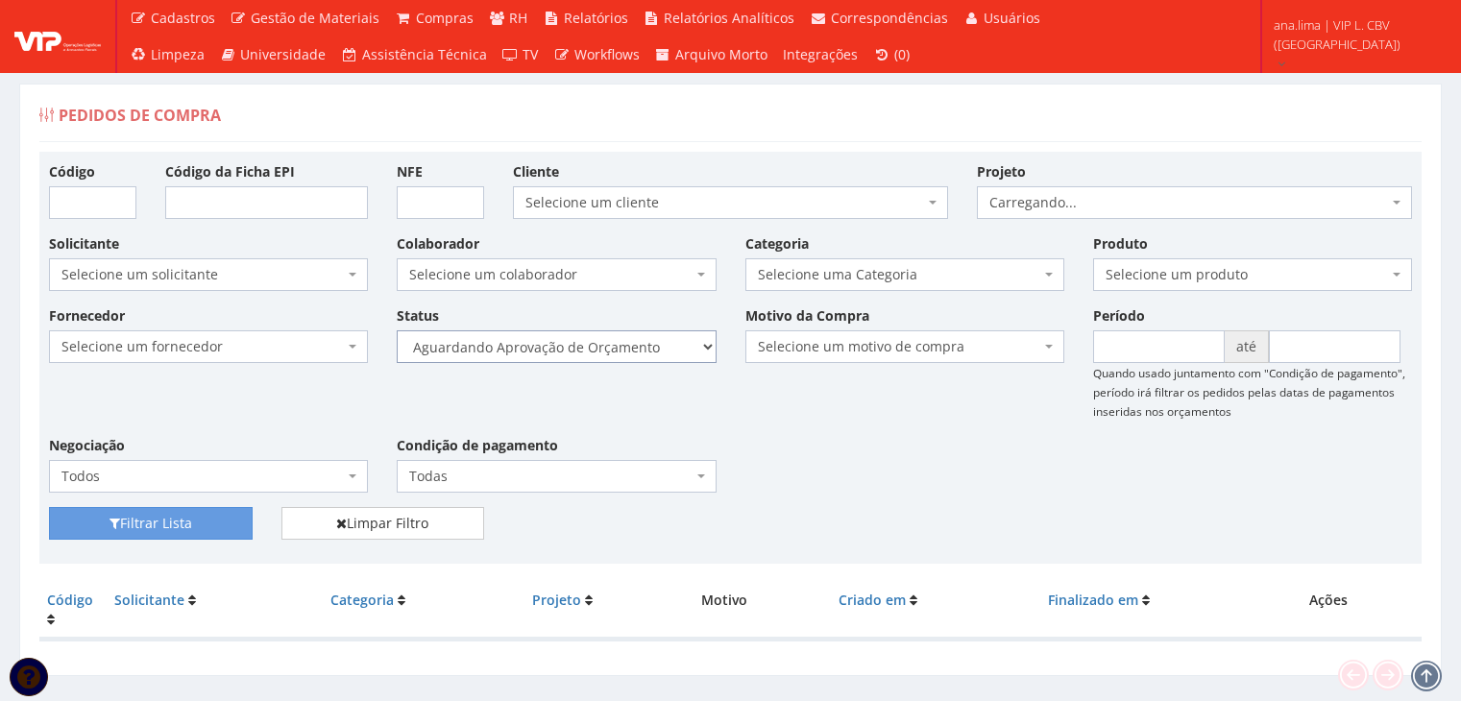
drag, startPoint x: 0, startPoint y: 0, endPoint x: 662, endPoint y: 356, distance: 751.5
click at [668, 344] on select "Selecione um status Cancelado Aguardando Aprovação Diretoria Pedido Aprovado Ag…" at bounding box center [556, 346] width 319 height 33
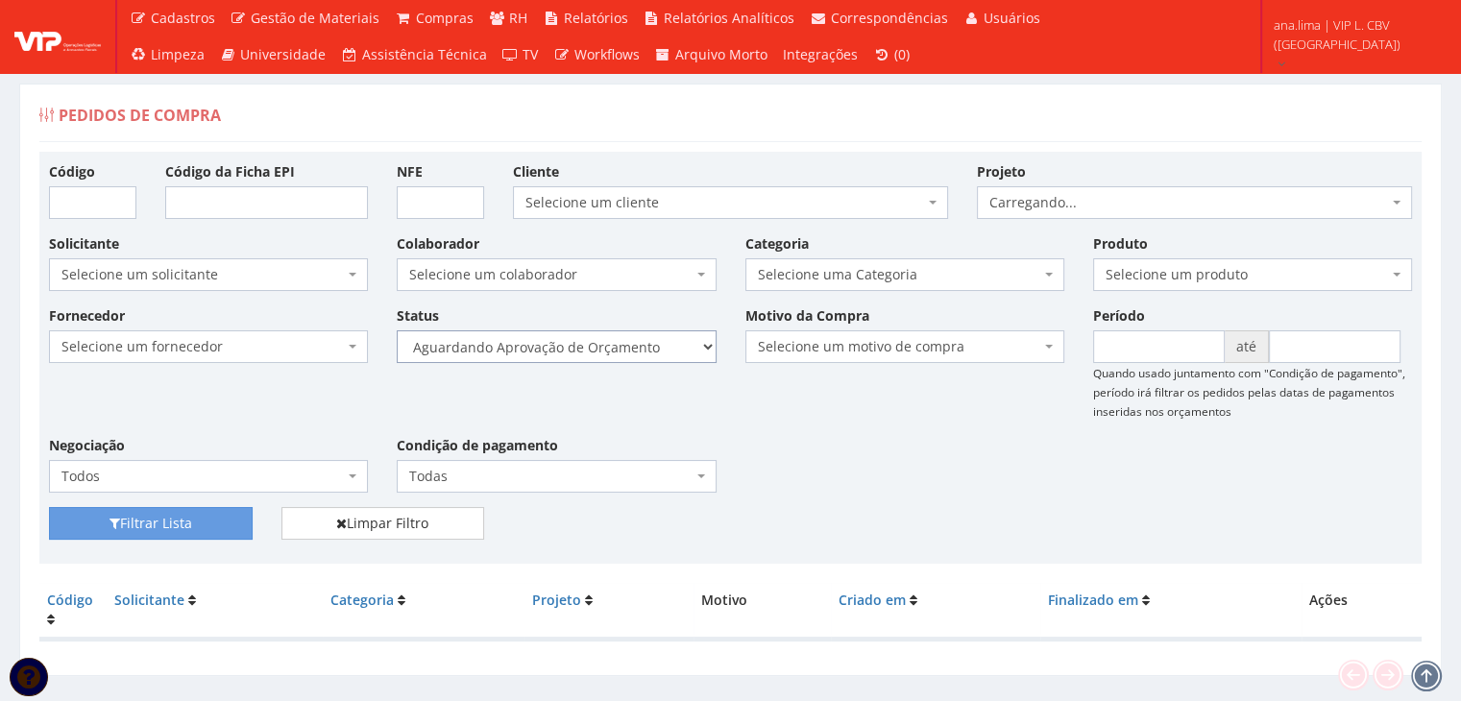
select select "1"
click at [397, 330] on select "Selecione um status Cancelado Aguardando Aprovação Diretoria Pedido Aprovado Ag…" at bounding box center [556, 346] width 319 height 33
click at [171, 539] on div "Filtrar Lista Limpar Filtro" at bounding box center [731, 530] width 1392 height 47
click at [177, 528] on button "Filtrar Lista" at bounding box center [151, 523] width 204 height 33
click at [654, 341] on select "Selecione um status Cancelado Aguardando Aprovação Diretoria Pedido Aprovado Ag…" at bounding box center [556, 346] width 319 height 33
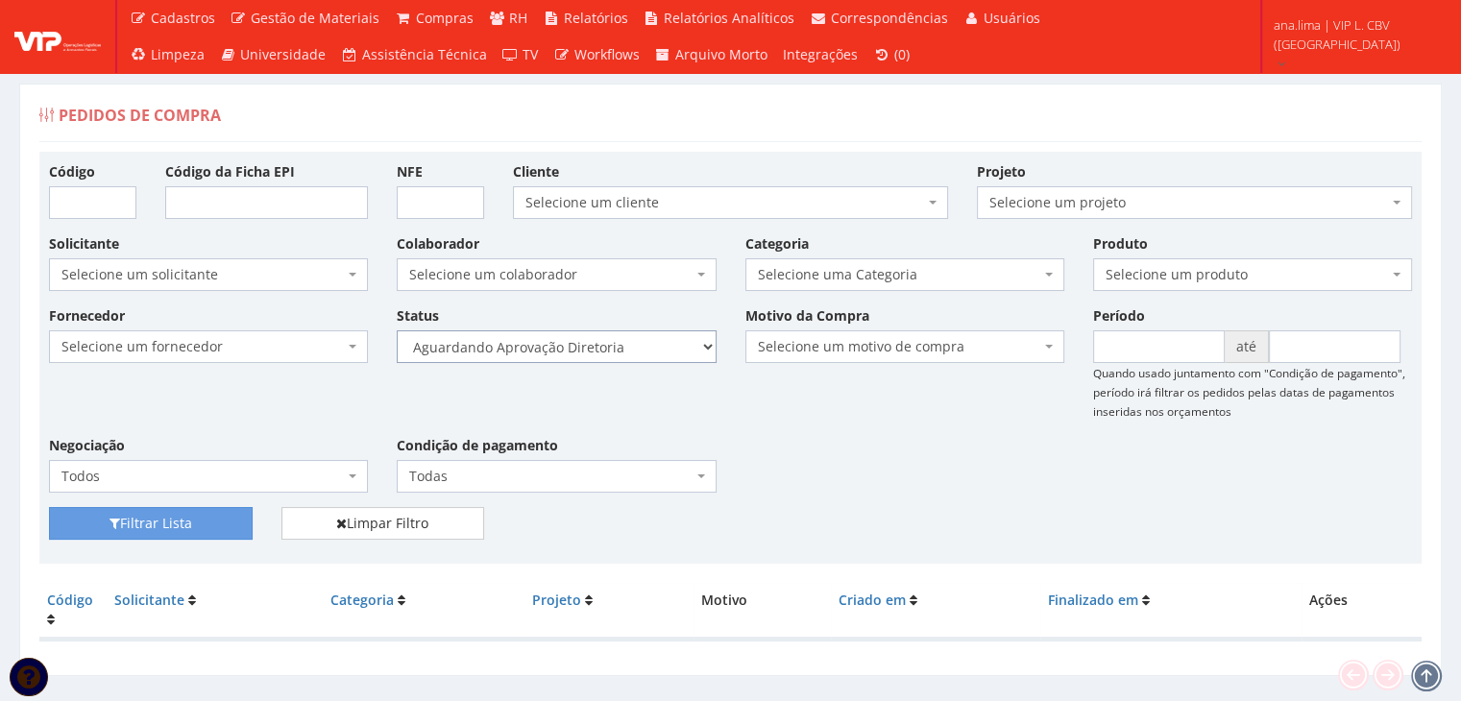
select select "4"
click at [397, 330] on select "Selecione um status Cancelado Aguardando Aprovação Diretoria Pedido Aprovado Ag…" at bounding box center [556, 346] width 319 height 33
click at [169, 530] on button "Filtrar Lista" at bounding box center [151, 523] width 204 height 33
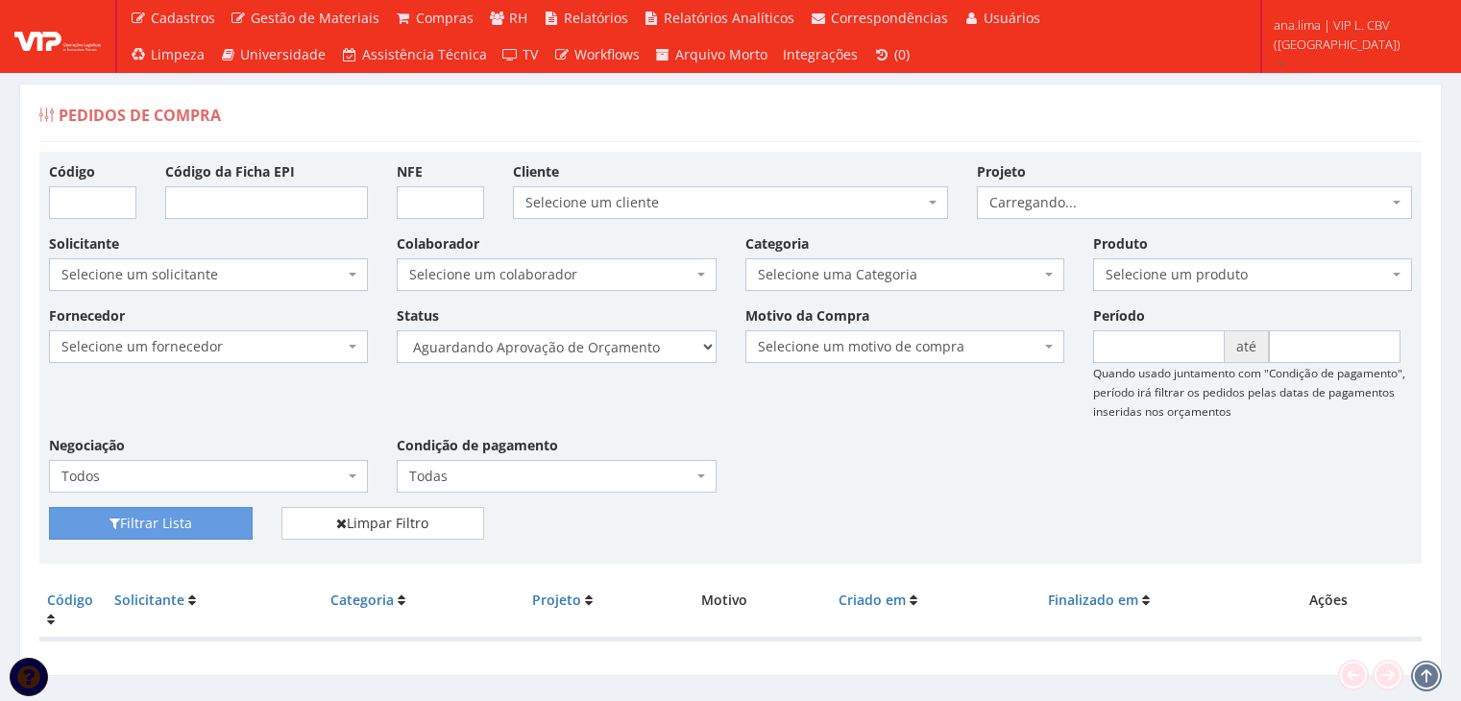
scroll to position [38, 0]
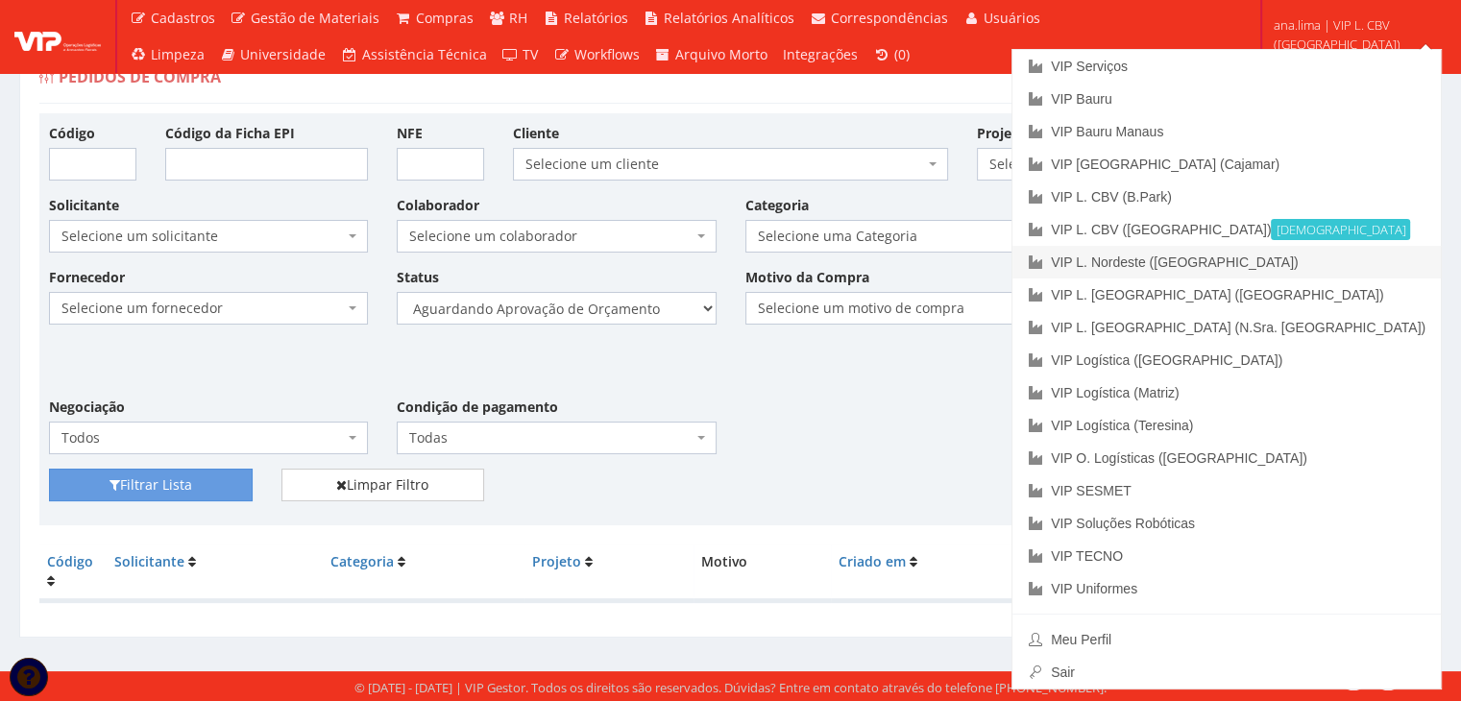
click at [1356, 262] on link "VIP L. Nordeste ([GEOGRAPHIC_DATA])" at bounding box center [1226, 262] width 428 height 33
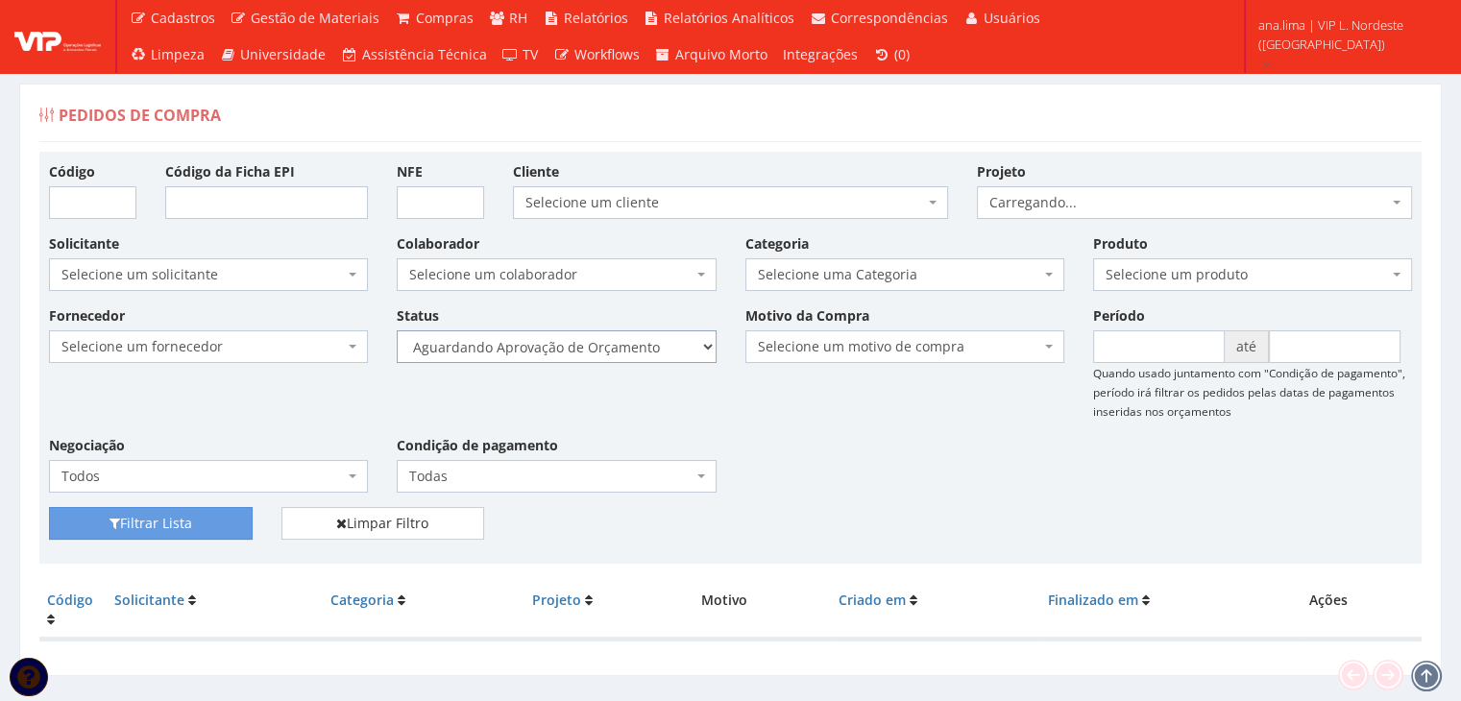
click at [686, 351] on select "Selecione um status Cancelado Aguardando Aprovação Diretoria Pedido Aprovado Ag…" at bounding box center [556, 346] width 319 height 33
select select "1"
click at [397, 330] on select "Selecione um status Cancelado Aguardando Aprovação Diretoria Pedido Aprovado Ag…" at bounding box center [556, 346] width 319 height 33
click at [227, 521] on button "Filtrar Lista" at bounding box center [151, 523] width 204 height 33
drag, startPoint x: 0, startPoint y: 0, endPoint x: 660, endPoint y: 352, distance: 748.0
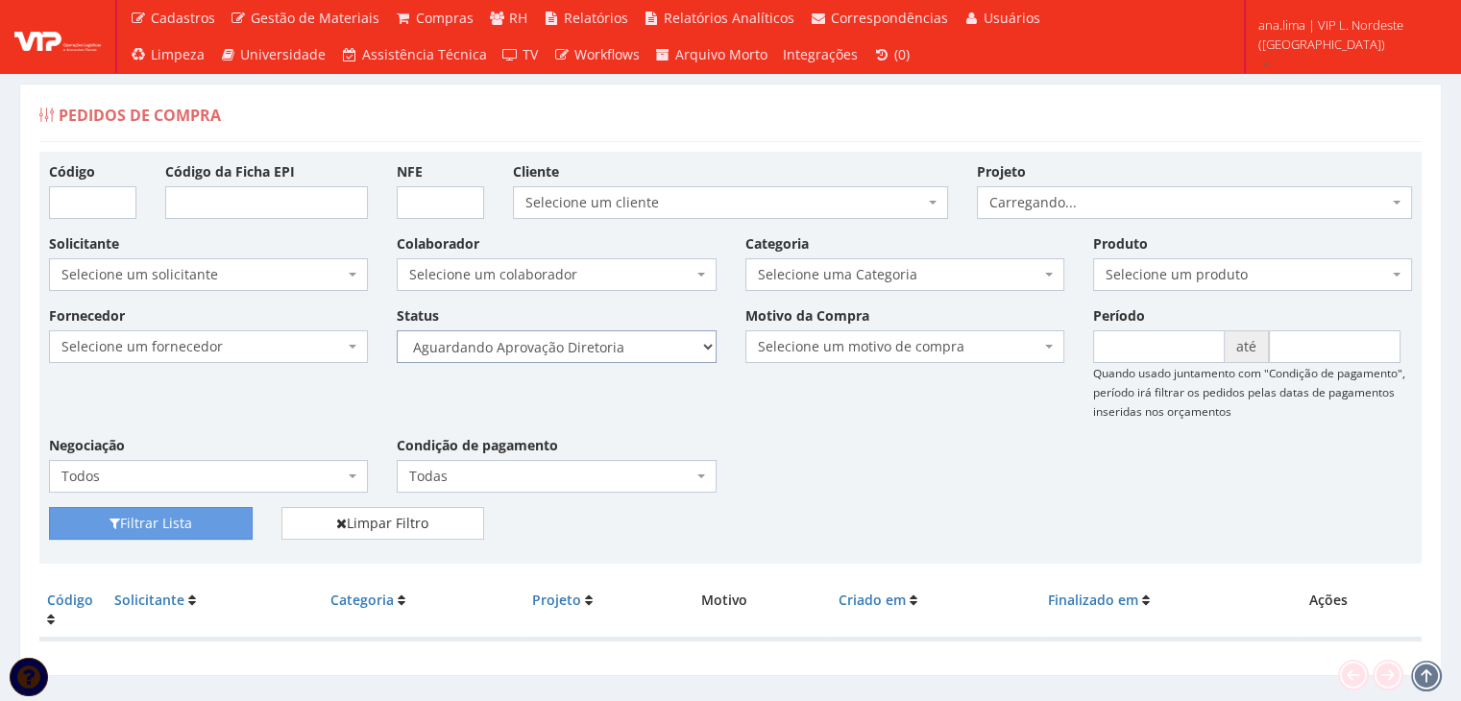
click at [660, 351] on select "Selecione um status Cancelado Aguardando Aprovação Diretoria Pedido Aprovado Ag…" at bounding box center [556, 346] width 319 height 33
select select "4"
click at [397, 330] on select "Selecione um status Cancelado Aguardando Aprovação Diretoria Pedido Aprovado Ag…" at bounding box center [556, 346] width 319 height 33
click at [203, 516] on button "Filtrar Lista" at bounding box center [151, 523] width 204 height 33
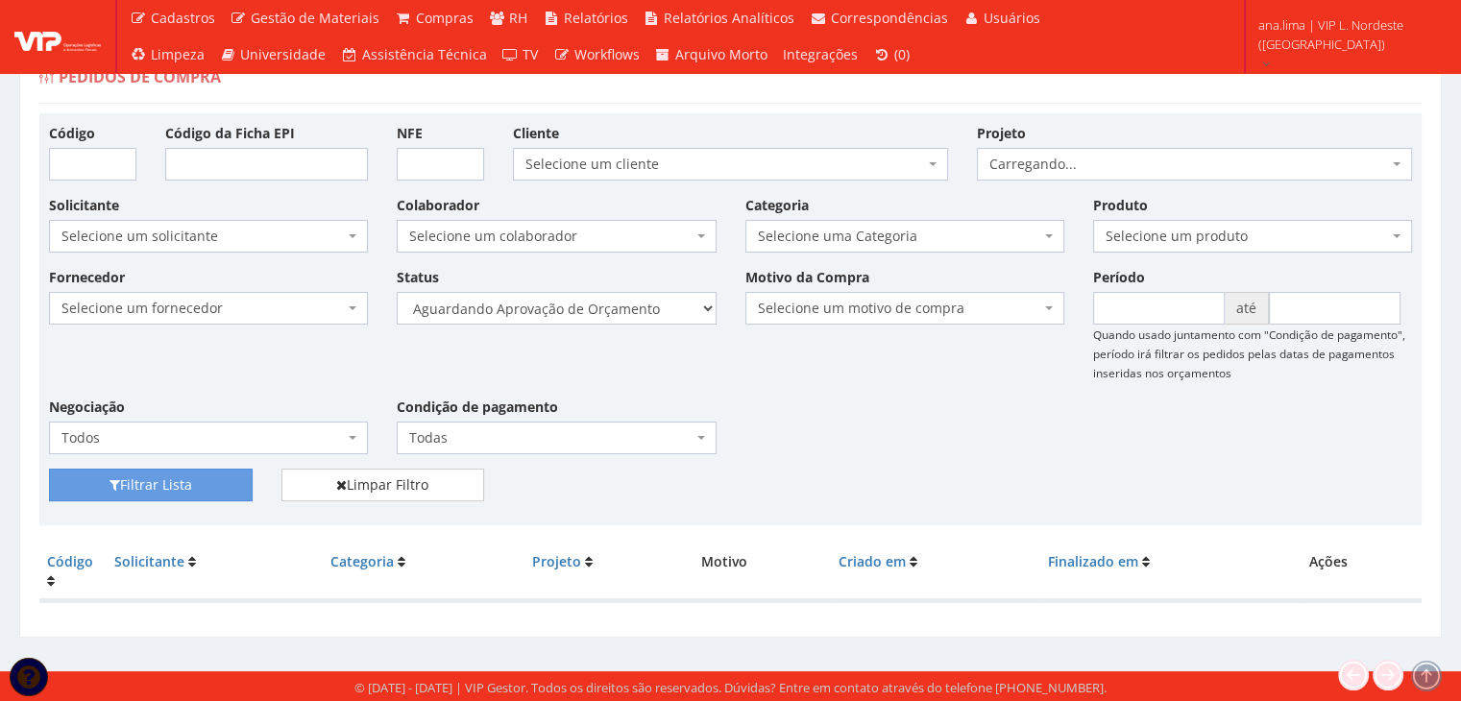
scroll to position [38, 0]
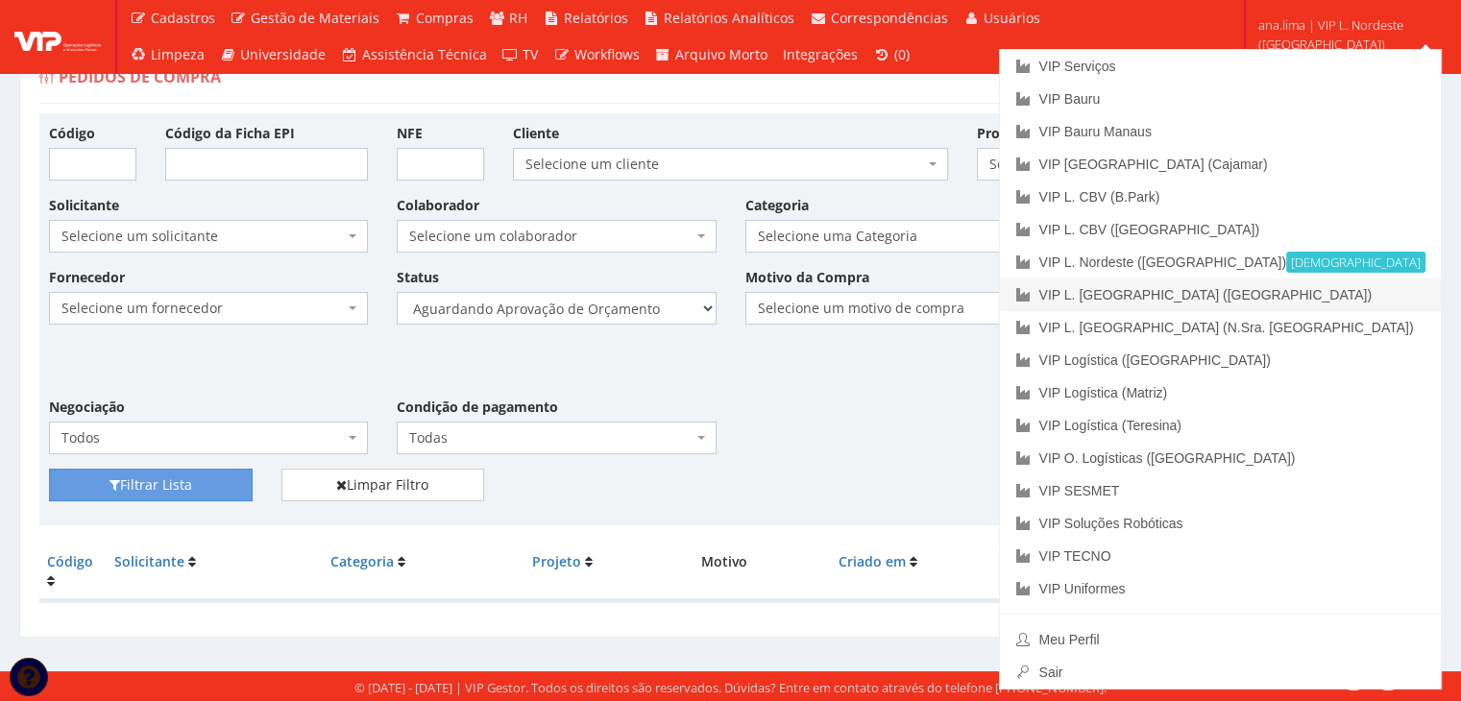
click at [1312, 291] on link "VIP L. [GEOGRAPHIC_DATA] ([GEOGRAPHIC_DATA])" at bounding box center [1220, 295] width 441 height 33
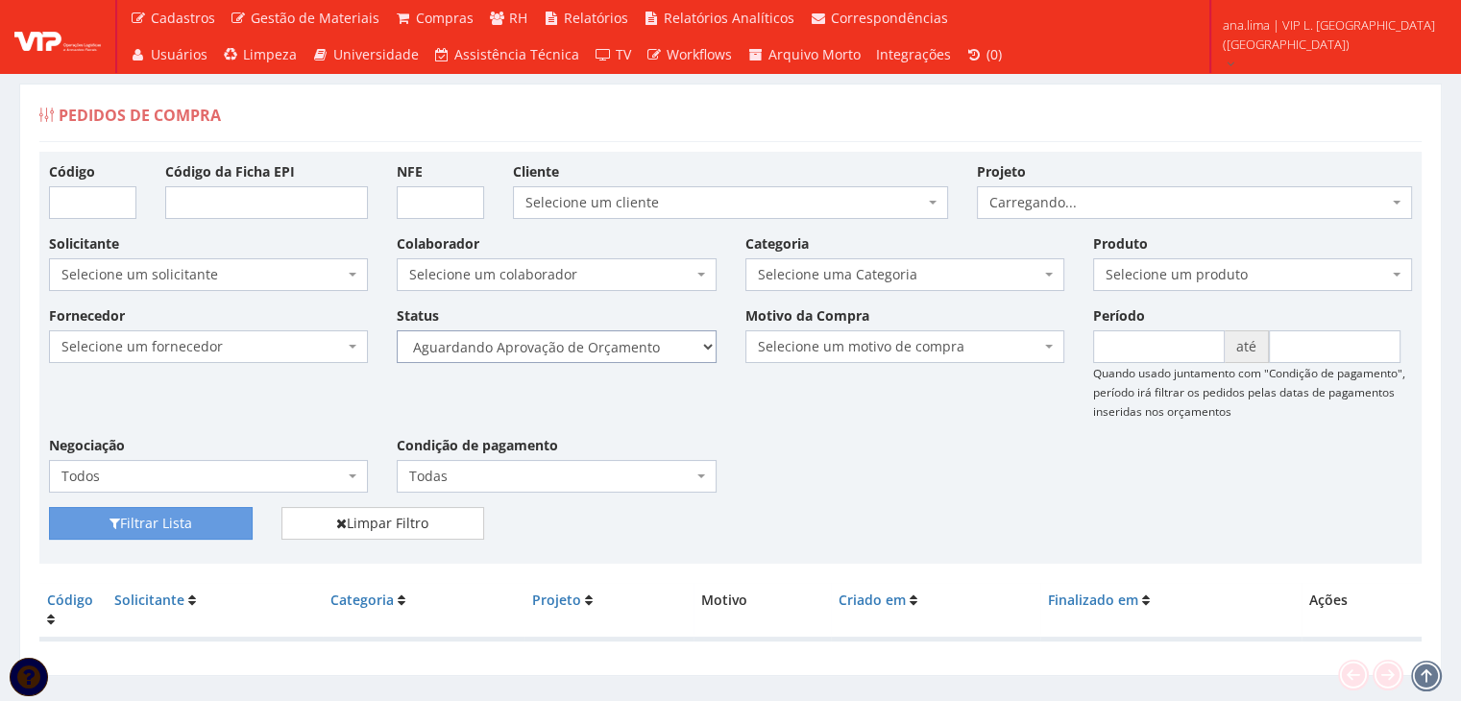
click at [683, 351] on select "Selecione um status Cancelado Aguardando Aprovação Diretoria Pedido Aprovado Ag…" at bounding box center [556, 346] width 319 height 33
select select "1"
click at [397, 330] on select "Selecione um status Cancelado Aguardando Aprovação Diretoria Pedido Aprovado Ag…" at bounding box center [556, 346] width 319 height 33
click at [224, 523] on button "Filtrar Lista" at bounding box center [151, 523] width 204 height 33
drag, startPoint x: 0, startPoint y: 0, endPoint x: 662, endPoint y: 358, distance: 752.4
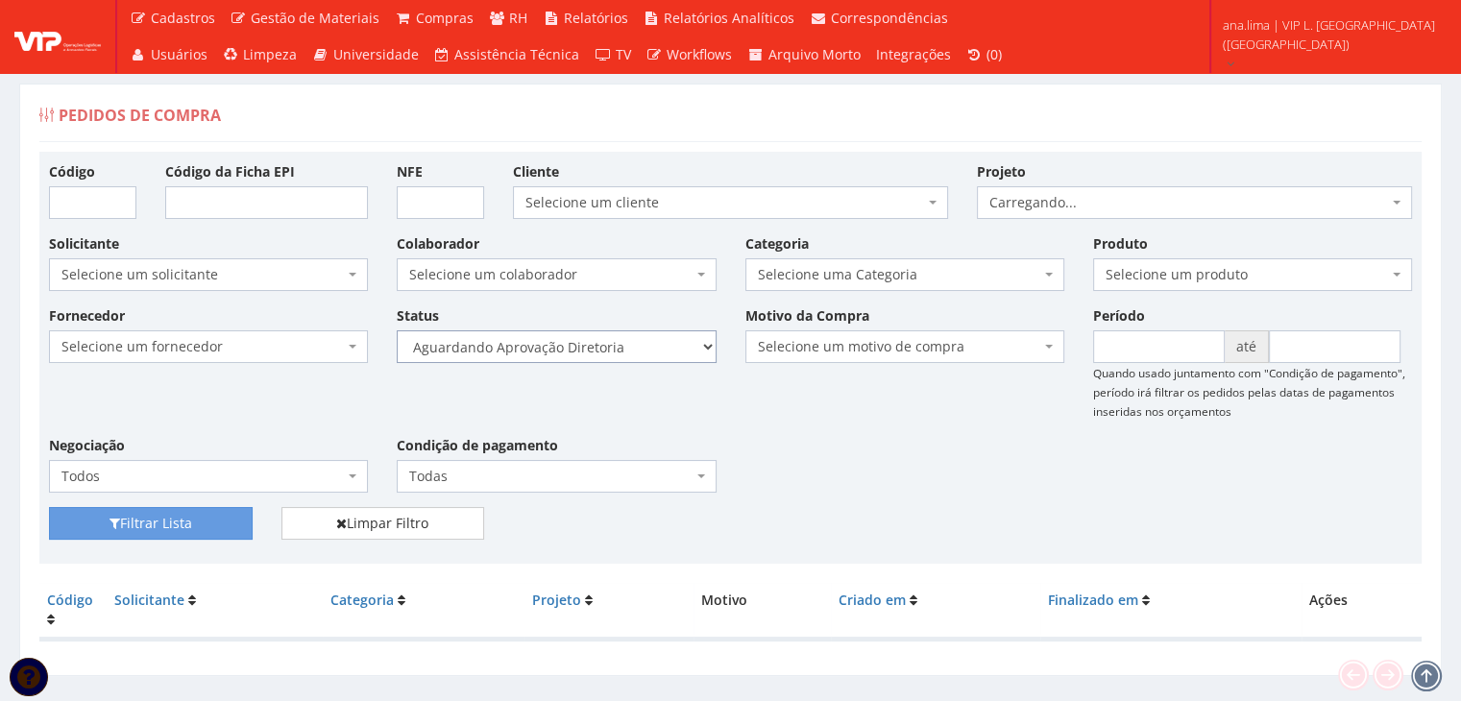
click at [665, 349] on select "Selecione um status Cancelado Aguardando Aprovação Diretoria Pedido Aprovado Ag…" at bounding box center [556, 346] width 319 height 33
select select "4"
click at [397, 330] on select "Selecione um status Cancelado Aguardando Aprovação Diretoria Pedido Aprovado Ag…" at bounding box center [556, 346] width 319 height 33
click at [172, 525] on button "Filtrar Lista" at bounding box center [151, 523] width 204 height 33
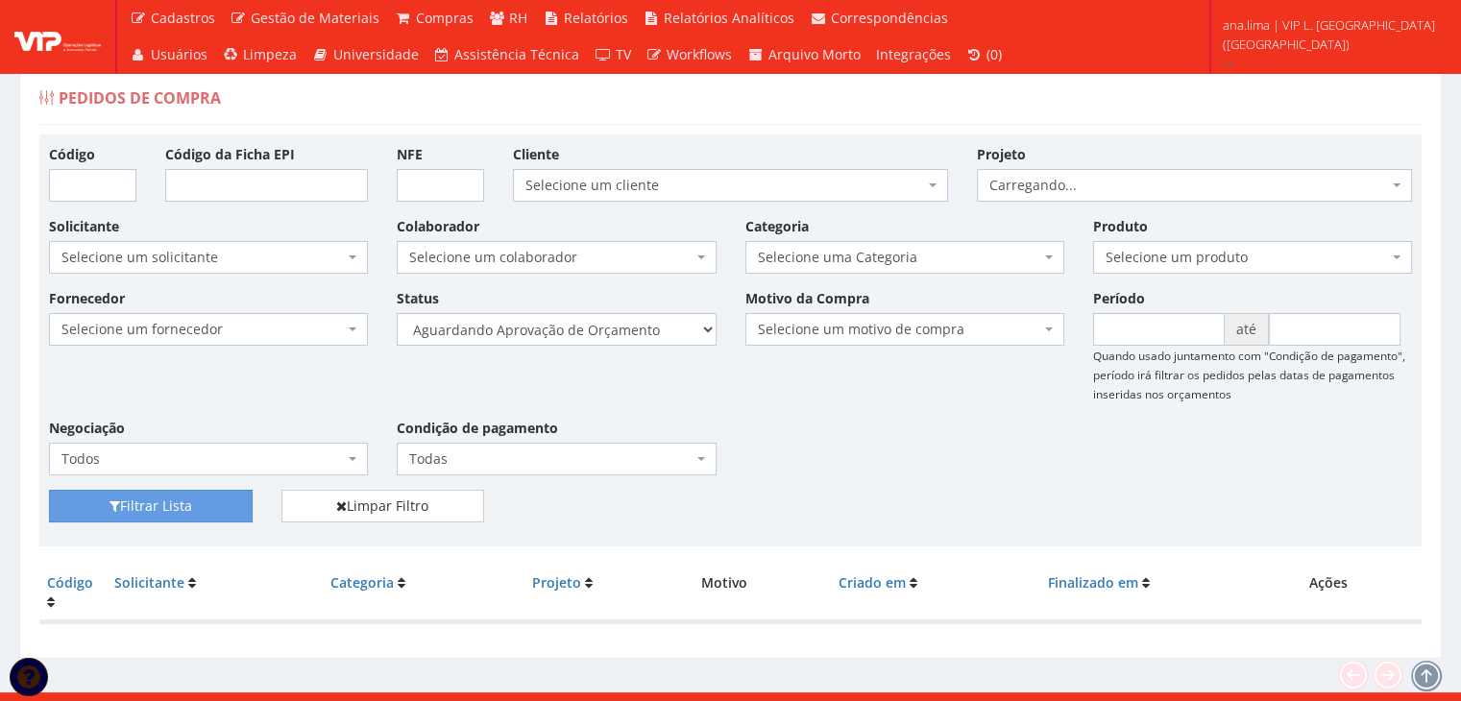
scroll to position [38, 0]
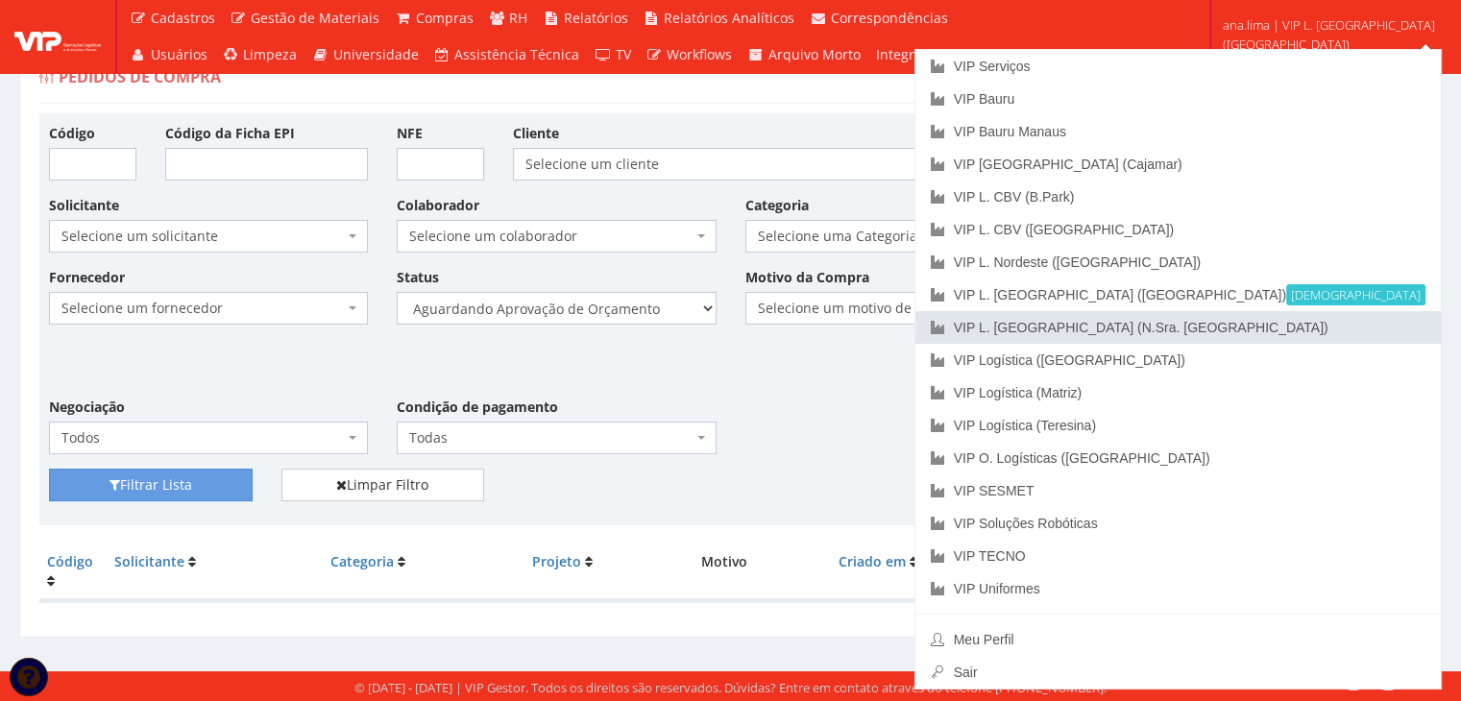
drag, startPoint x: 1331, startPoint y: 326, endPoint x: 914, endPoint y: 385, distance: 421.0
click at [1329, 327] on link "VIP L. [GEOGRAPHIC_DATA] (N.Sra. [GEOGRAPHIC_DATA])" at bounding box center [1177, 327] width 525 height 33
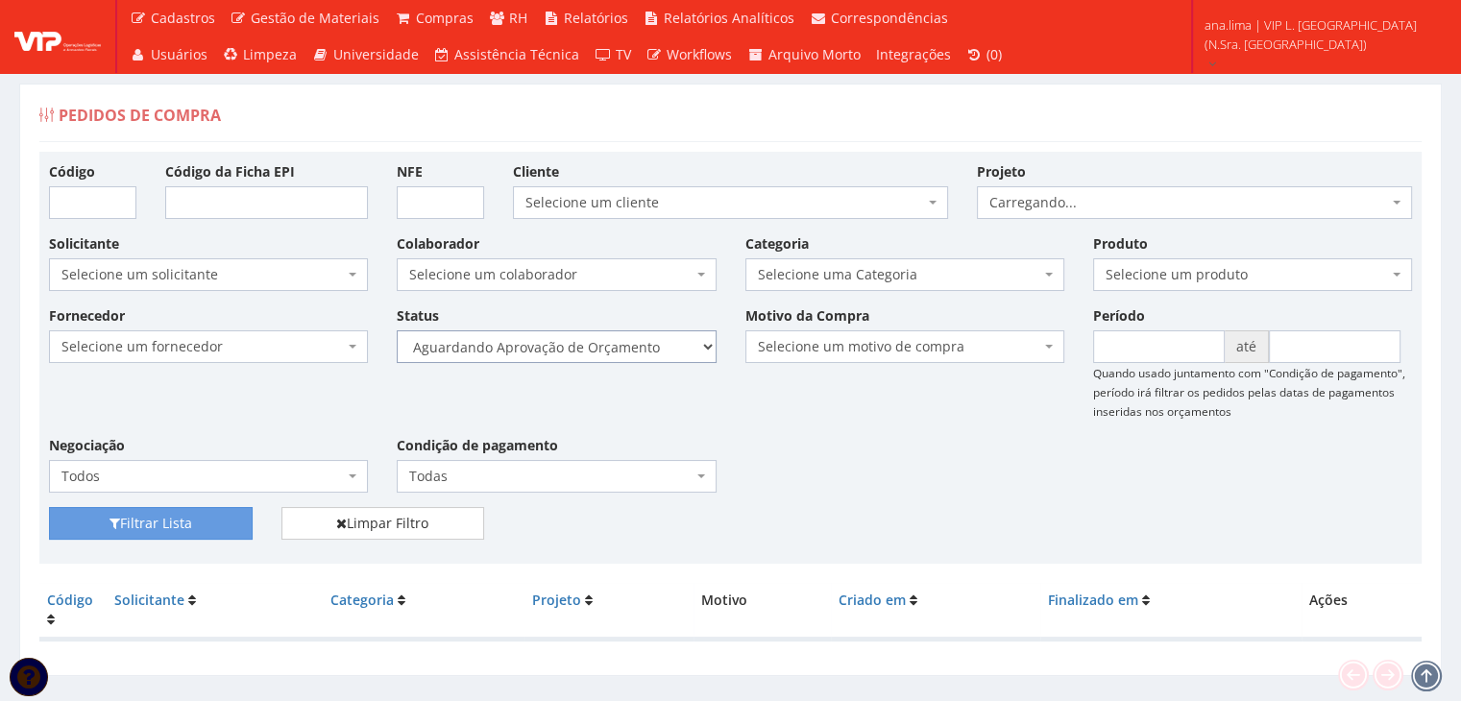
click at [636, 338] on select "Selecione um status Cancelado Aguardando Aprovação Diretoria Pedido Aprovado Ag…" at bounding box center [556, 346] width 319 height 33
click at [397, 330] on select "Selecione um status Cancelado Aguardando Aprovação Diretoria Pedido Aprovado Ag…" at bounding box center [556, 346] width 319 height 33
drag, startPoint x: 636, startPoint y: 321, endPoint x: 636, endPoint y: 337, distance: 16.3
click at [636, 322] on div "Status Selecione um status Cancelado Aguardando Aprovação Diretoria Pedido Apro…" at bounding box center [556, 334] width 348 height 58
drag, startPoint x: 636, startPoint y: 333, endPoint x: 626, endPoint y: 360, distance: 28.6
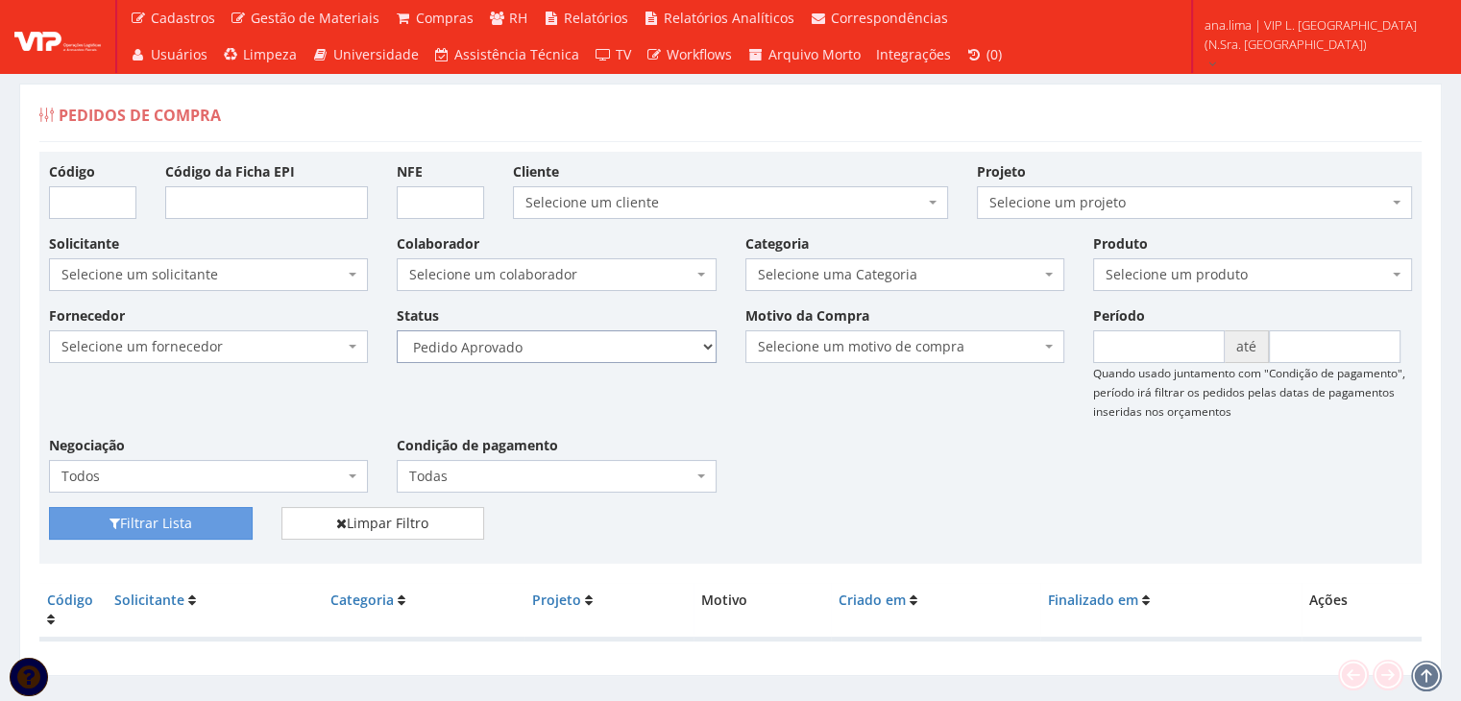
click at [635, 334] on select "Selecione um status Cancelado Aguardando Aprovação Diretoria Pedido Aprovado Ag…" at bounding box center [556, 346] width 319 height 33
select select "1"
click at [397, 330] on select "Selecione um status Cancelado Aguardando Aprovação Diretoria Pedido Aprovado Ag…" at bounding box center [556, 346] width 319 height 33
drag, startPoint x: 222, startPoint y: 512, endPoint x: 465, endPoint y: 451, distance: 250.4
click at [222, 512] on button "Filtrar Lista" at bounding box center [151, 523] width 204 height 33
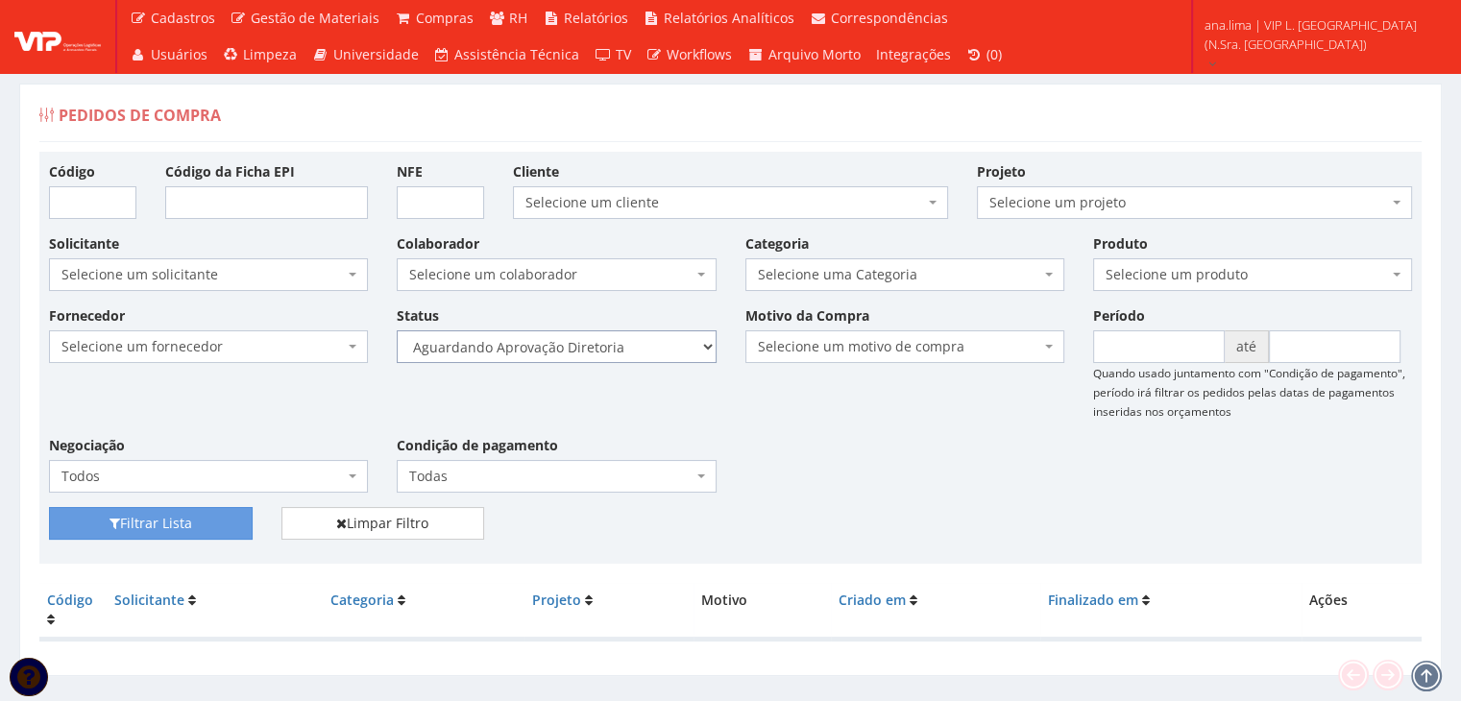
click at [592, 351] on select "Selecione um status Cancelado Aguardando Aprovação Diretoria Pedido Aprovado Ag…" at bounding box center [556, 346] width 319 height 33
select select "4"
click at [397, 330] on select "Selecione um status Cancelado Aguardando Aprovação Diretoria Pedido Aprovado Ag…" at bounding box center [556, 346] width 319 height 33
click at [223, 513] on button "Filtrar Lista" at bounding box center [151, 523] width 204 height 33
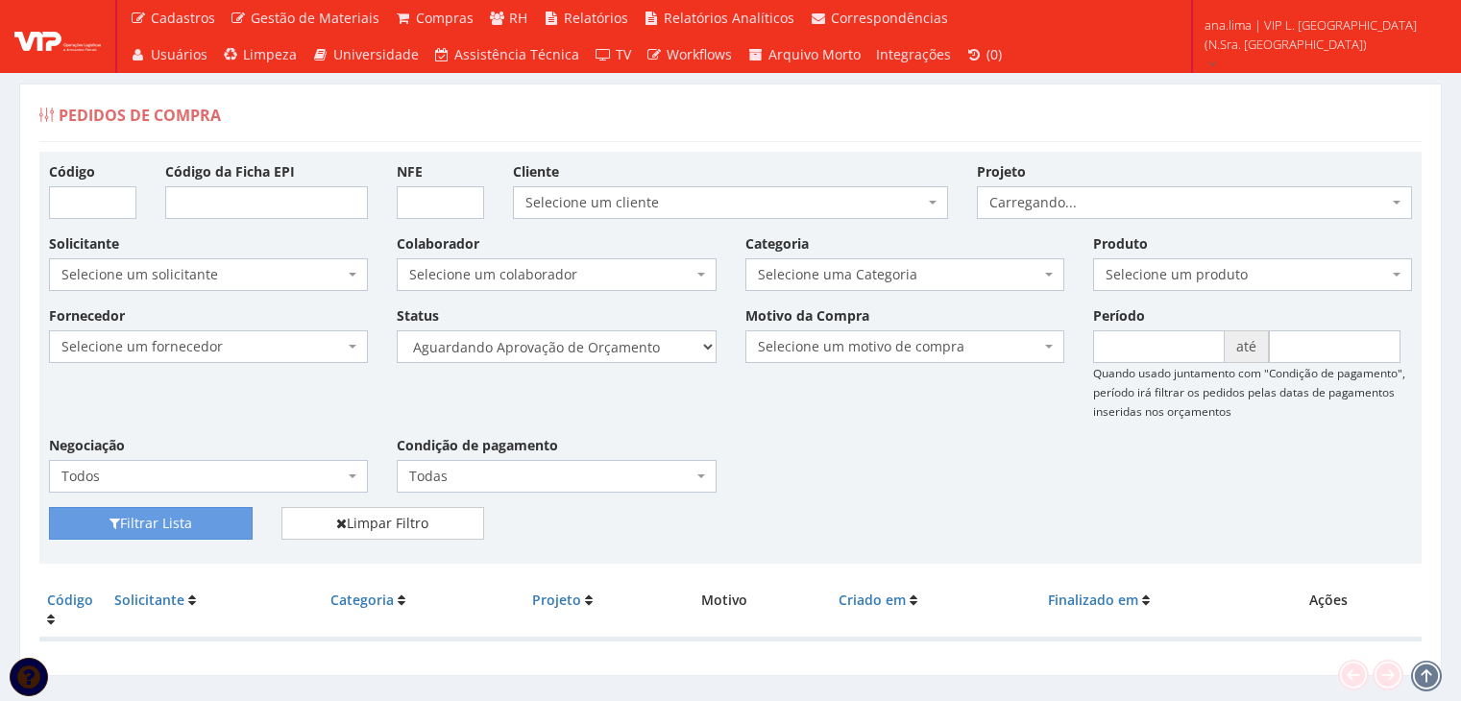
scroll to position [38, 0]
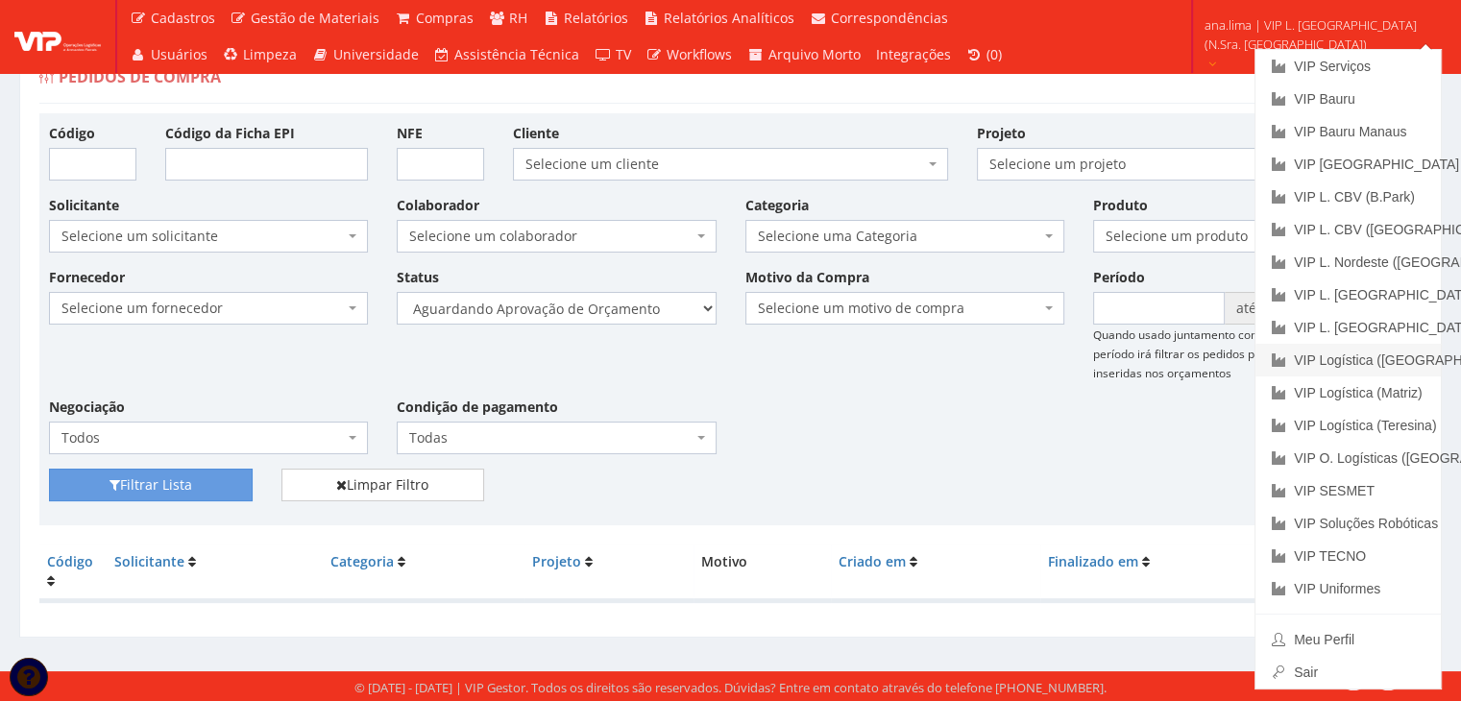
click at [1383, 357] on link "VIP Logística ([GEOGRAPHIC_DATA])" at bounding box center [1347, 360] width 185 height 33
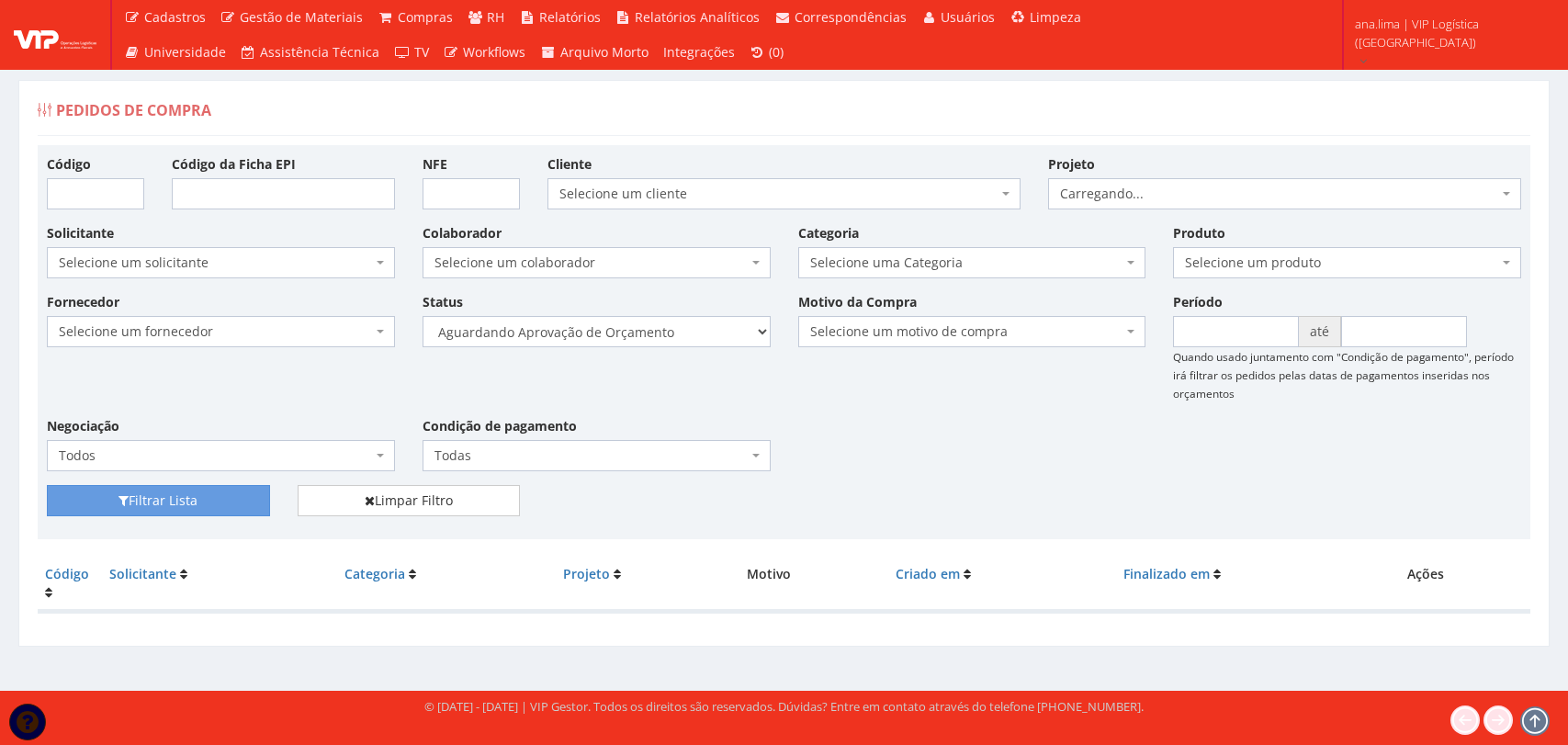
click at [668, 334] on select "Selecione um status Cancelado Aguardando Aprovação Diretoria Pedido Aprovado Ag…" at bounding box center [597, 331] width 348 height 32
select select "1"
click at [423, 316] on select "Selecione um status Cancelado Aguardando Aprovação Diretoria Pedido Aprovado Ag…" at bounding box center [597, 331] width 348 height 32
click at [230, 501] on button "Filtrar Lista" at bounding box center [158, 500] width 223 height 32
drag, startPoint x: 0, startPoint y: 0, endPoint x: 654, endPoint y: 338, distance: 736.2
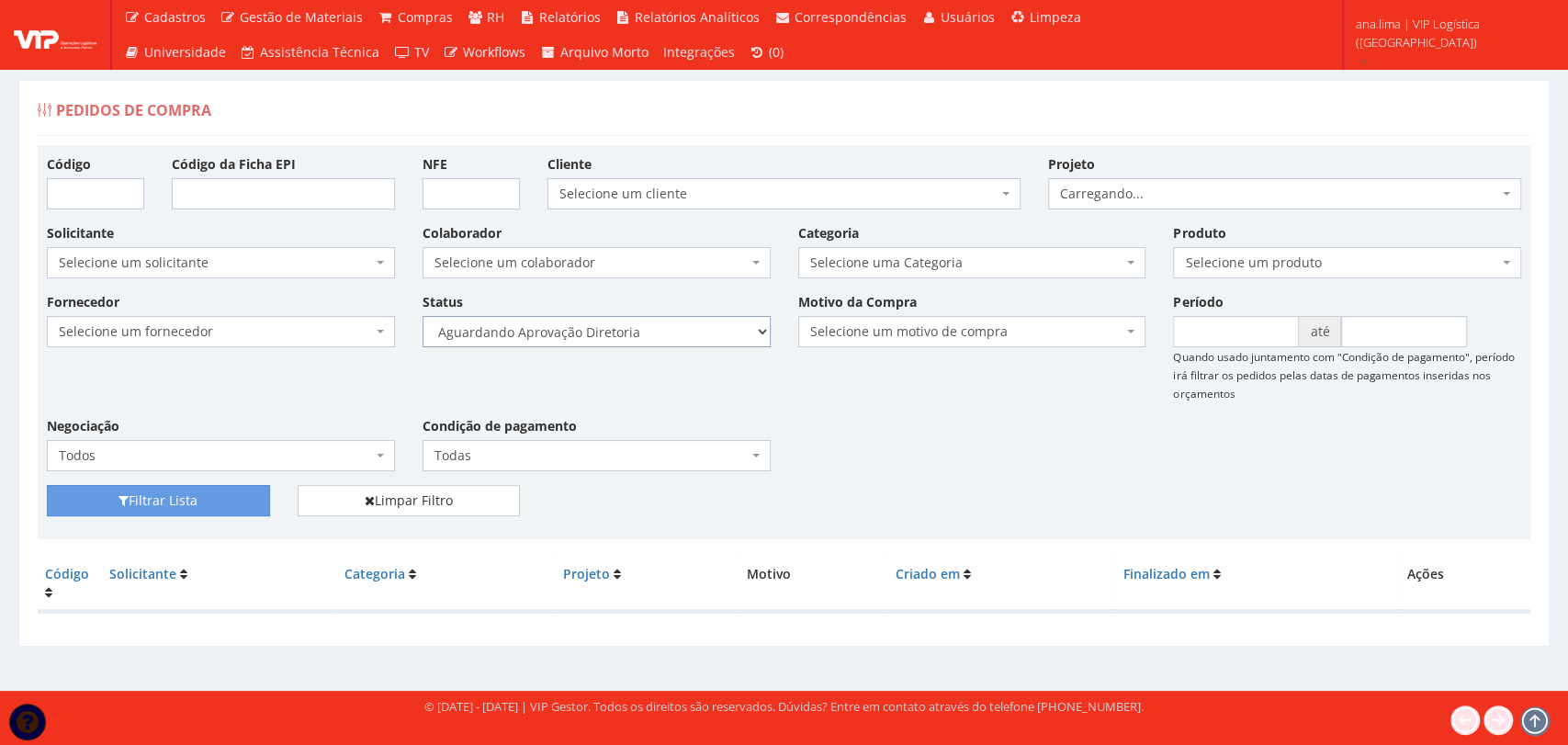
click at [654, 338] on select "Selecione um status Cancelado Aguardando Aprovação Diretoria Pedido Aprovado Ag…" at bounding box center [597, 331] width 348 height 32
select select "4"
click at [423, 316] on select "Selecione um status Cancelado Aguardando Aprovação Diretoria Pedido Aprovado Ag…" at bounding box center [597, 331] width 348 height 32
drag, startPoint x: 171, startPoint y: 501, endPoint x: 428, endPoint y: 489, distance: 257.3
click at [171, 501] on button "Filtrar Lista" at bounding box center [158, 500] width 223 height 32
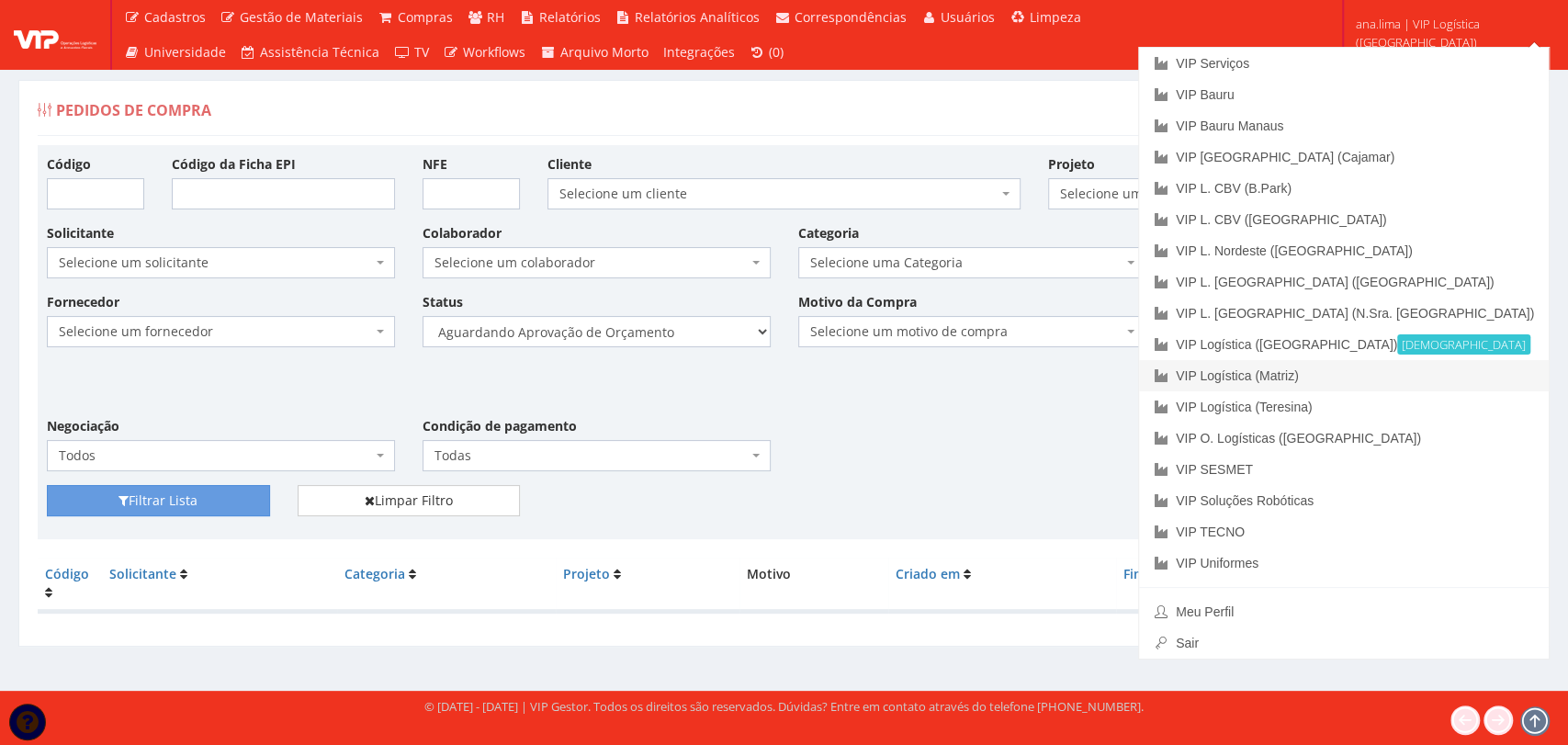
click at [1429, 381] on link "VIP Logística (Matriz)" at bounding box center [1344, 375] width 409 height 32
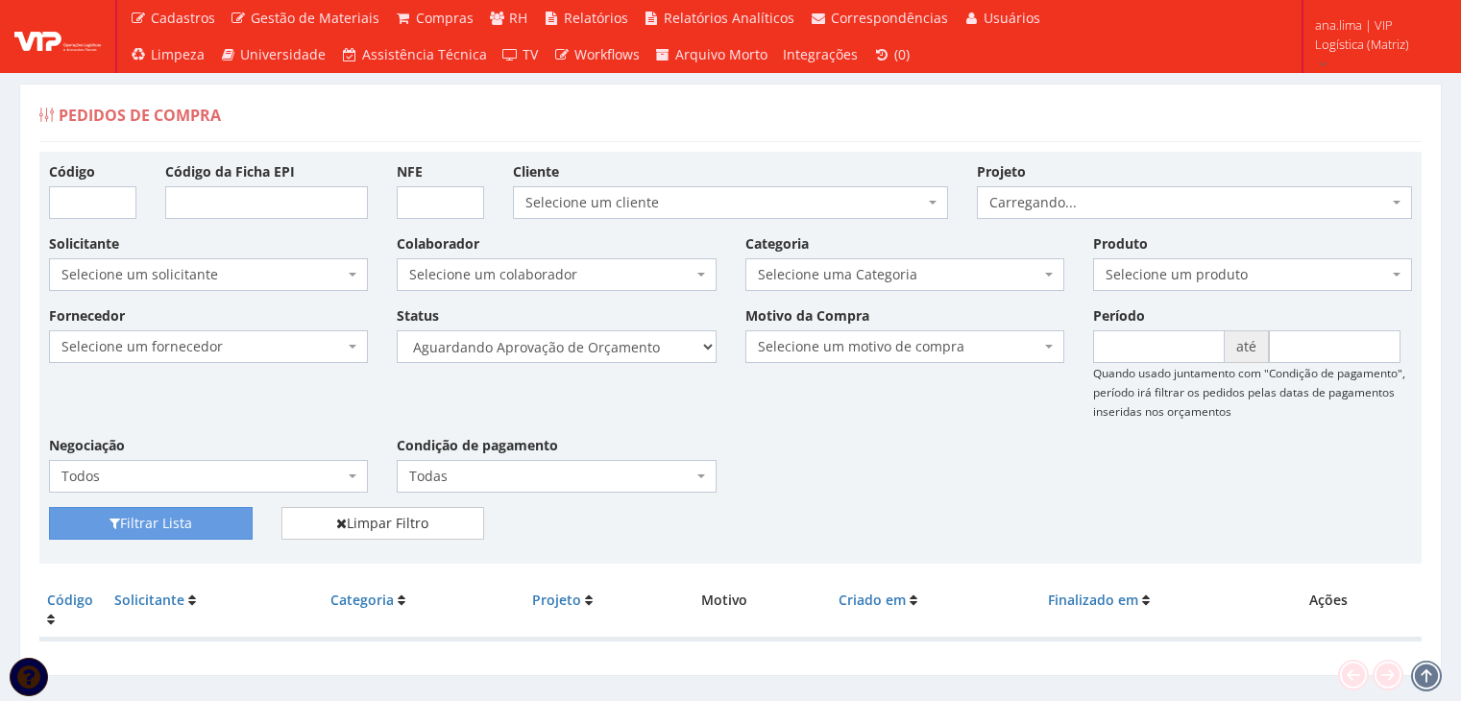
click at [650, 348] on select "Selecione um status Cancelado Aguardando Aprovação Diretoria Pedido Aprovado Ag…" at bounding box center [556, 346] width 319 height 33
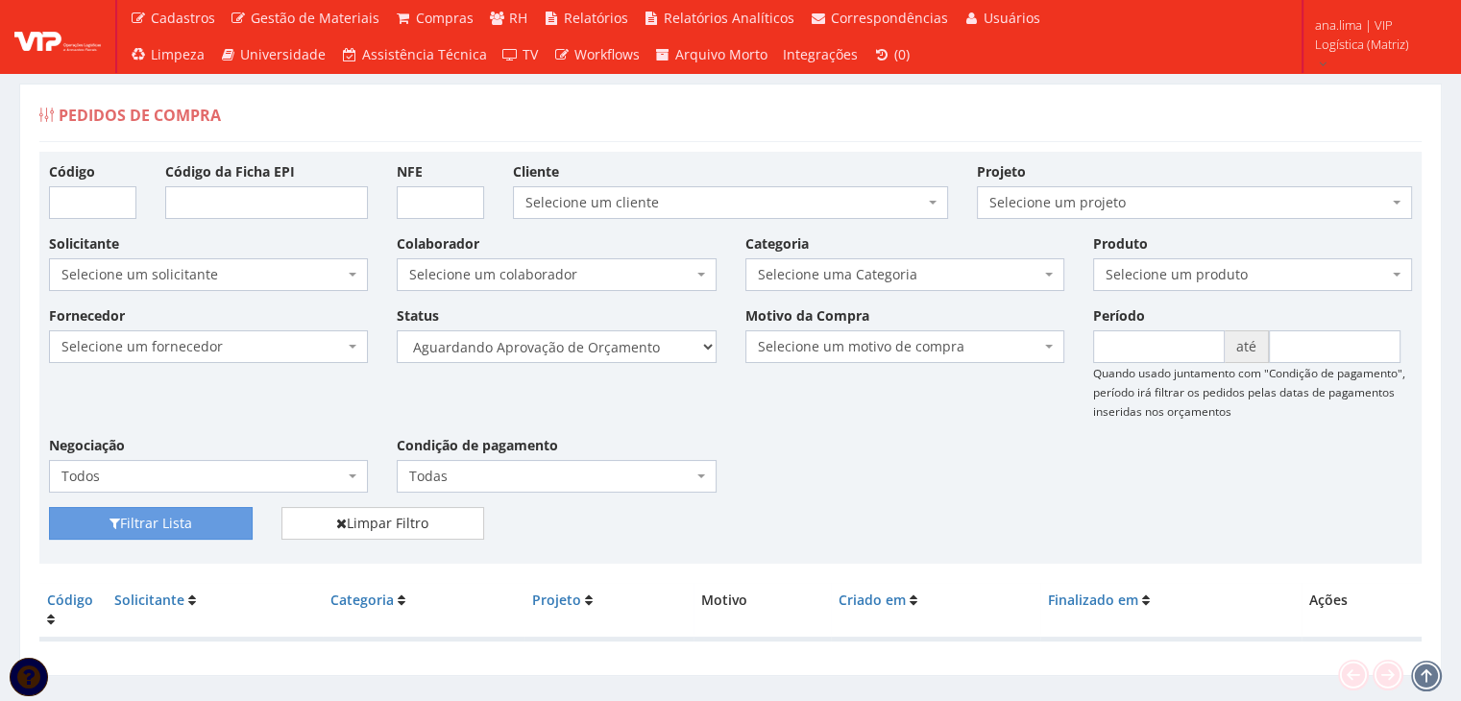
select select "1"
click at [397, 330] on select "Selecione um status Cancelado Aguardando Aprovação Diretoria Pedido Aprovado Ag…" at bounding box center [556, 346] width 319 height 33
click at [220, 521] on button "Filtrar Lista" at bounding box center [151, 523] width 204 height 33
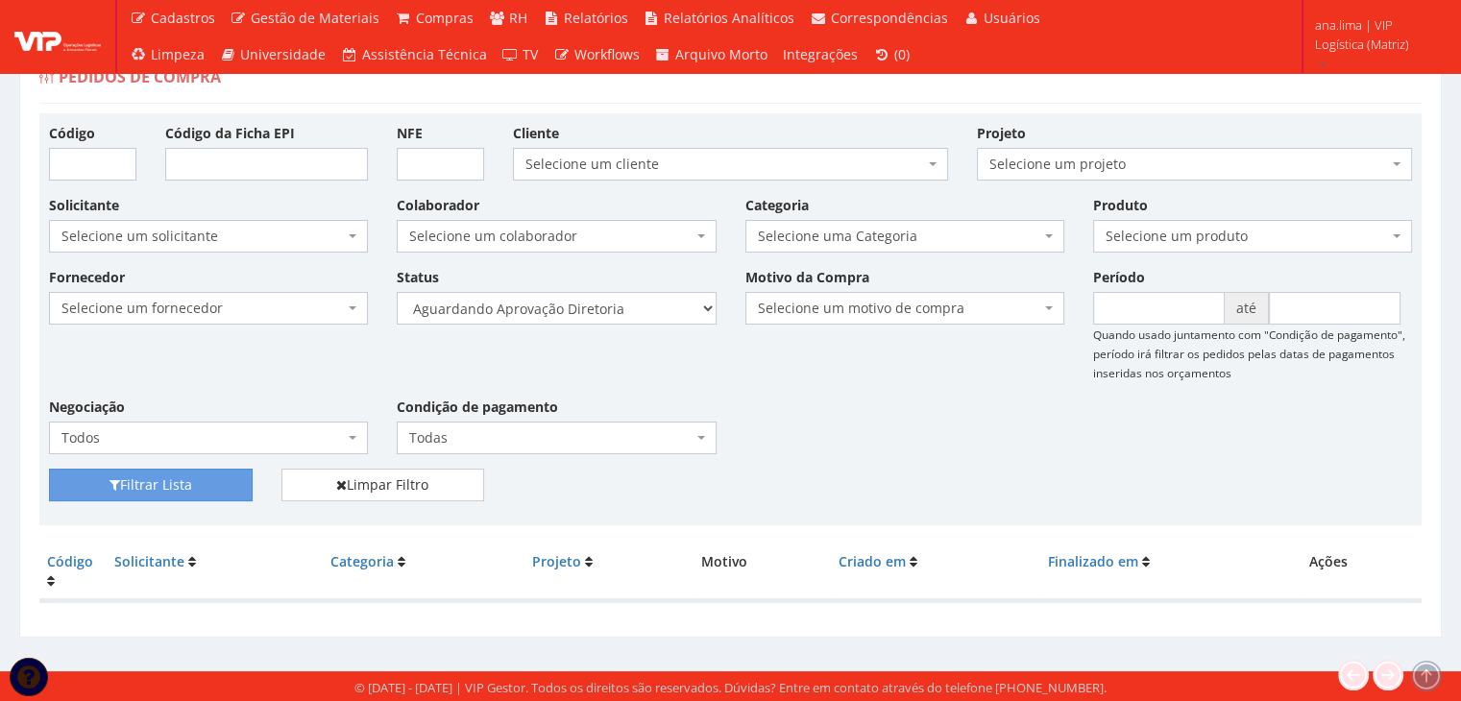
scroll to position [38, 0]
click at [631, 303] on select "Selecione um status Cancelado Aguardando Aprovação Diretoria Pedido Aprovado Ag…" at bounding box center [556, 308] width 319 height 33
select select "4"
click at [397, 292] on select "Selecione um status Cancelado Aguardando Aprovação Diretoria Pedido Aprovado Ag…" at bounding box center [556, 308] width 319 height 33
drag, startPoint x: 203, startPoint y: 488, endPoint x: 404, endPoint y: 455, distance: 204.3
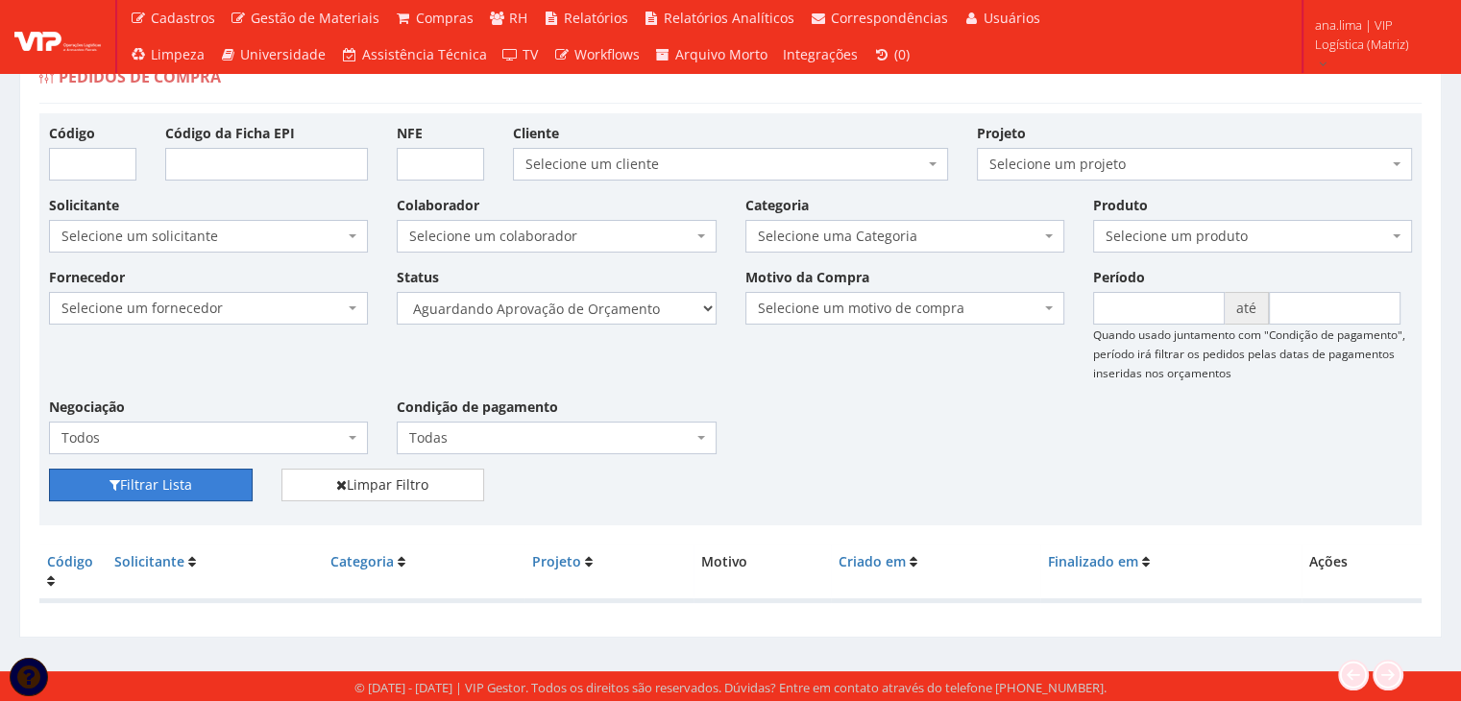
click at [203, 489] on button "Filtrar Lista" at bounding box center [151, 485] width 204 height 33
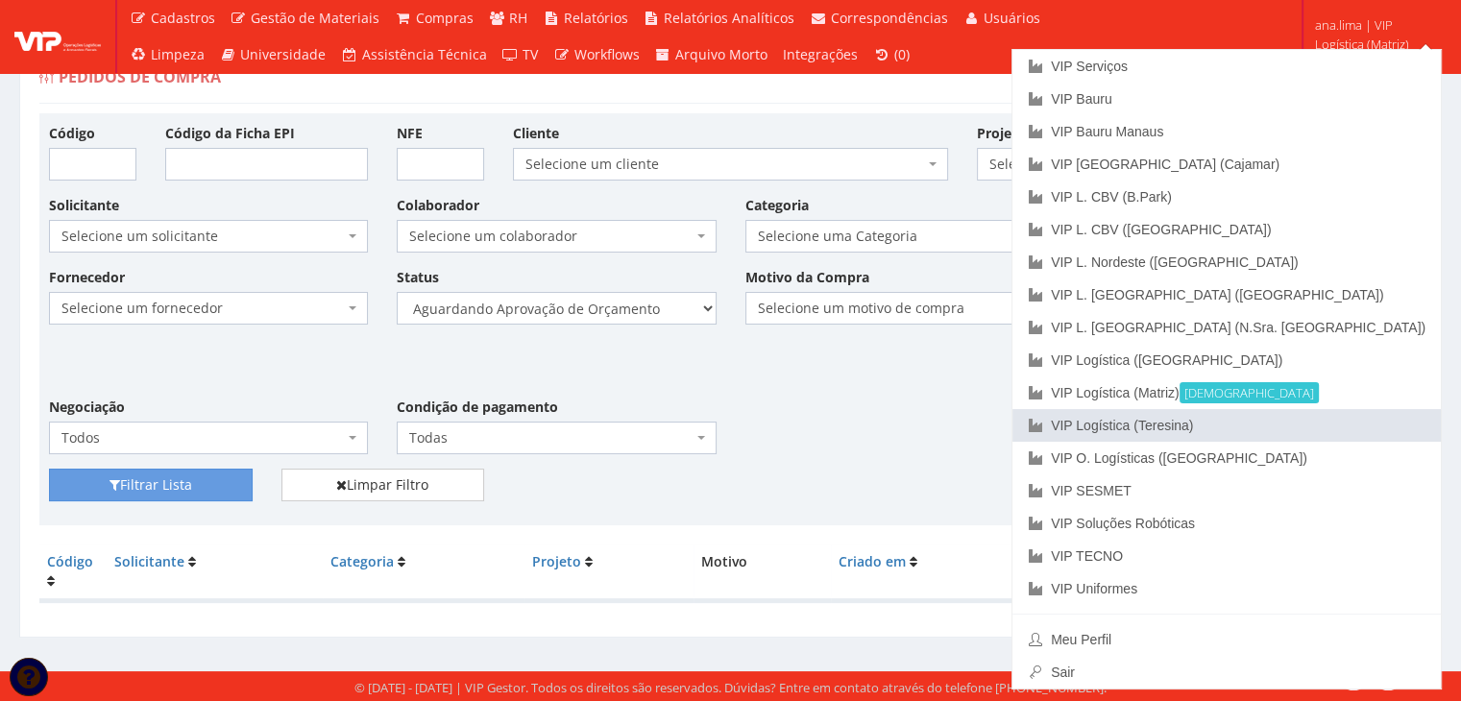
drag, startPoint x: 1334, startPoint y: 420, endPoint x: 1274, endPoint y: 422, distance: 59.6
click at [1332, 420] on link "VIP Logística (Teresina)" at bounding box center [1226, 425] width 428 height 33
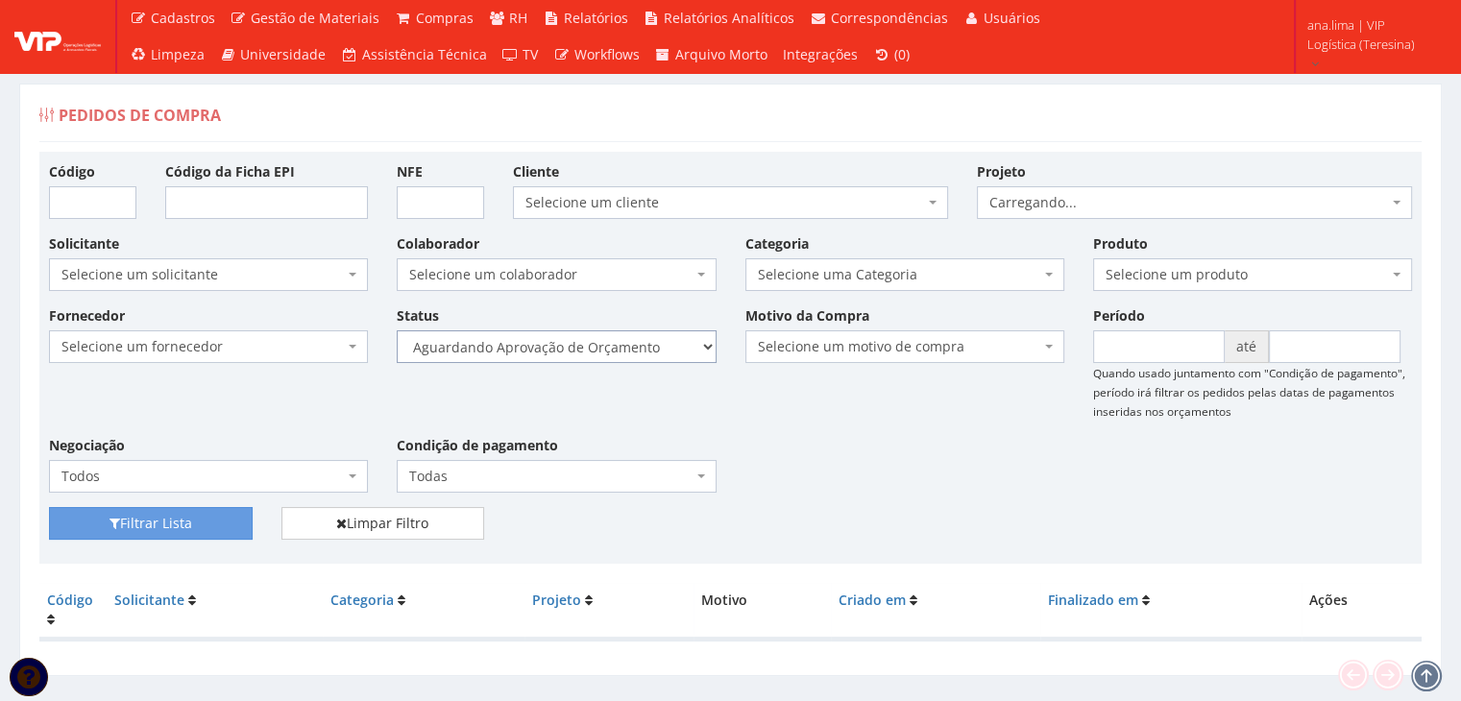
drag, startPoint x: 0, startPoint y: 0, endPoint x: 605, endPoint y: 335, distance: 691.7
click at [605, 335] on select "Selecione um status Cancelado Aguardando Aprovação Diretoria Pedido Aprovado Ag…" at bounding box center [556, 346] width 319 height 33
select select "1"
click at [397, 330] on select "Selecione um status Cancelado Aguardando Aprovação Diretoria Pedido Aprovado Ag…" at bounding box center [556, 346] width 319 height 33
click at [165, 527] on button "Filtrar Lista" at bounding box center [151, 523] width 204 height 33
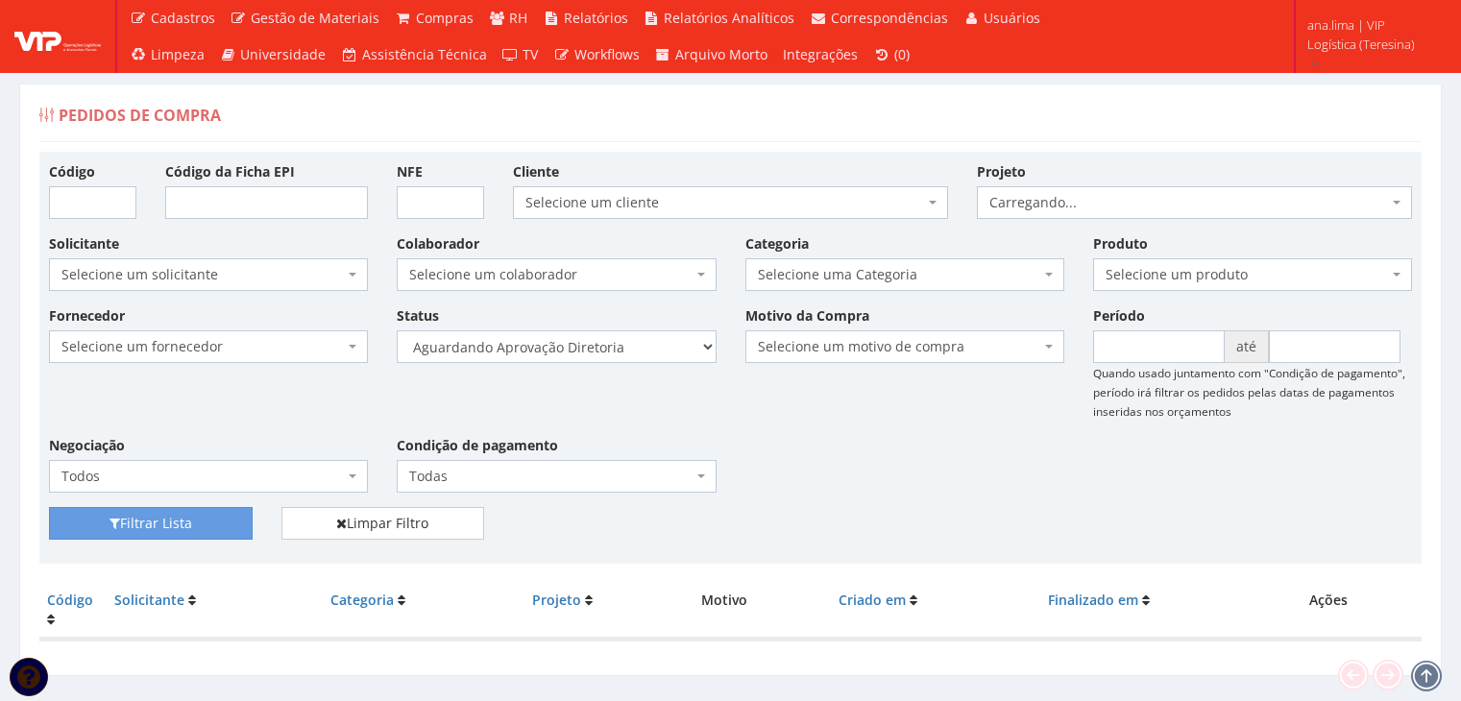
click at [584, 347] on select "Selecione um status Cancelado Aguardando Aprovação Diretoria Pedido Aprovado Ag…" at bounding box center [556, 346] width 319 height 33
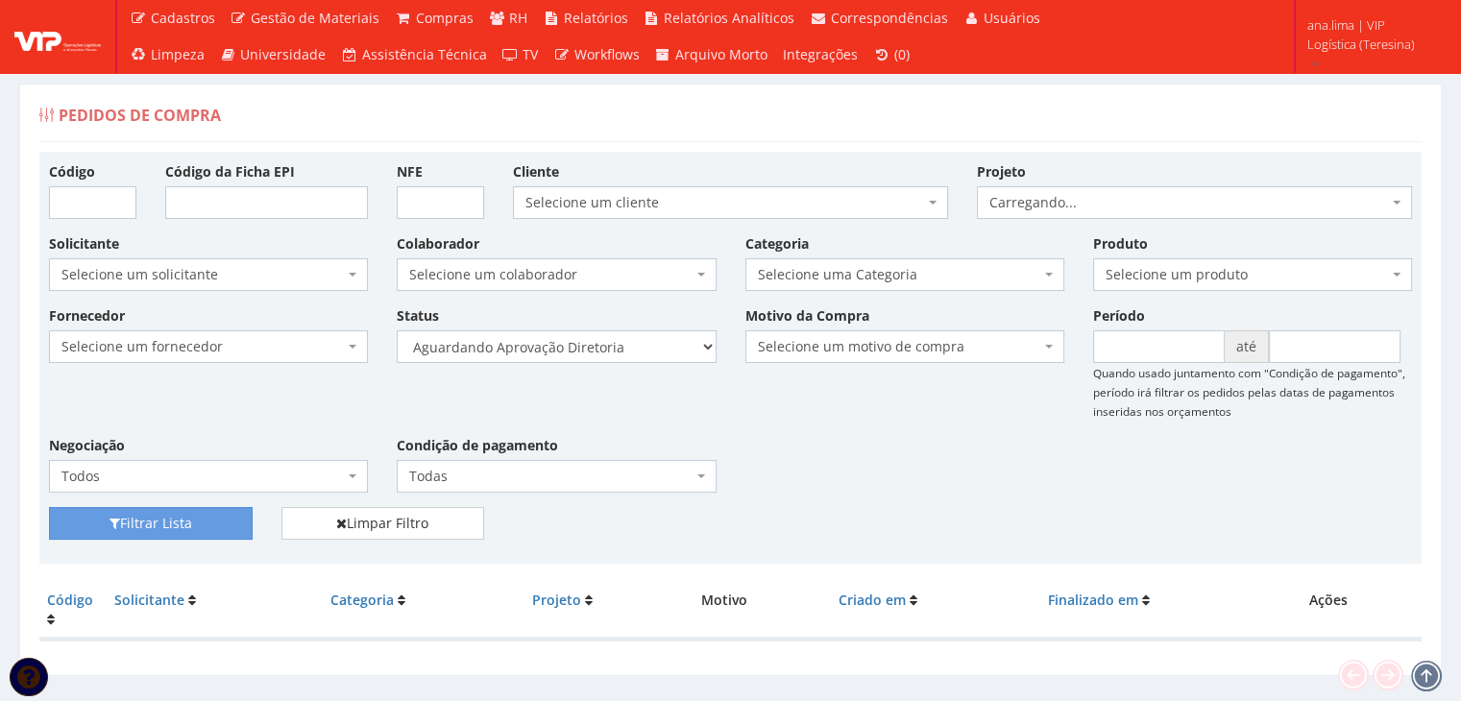
select select "4"
click at [397, 330] on select "Selecione um status Cancelado Aguardando Aprovação Diretoria Pedido Aprovado Ag…" at bounding box center [556, 346] width 319 height 33
click at [189, 523] on button "Filtrar Lista" at bounding box center [151, 523] width 204 height 33
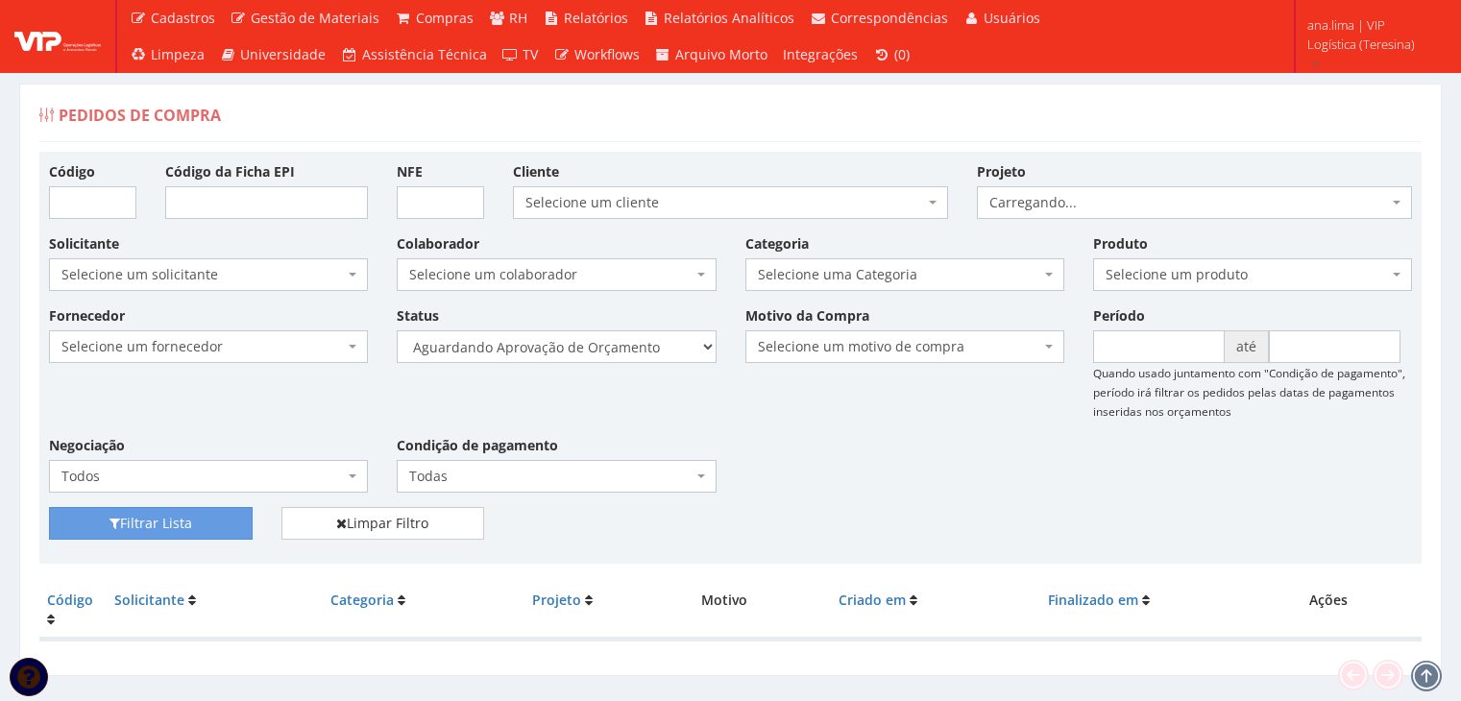
scroll to position [38, 0]
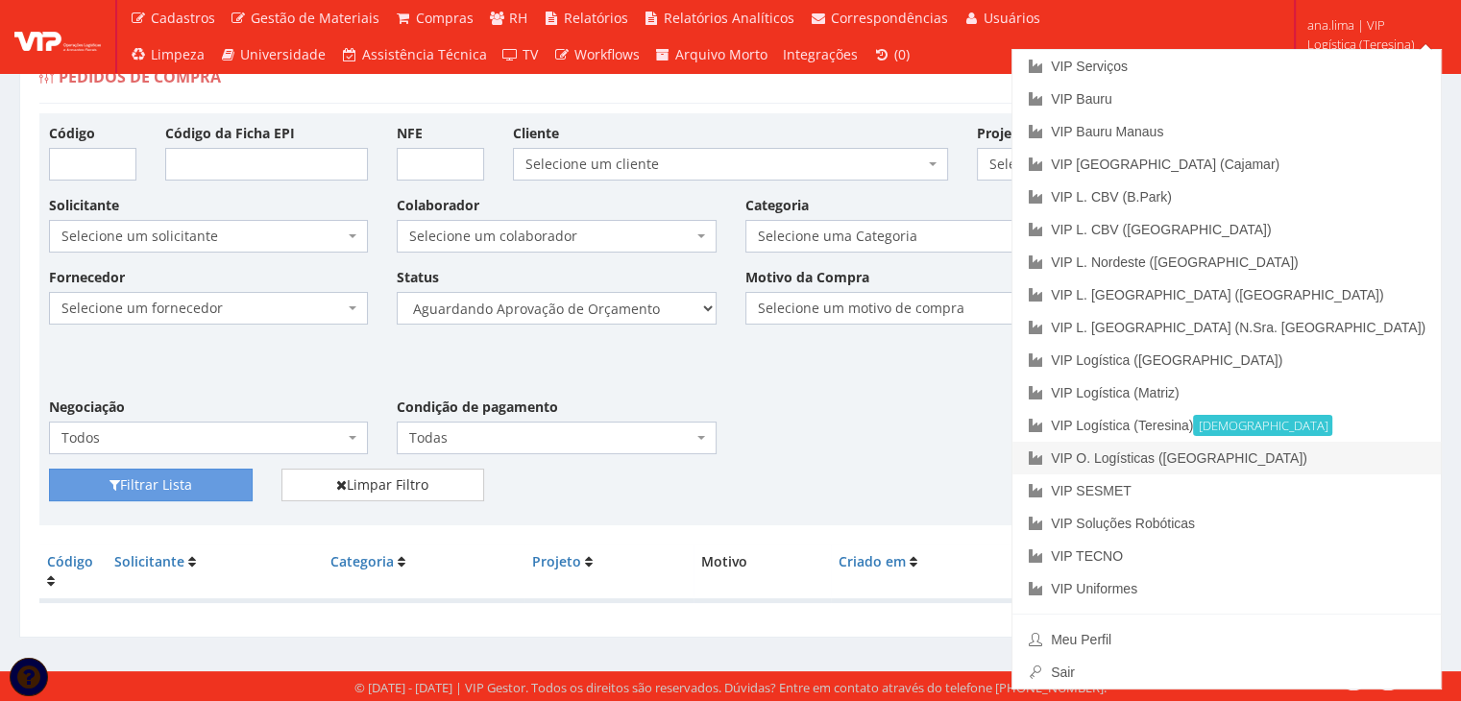
click at [1339, 462] on link "VIP O. Logísticas ([GEOGRAPHIC_DATA])" at bounding box center [1226, 458] width 428 height 33
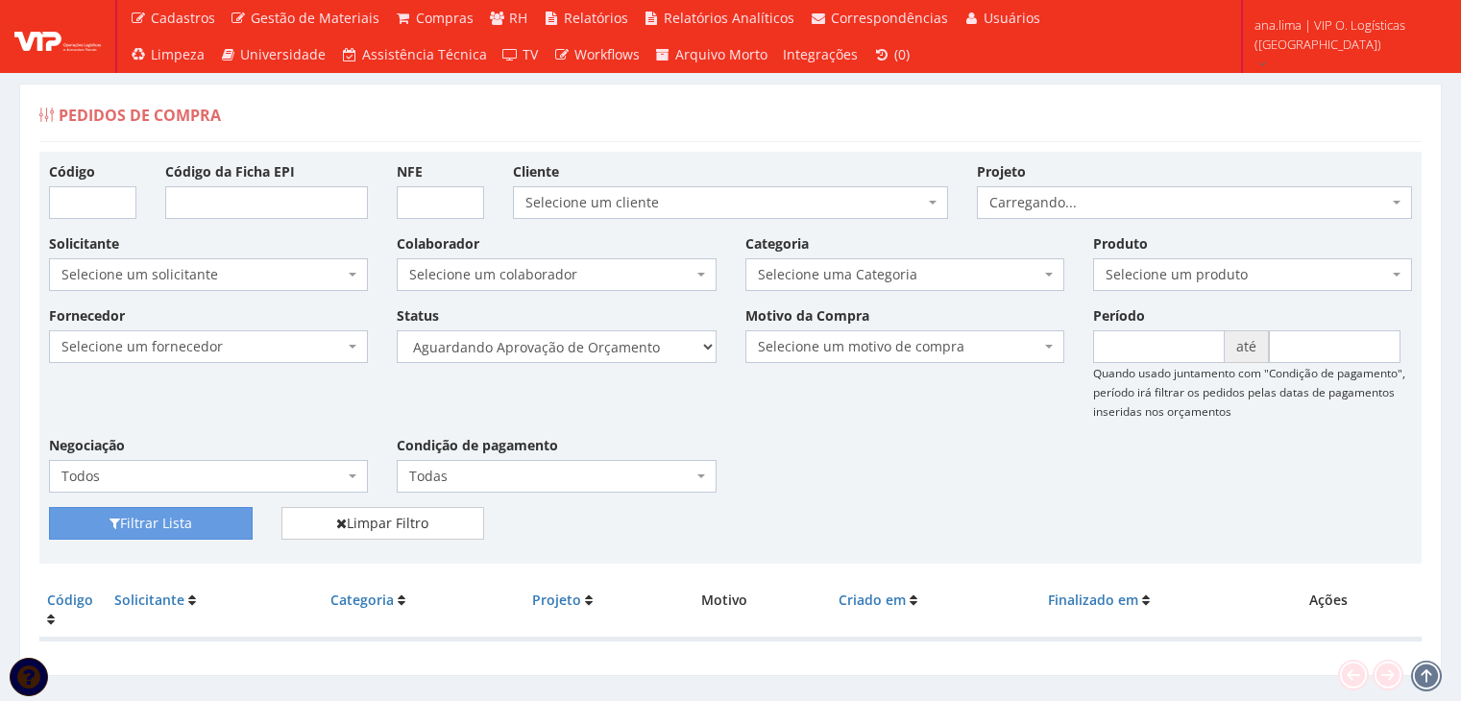
click at [624, 339] on select "Selecione um status Cancelado Aguardando Aprovação Diretoria Pedido Aprovado Ag…" at bounding box center [556, 346] width 319 height 33
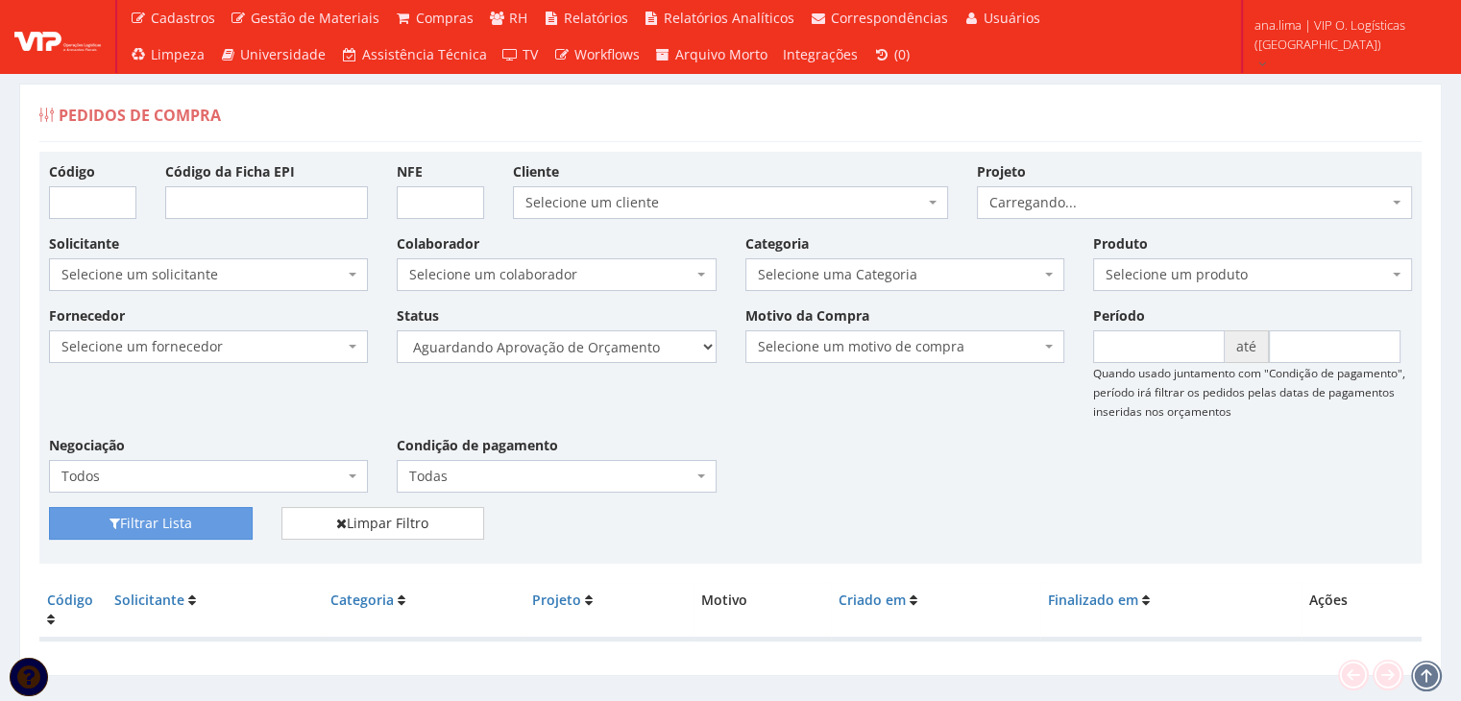
select select "1"
click at [397, 330] on select "Selecione um status Cancelado Aguardando Aprovação Diretoria Pedido Aprovado Ag…" at bounding box center [556, 346] width 319 height 33
drag, startPoint x: 230, startPoint y: 520, endPoint x: 248, endPoint y: 511, distance: 20.2
click at [230, 519] on button "Filtrar Lista" at bounding box center [151, 523] width 204 height 33
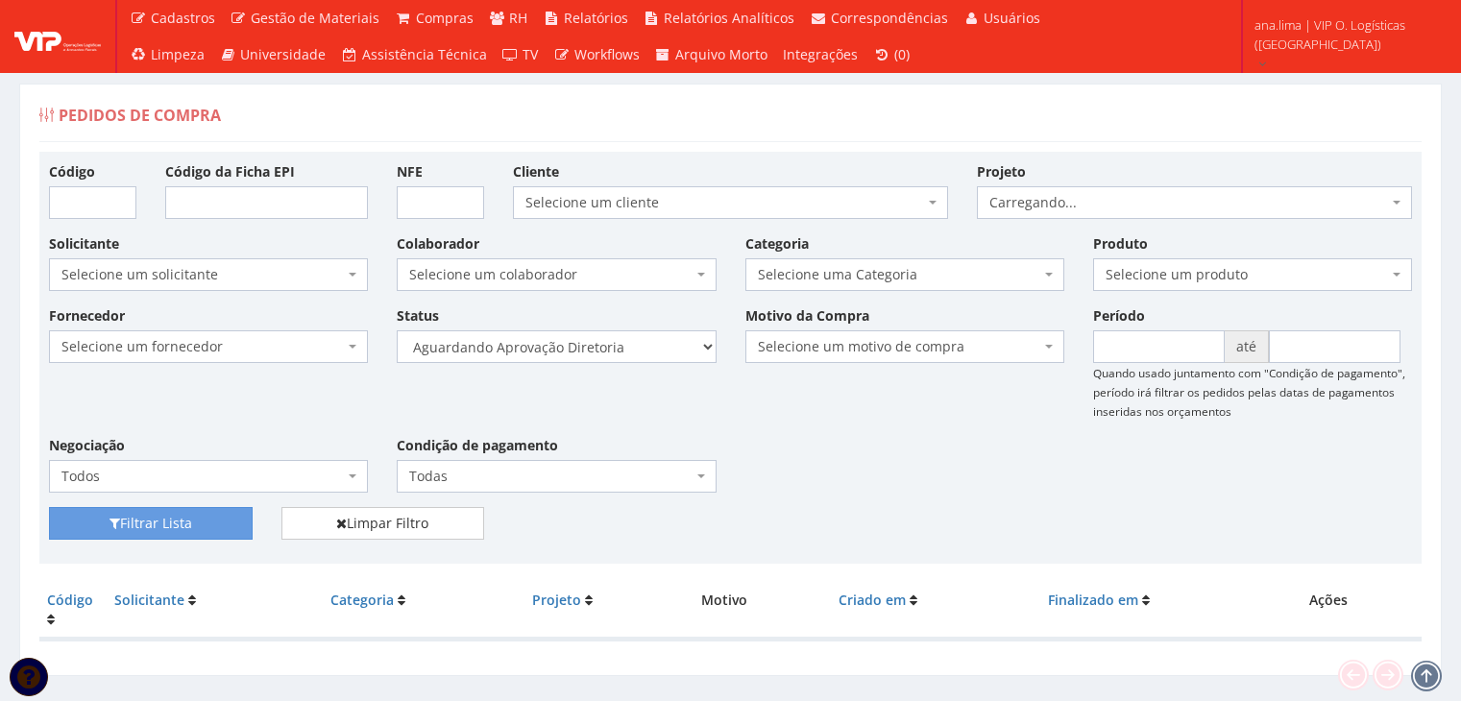
click at [594, 351] on select "Selecione um status Cancelado Aguardando Aprovação Diretoria Pedido Aprovado Ag…" at bounding box center [556, 346] width 319 height 33
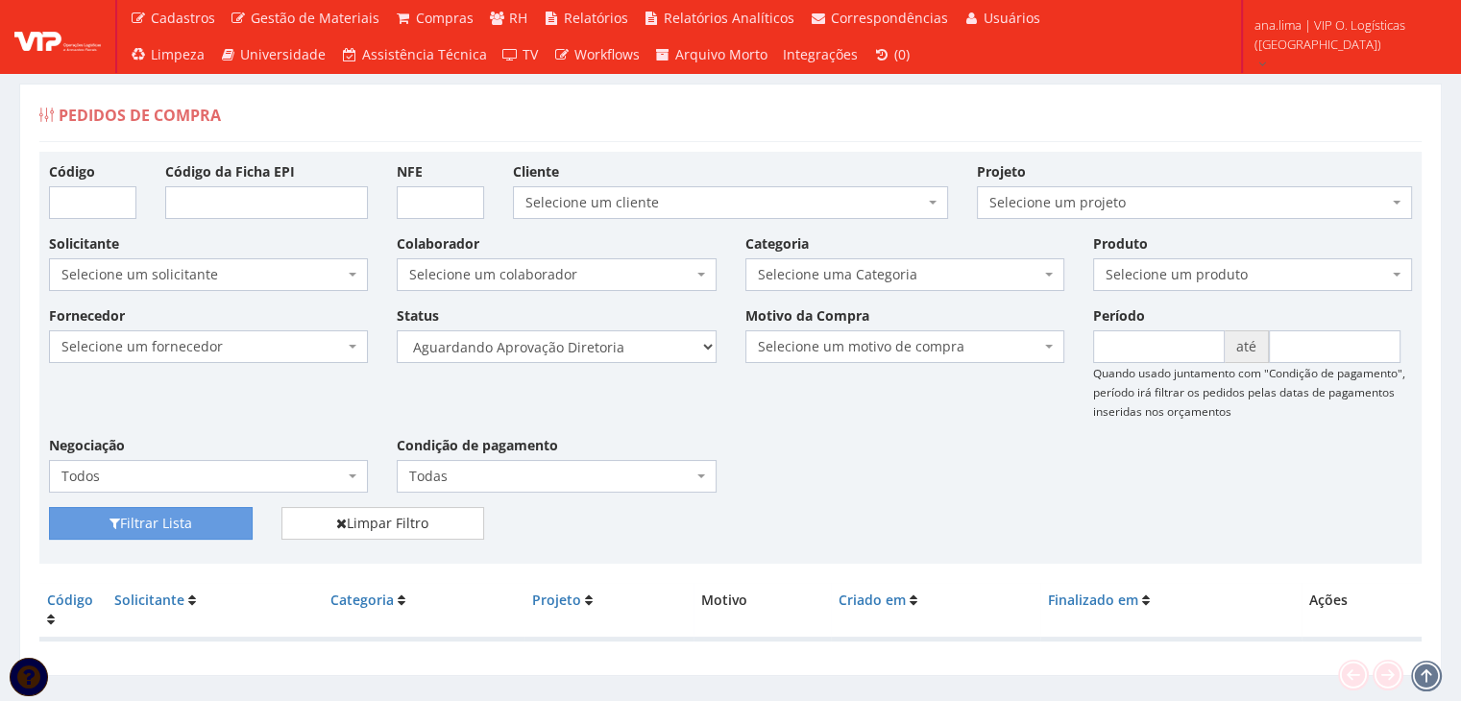
select select "4"
click at [397, 330] on select "Selecione um status Cancelado Aguardando Aprovação Diretoria Pedido Aprovado Ag…" at bounding box center [556, 346] width 319 height 33
drag, startPoint x: 204, startPoint y: 520, endPoint x: 536, endPoint y: 450, distance: 339.4
click at [207, 517] on button "Filtrar Lista" at bounding box center [151, 523] width 204 height 33
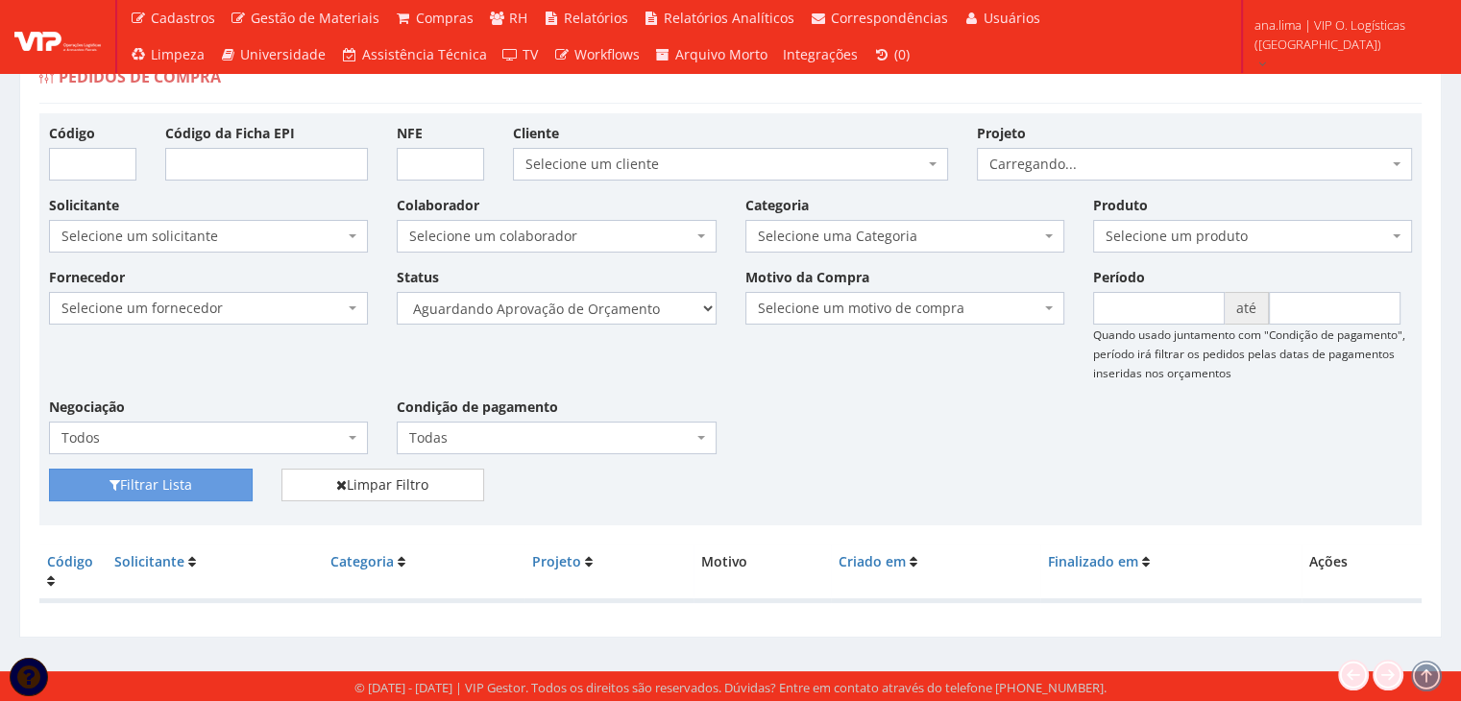
scroll to position [38, 0]
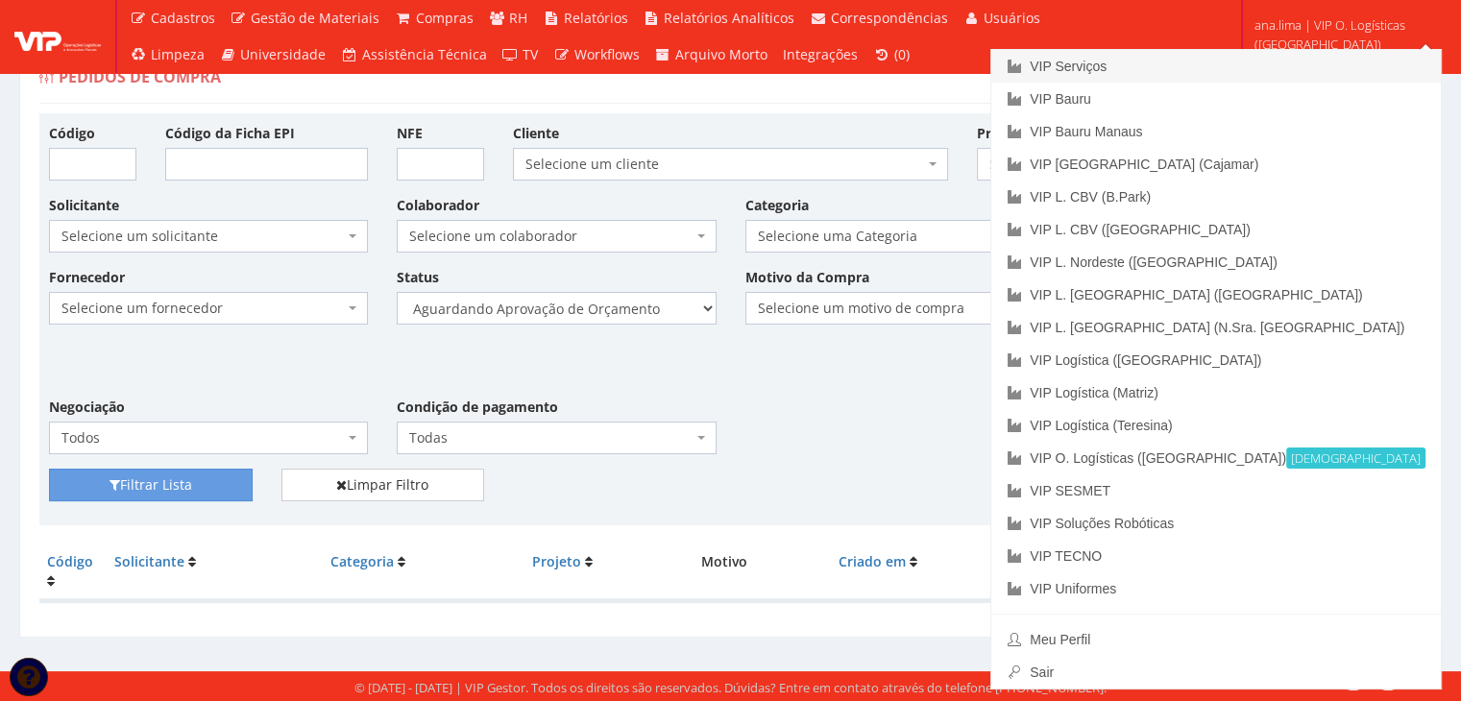
click at [1284, 63] on link "VIP Serviços" at bounding box center [1215, 66] width 449 height 33
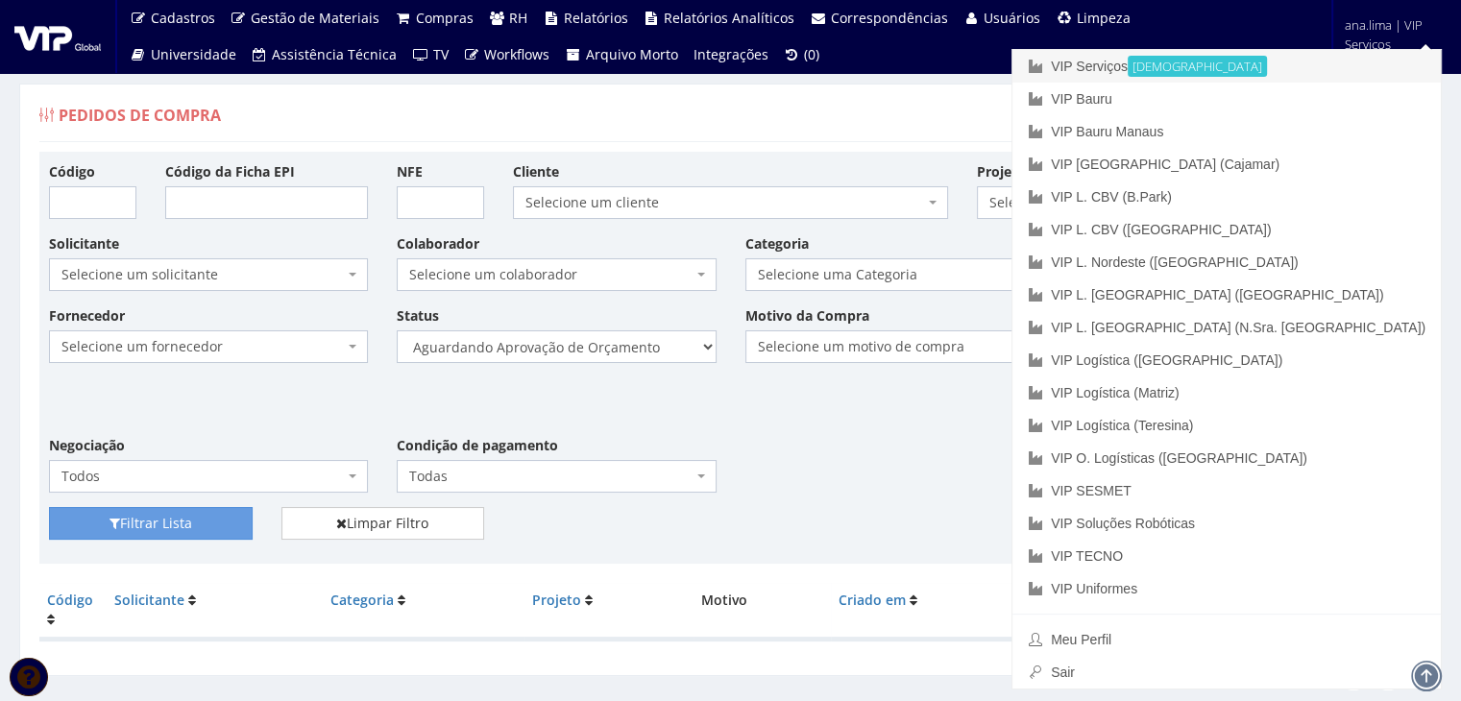
click at [1275, 66] on link "VIP Serviços Ativa" at bounding box center [1226, 66] width 428 height 33
click at [1312, 60] on link "VIP Serviços Ativa" at bounding box center [1226, 66] width 428 height 33
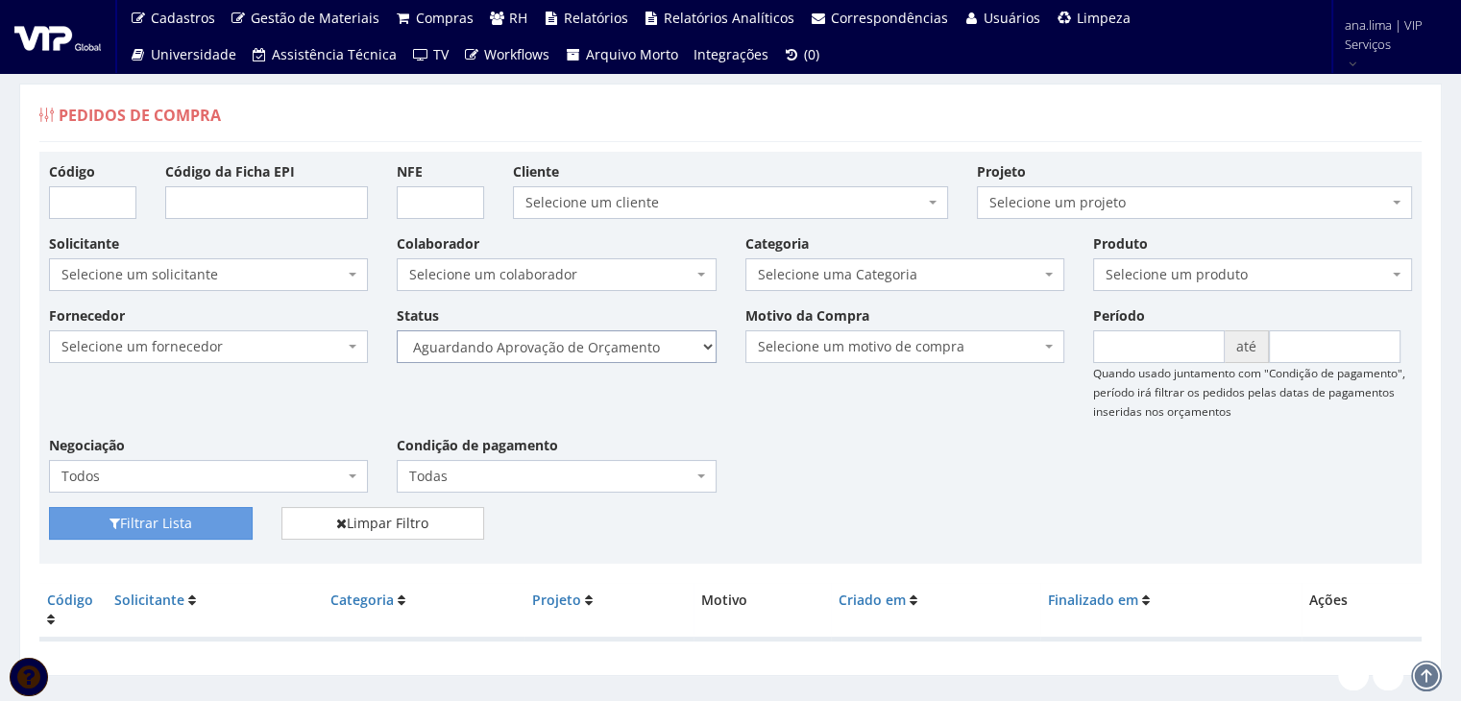
click at [656, 339] on select "Selecione um status Cancelado Aguardando Aprovação Diretoria Pedido Aprovado Ag…" at bounding box center [556, 346] width 319 height 33
select select "1"
click at [397, 330] on select "Selecione um status Cancelado Aguardando Aprovação Diretoria Pedido Aprovado Ag…" at bounding box center [556, 346] width 319 height 33
click at [190, 521] on button "Filtrar Lista" at bounding box center [151, 523] width 204 height 33
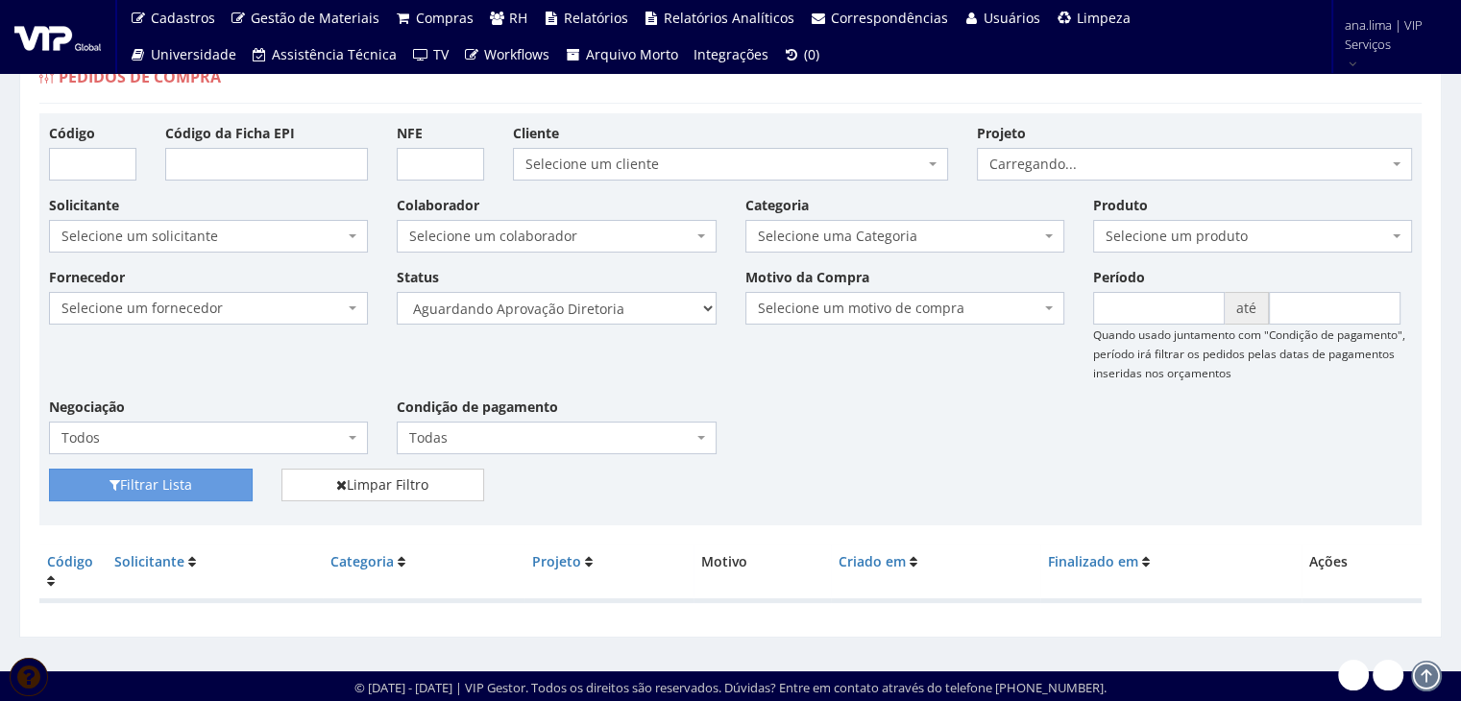
scroll to position [38, 0]
click at [661, 315] on select "Selecione um status Cancelado Aguardando Aprovação Diretoria Pedido Aprovado Ag…" at bounding box center [556, 308] width 319 height 33
select select "4"
click at [397, 292] on select "Selecione um status Cancelado Aguardando Aprovação Diretoria Pedido Aprovado Ag…" at bounding box center [556, 308] width 319 height 33
drag, startPoint x: 199, startPoint y: 486, endPoint x: 603, endPoint y: 440, distance: 406.9
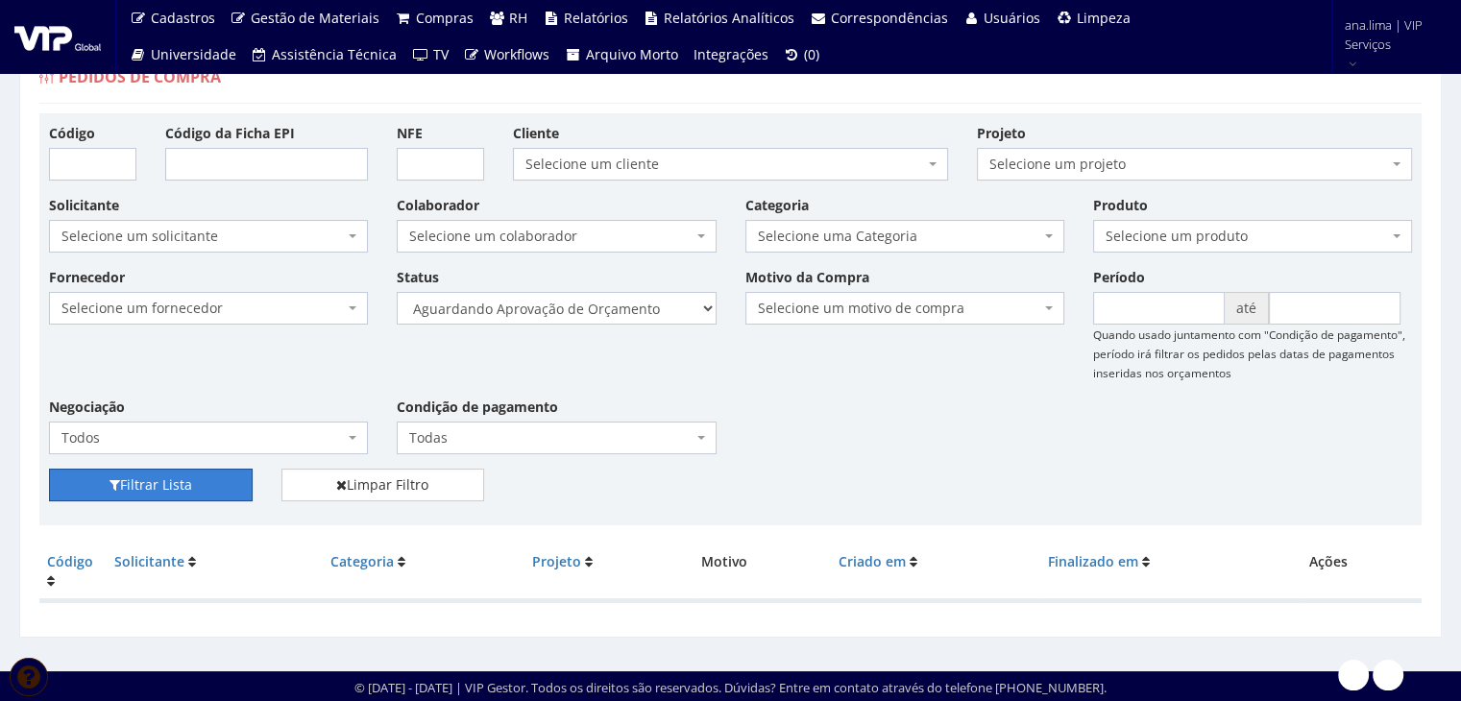
click at [200, 485] on button "Filtrar Lista" at bounding box center [151, 485] width 204 height 33
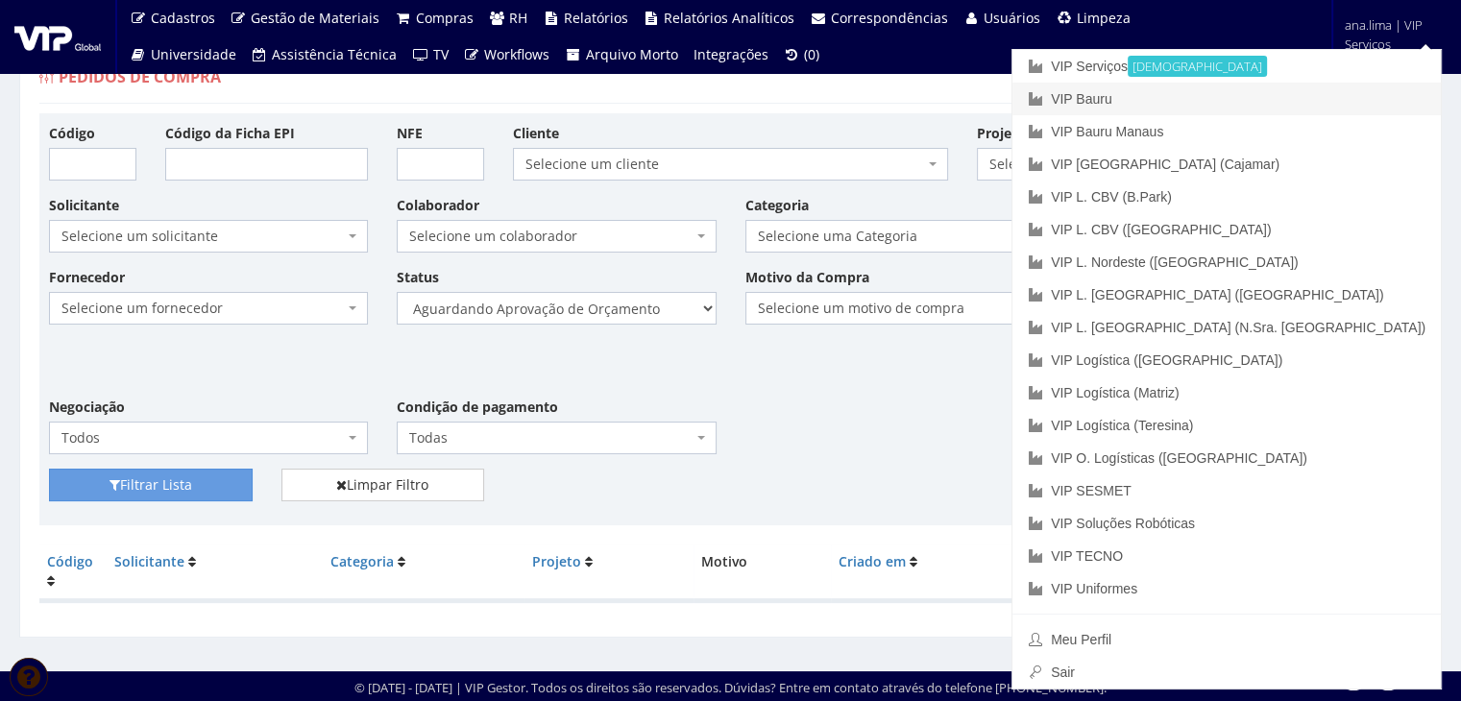
click at [1323, 97] on link "VIP Bauru" at bounding box center [1226, 99] width 428 height 33
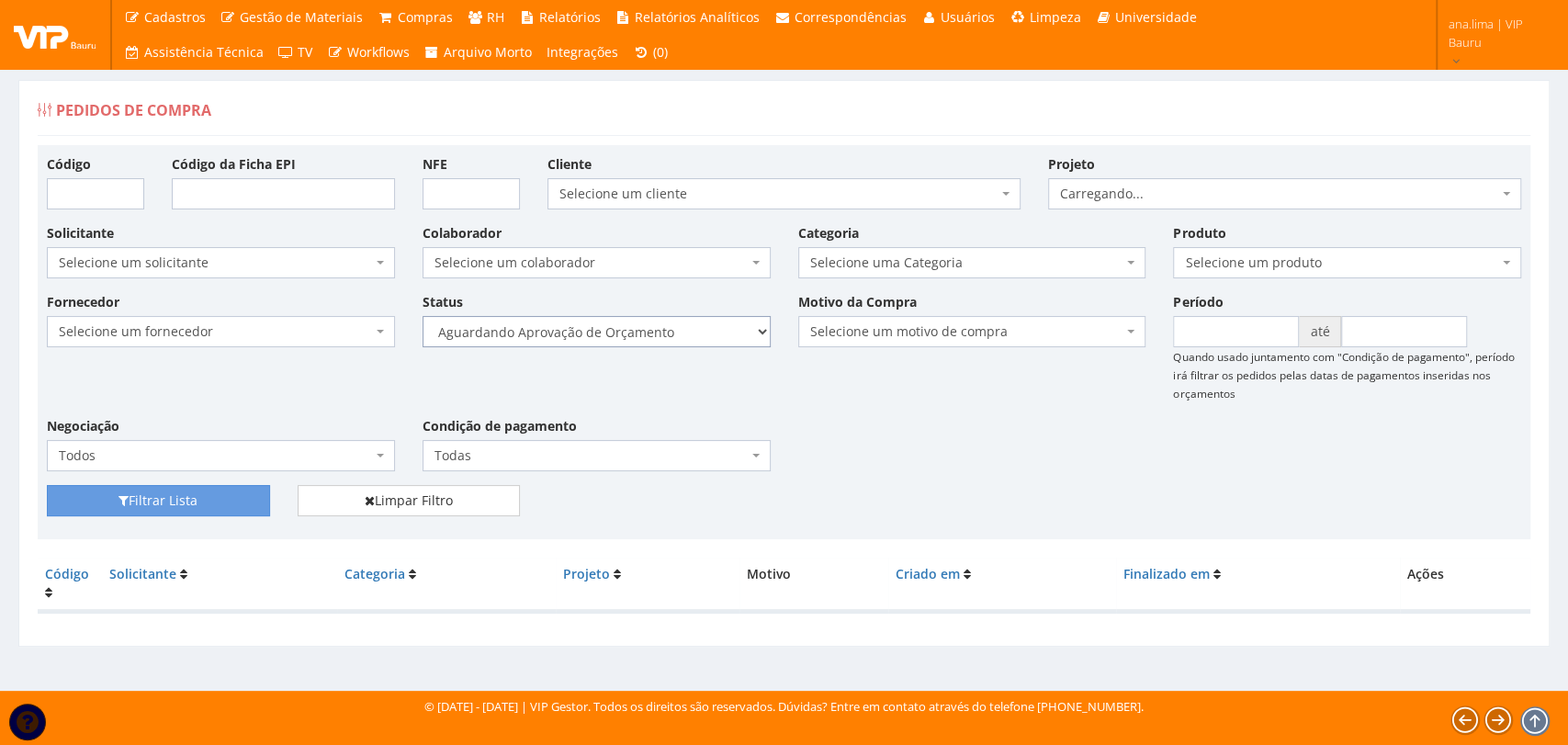
drag, startPoint x: 0, startPoint y: 0, endPoint x: 704, endPoint y: 339, distance: 781.4
click at [704, 339] on select "Selecione um status Cancelado Aguardando Aprovação Diretoria Pedido Aprovado Ag…" at bounding box center [597, 331] width 348 height 32
select select "1"
click at [423, 316] on select "Selecione um status Cancelado Aguardando Aprovação Diretoria Pedido Aprovado Ag…" at bounding box center [597, 331] width 348 height 32
click at [159, 501] on button "Filtrar Lista" at bounding box center [158, 500] width 223 height 32
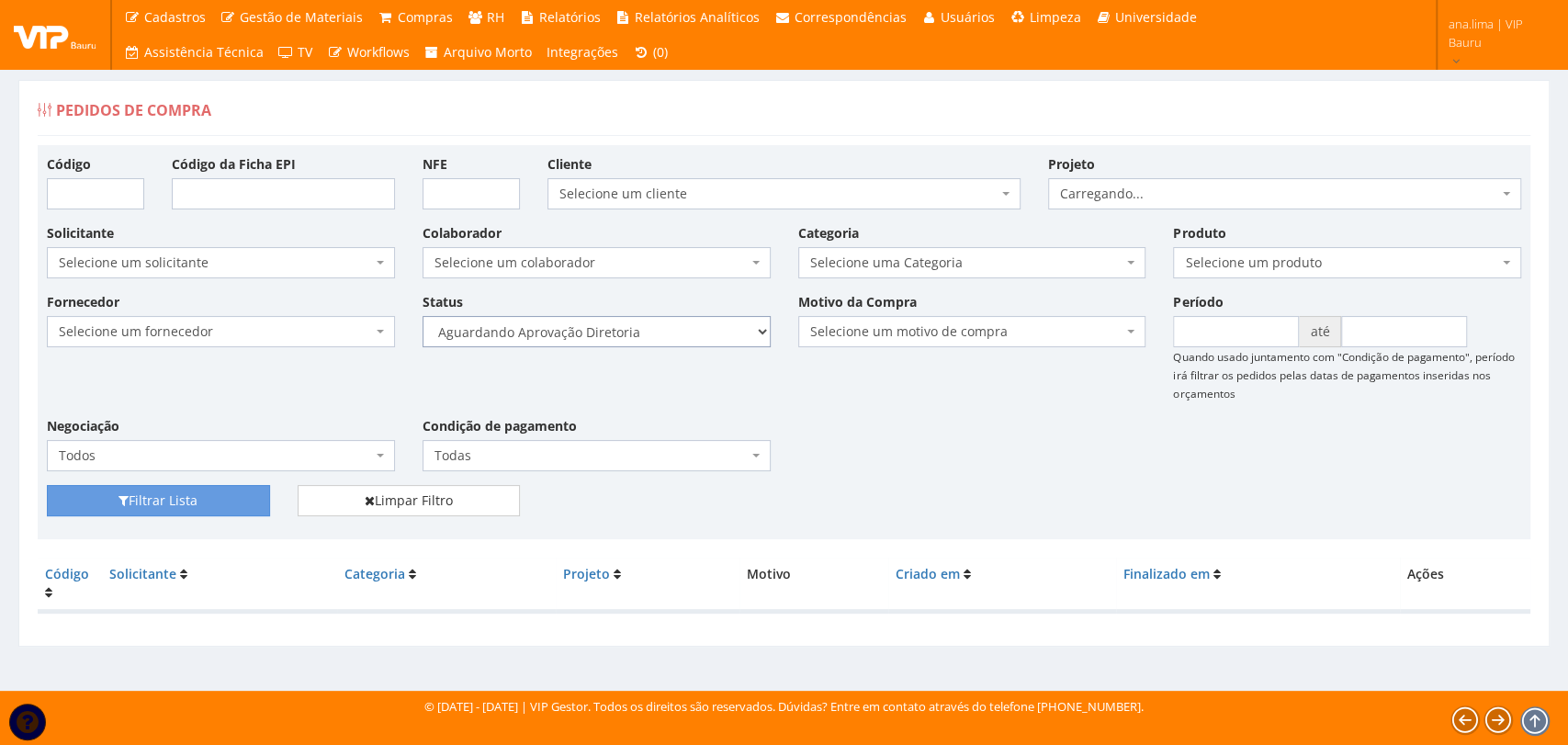
click at [676, 334] on select "Selecione um status Cancelado Aguardando Aprovação Diretoria Pedido Aprovado Ag…" at bounding box center [597, 331] width 348 height 32
select select "4"
click at [423, 316] on select "Selecione um status Cancelado Aguardando Aprovação Diretoria Pedido Aprovado Ag…" at bounding box center [597, 331] width 348 height 32
click at [181, 503] on button "Filtrar Lista" at bounding box center [158, 500] width 223 height 32
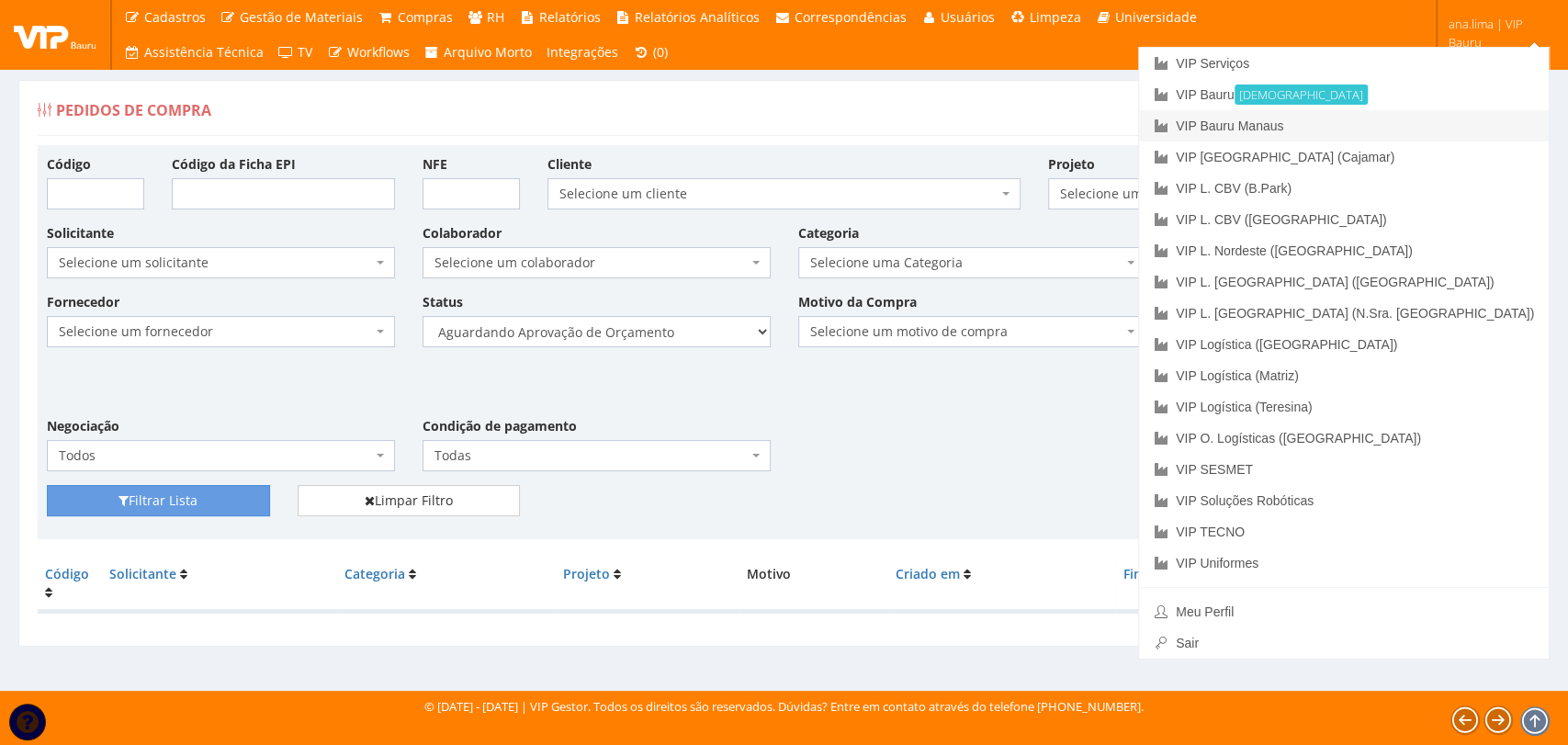
click at [1455, 127] on link "VIP Bauru Manaus" at bounding box center [1344, 125] width 409 height 32
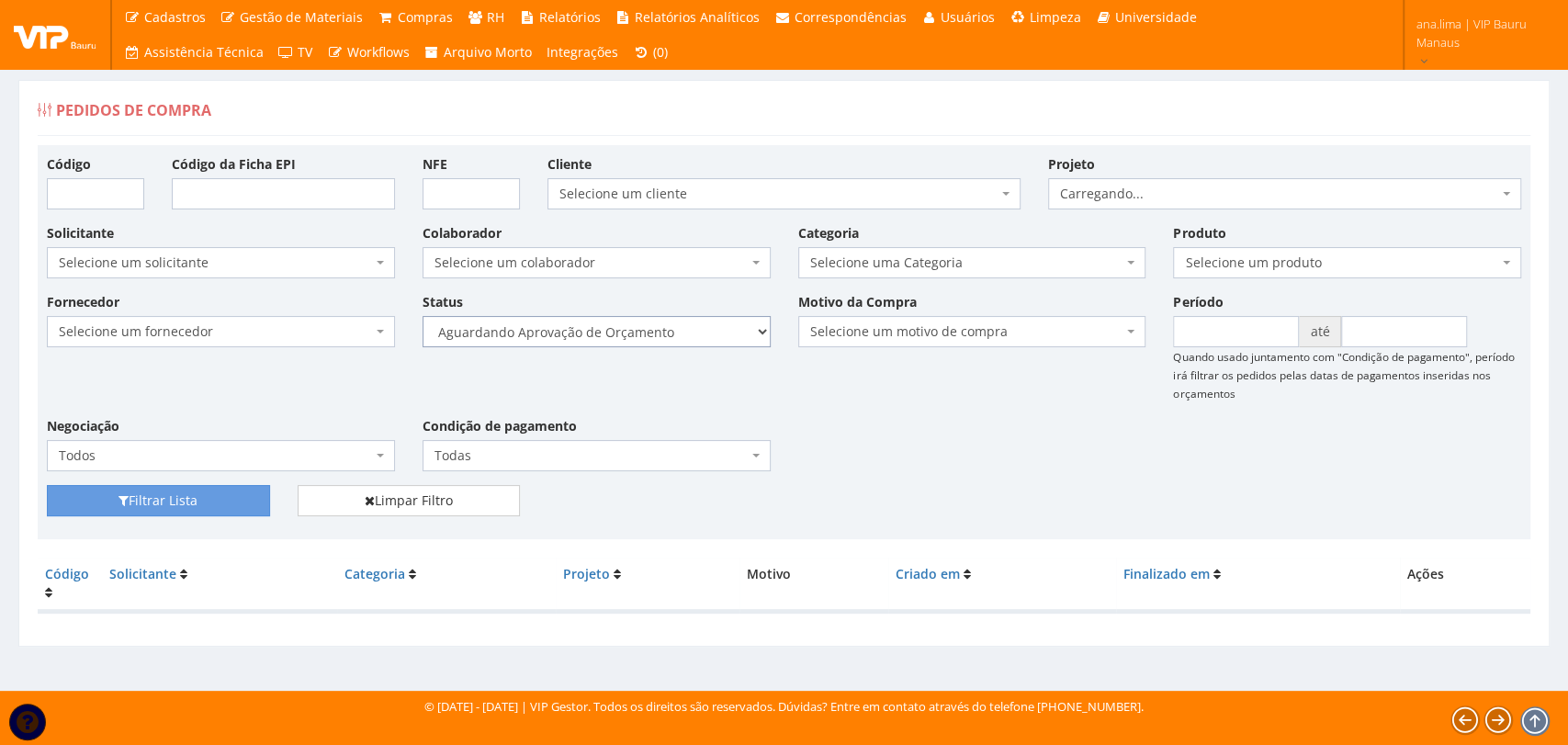
click at [694, 329] on select "Selecione um status Cancelado Aguardando Aprovação Diretoria Pedido Aprovado Ag…" at bounding box center [597, 331] width 348 height 32
select select "1"
click at [423, 316] on select "Selecione um status Cancelado Aguardando Aprovação Diretoria Pedido Aprovado Ag…" at bounding box center [597, 331] width 348 height 32
click at [214, 501] on button "Filtrar Lista" at bounding box center [158, 500] width 223 height 32
click at [664, 337] on select "Selecione um status Cancelado Aguardando Aprovação Diretoria Pedido Aprovado Ag…" at bounding box center [597, 331] width 348 height 32
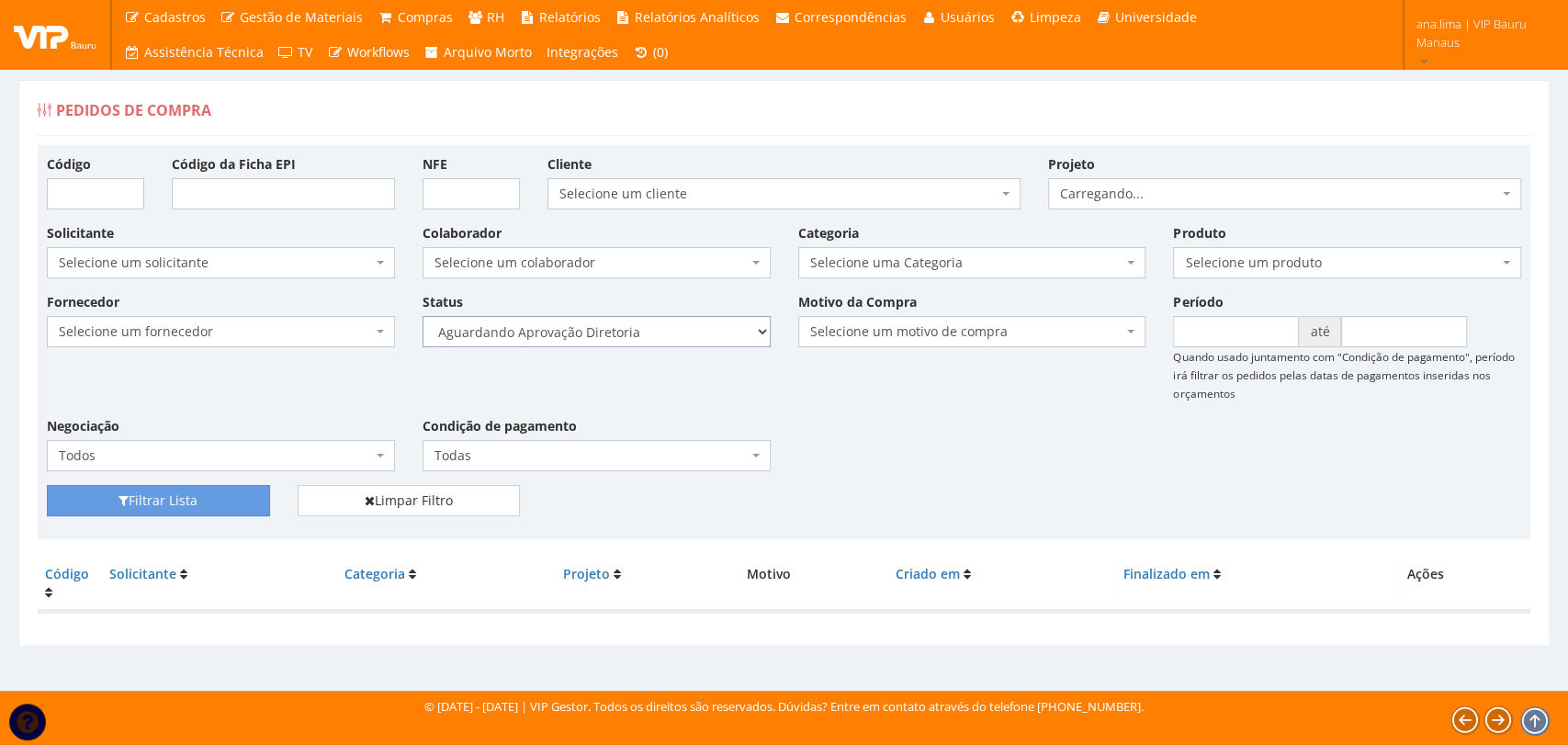
select select "4"
click at [423, 316] on select "Selecione um status Cancelado Aguardando Aprovação Diretoria Pedido Aprovado Ag…" at bounding box center [597, 331] width 348 height 32
click at [203, 497] on button "Filtrar Lista" at bounding box center [158, 500] width 223 height 32
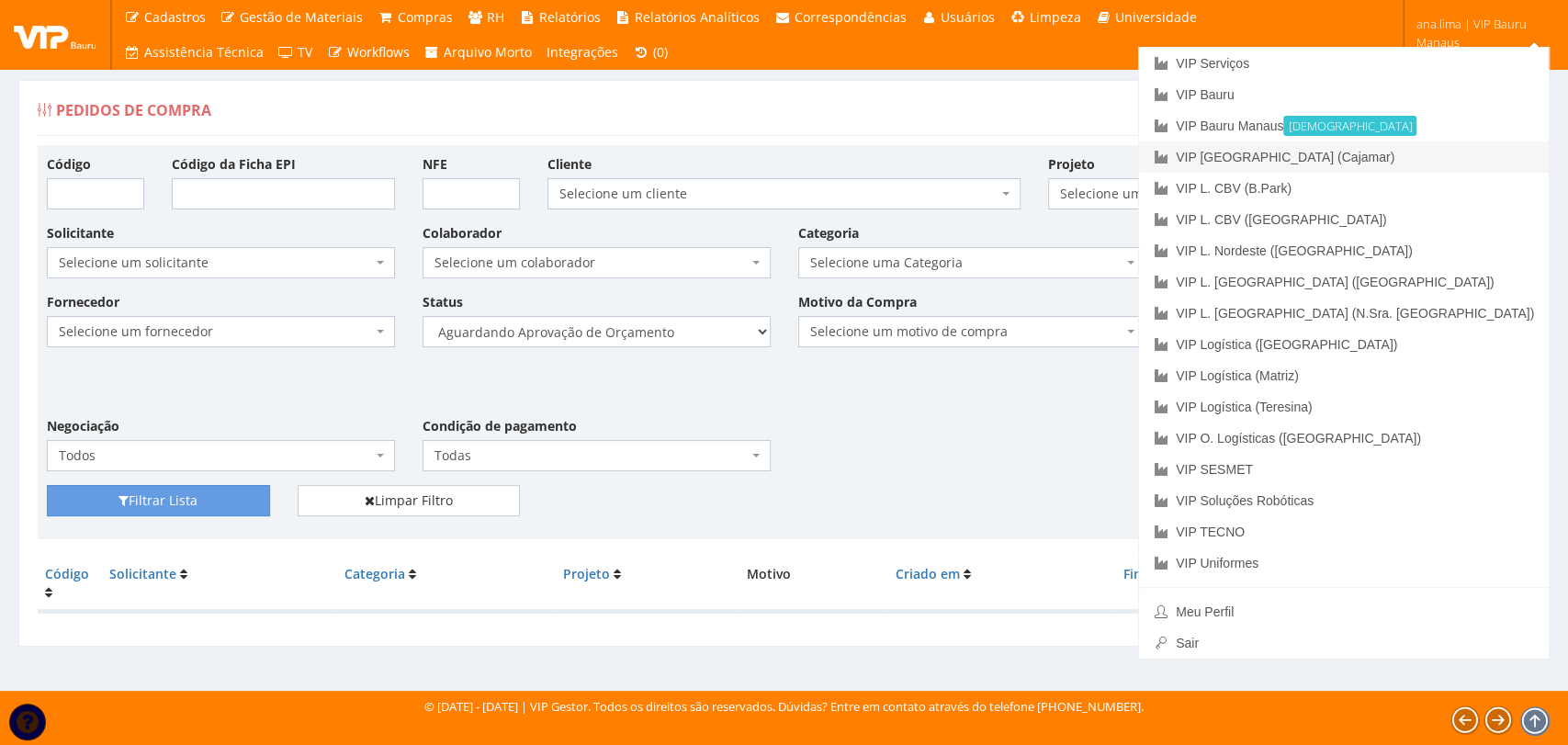
click at [1448, 156] on link "VIP [GEOGRAPHIC_DATA] (Cajamar)" at bounding box center [1344, 157] width 409 height 32
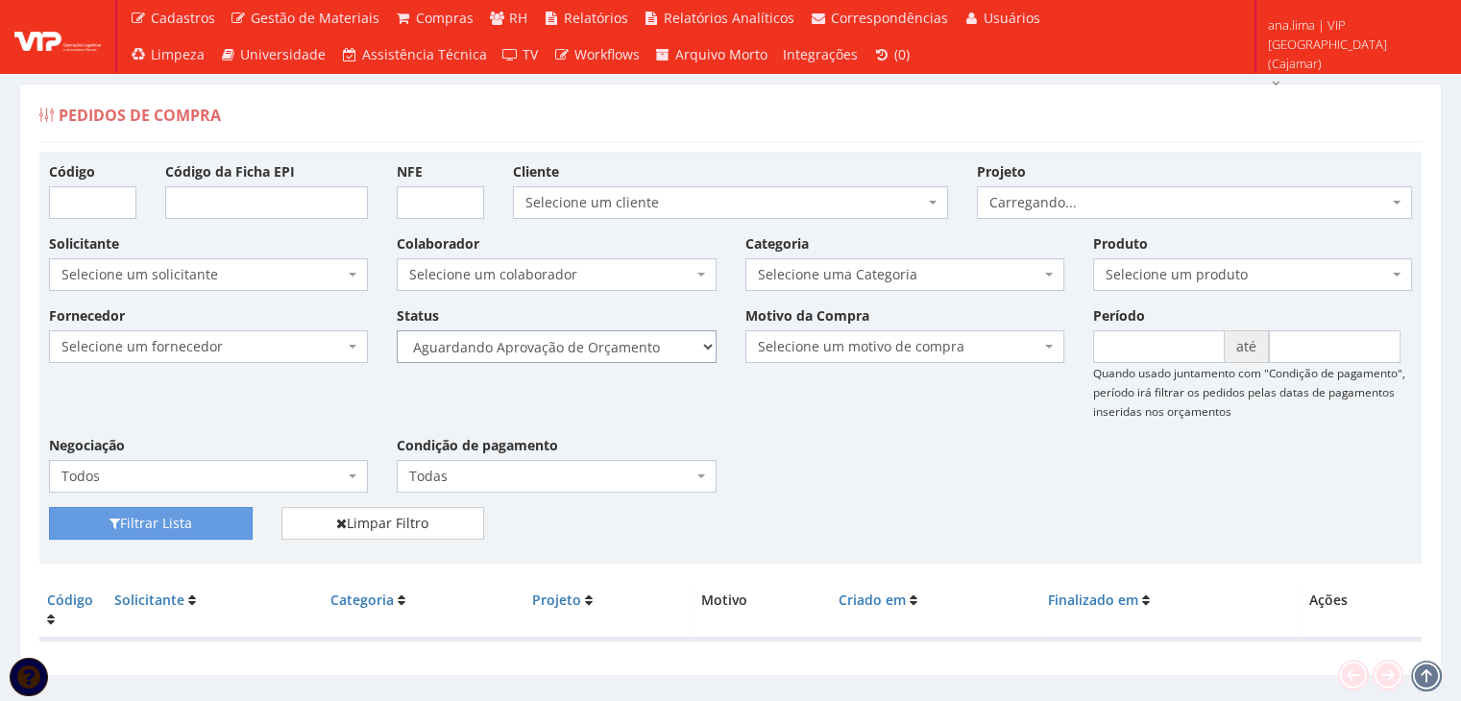
click at [626, 355] on select "Selecione um status Cancelado Aguardando Aprovação Diretoria Pedido Aprovado Ag…" at bounding box center [556, 346] width 319 height 33
select select "1"
click at [397, 330] on select "Selecione um status Cancelado Aguardando Aprovação Diretoria Pedido Aprovado Ag…" at bounding box center [556, 346] width 319 height 33
click at [234, 515] on button "Filtrar Lista" at bounding box center [151, 523] width 204 height 33
drag, startPoint x: 0, startPoint y: 0, endPoint x: 623, endPoint y: 354, distance: 717.0
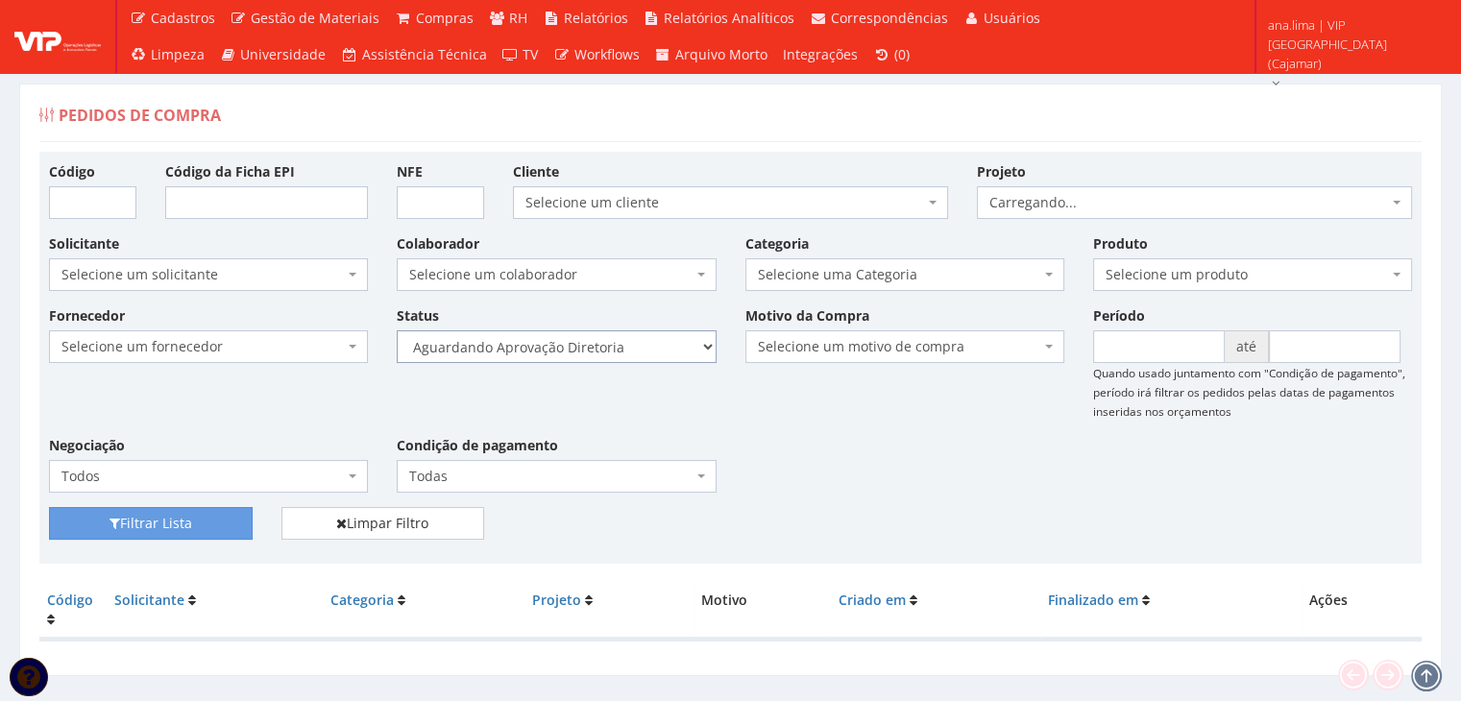
click at [623, 354] on select "Selecione um status Cancelado Aguardando Aprovação Diretoria Pedido Aprovado Ag…" at bounding box center [556, 346] width 319 height 33
select select "4"
click at [397, 330] on select "Selecione um status Cancelado Aguardando Aprovação Diretoria Pedido Aprovado Ag…" at bounding box center [556, 346] width 319 height 33
click at [228, 525] on button "Filtrar Lista" at bounding box center [151, 523] width 204 height 33
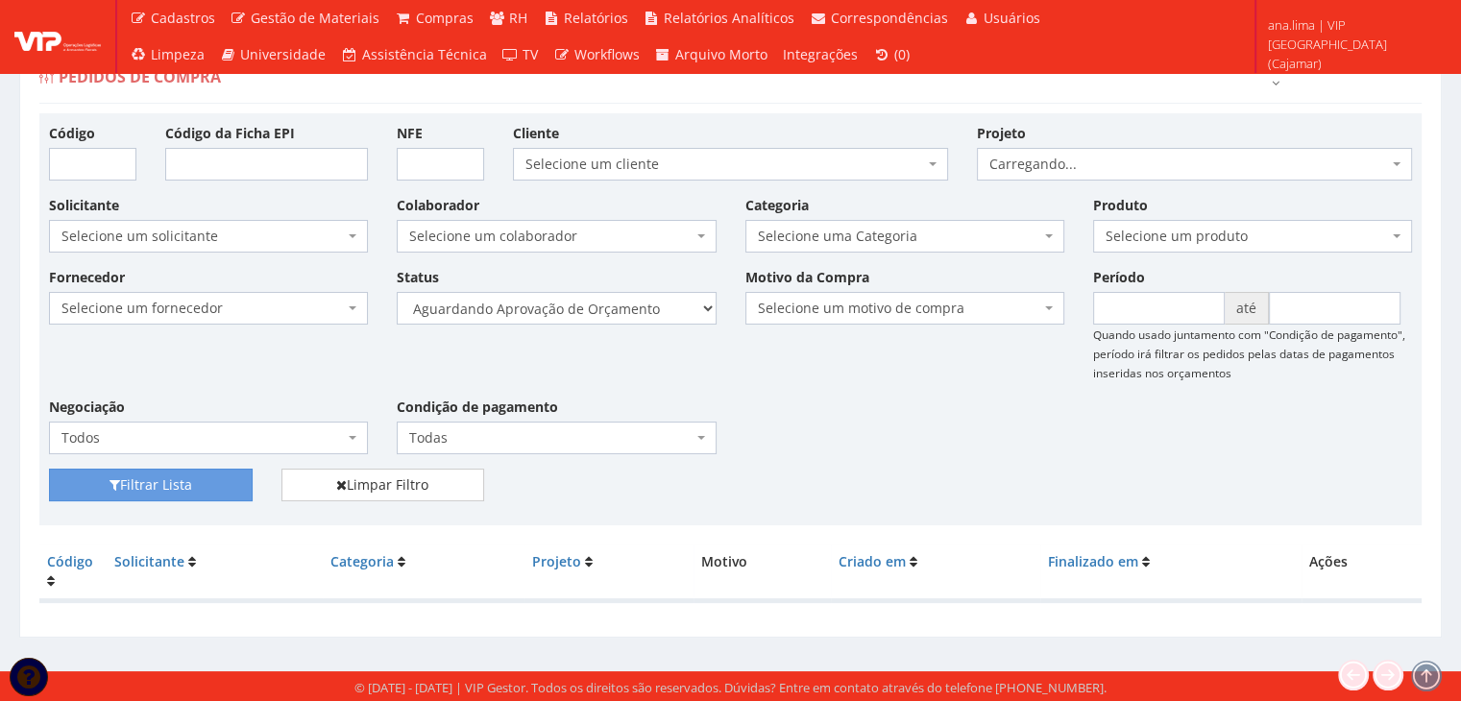
scroll to position [38, 0]
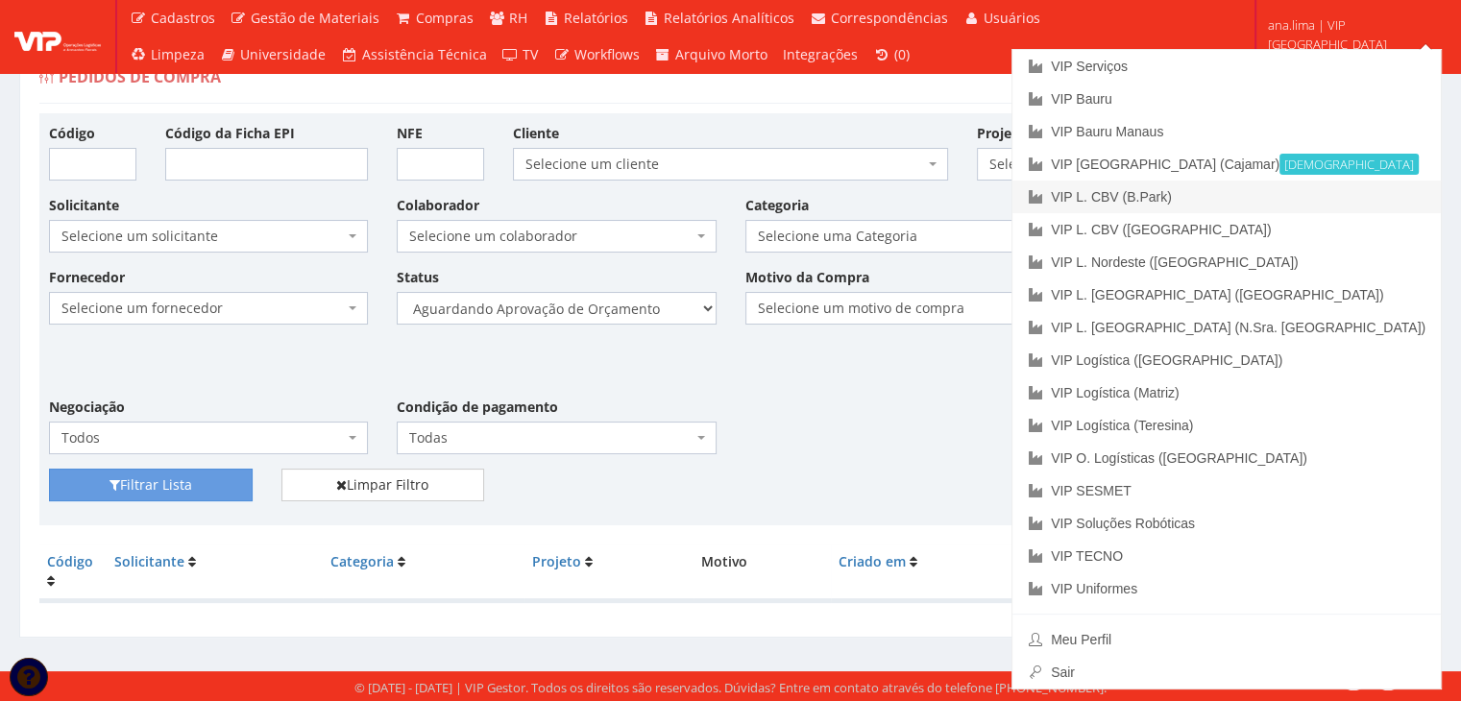
click at [1345, 189] on link "VIP L. CBV (B.Park)" at bounding box center [1226, 197] width 428 height 33
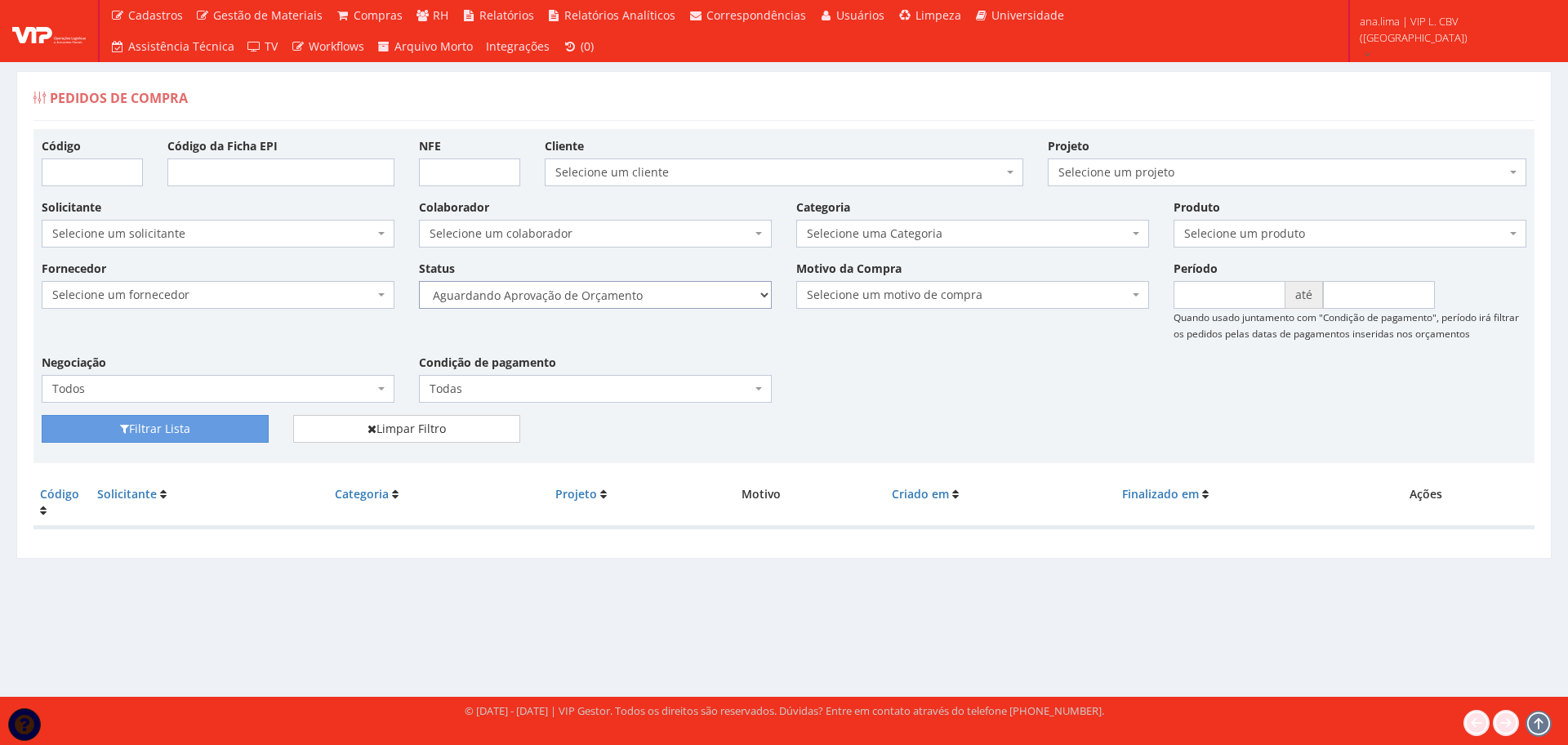
click at [668, 299] on select "Selecione um status Cancelado Aguardando Aprovação Diretoria Pedido Aprovado Ag…" at bounding box center [595, 294] width 353 height 28
select select "1"
click at [419, 281] on select "Selecione um status Cancelado Aguardando Aprovação Diretoria Pedido Aprovado Ag…" at bounding box center [595, 294] width 353 height 28
click at [228, 432] on button "Filtrar Lista" at bounding box center [155, 429] width 227 height 28
click at [718, 293] on select "Selecione um status Cancelado Aguardando Aprovação Diretoria Pedido Aprovado Ag…" at bounding box center [595, 294] width 353 height 28
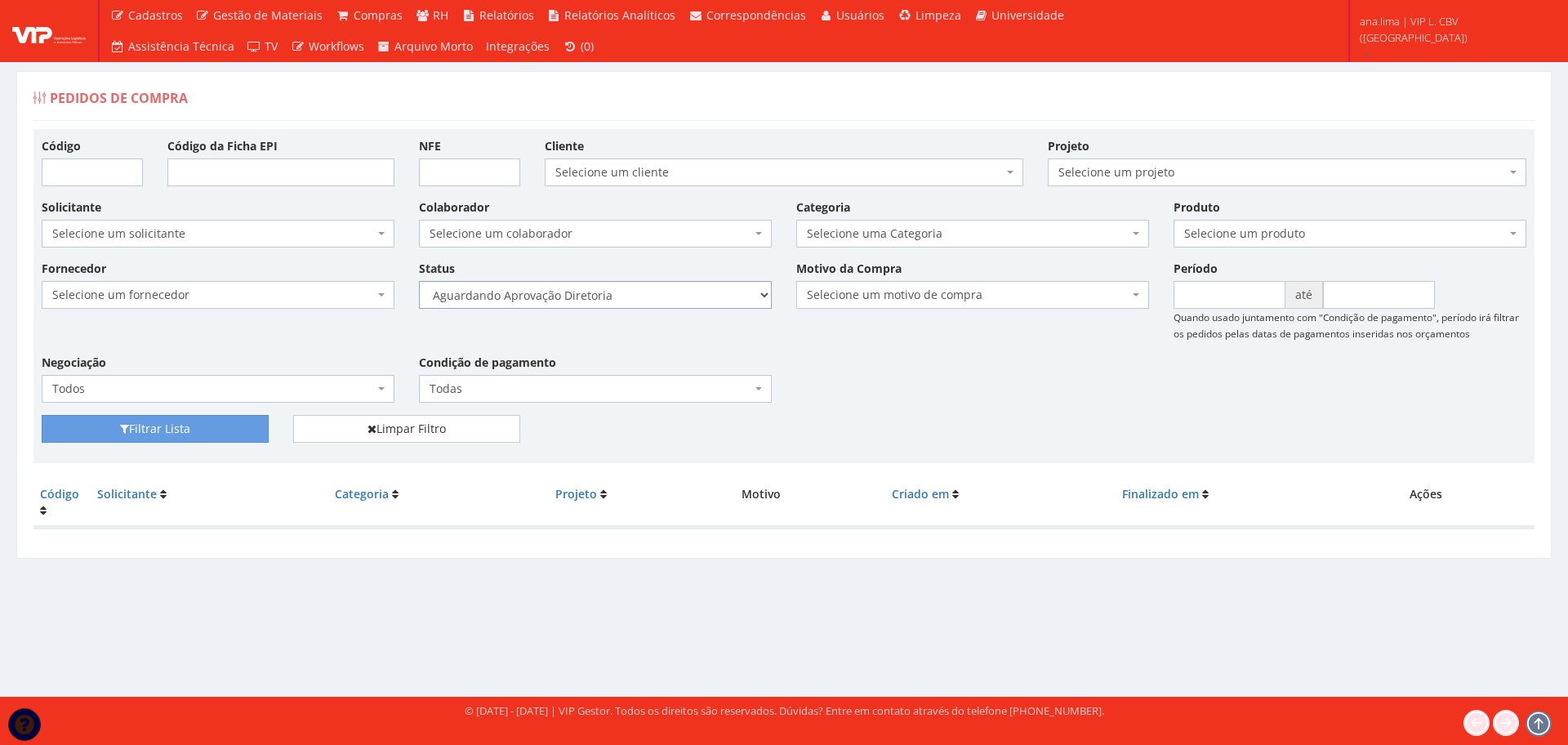
select select "4"
click at [419, 281] on select "Selecione um status Cancelado Aguardando Aprovação Diretoria Pedido Aprovado Ag…" at bounding box center [595, 294] width 353 height 28
click at [197, 426] on button "Filtrar Lista" at bounding box center [155, 429] width 227 height 28
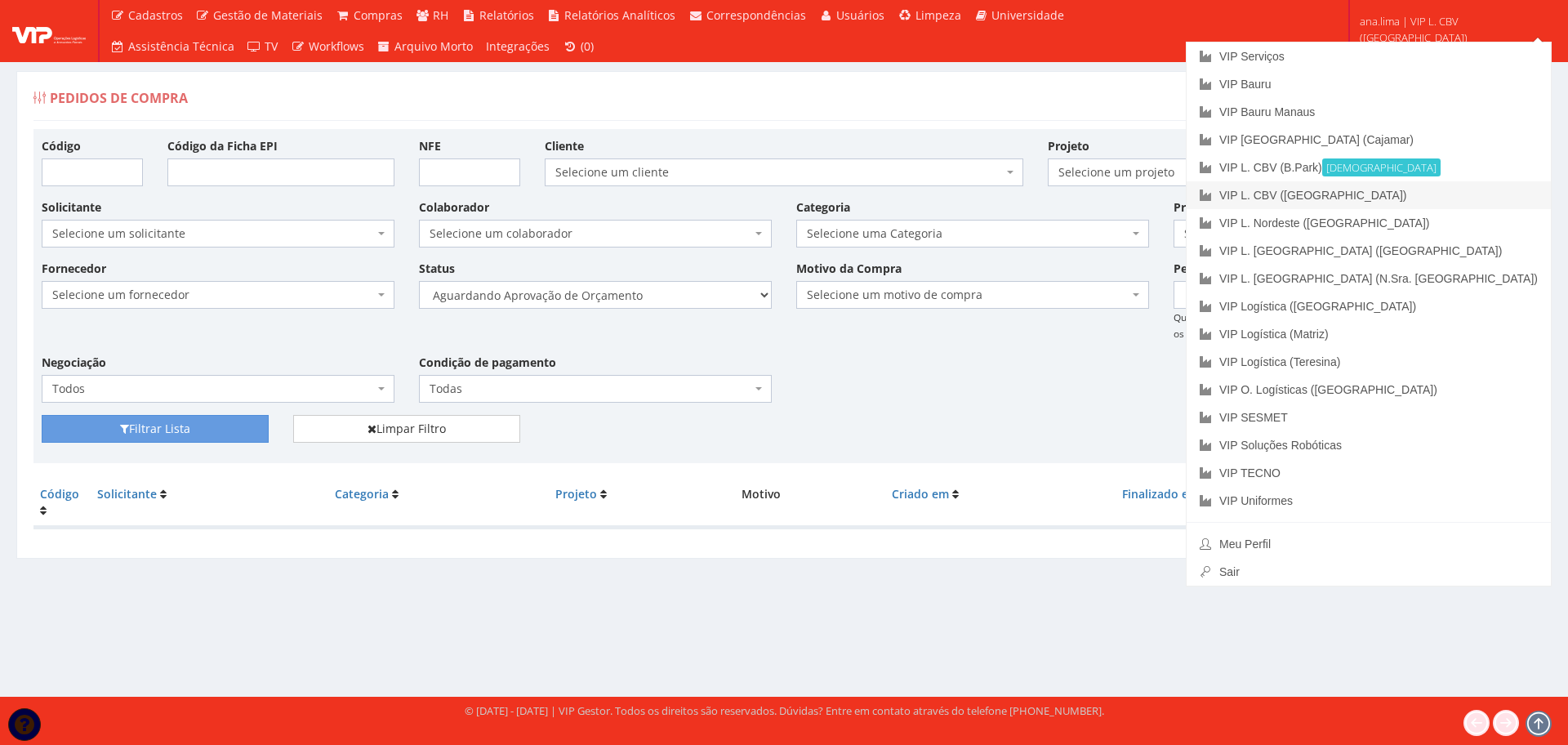
drag, startPoint x: 1436, startPoint y: 196, endPoint x: 1372, endPoint y: 204, distance: 64.5
click at [1434, 196] on link "VIP L. CBV ([GEOGRAPHIC_DATA])" at bounding box center [1368, 195] width 364 height 28
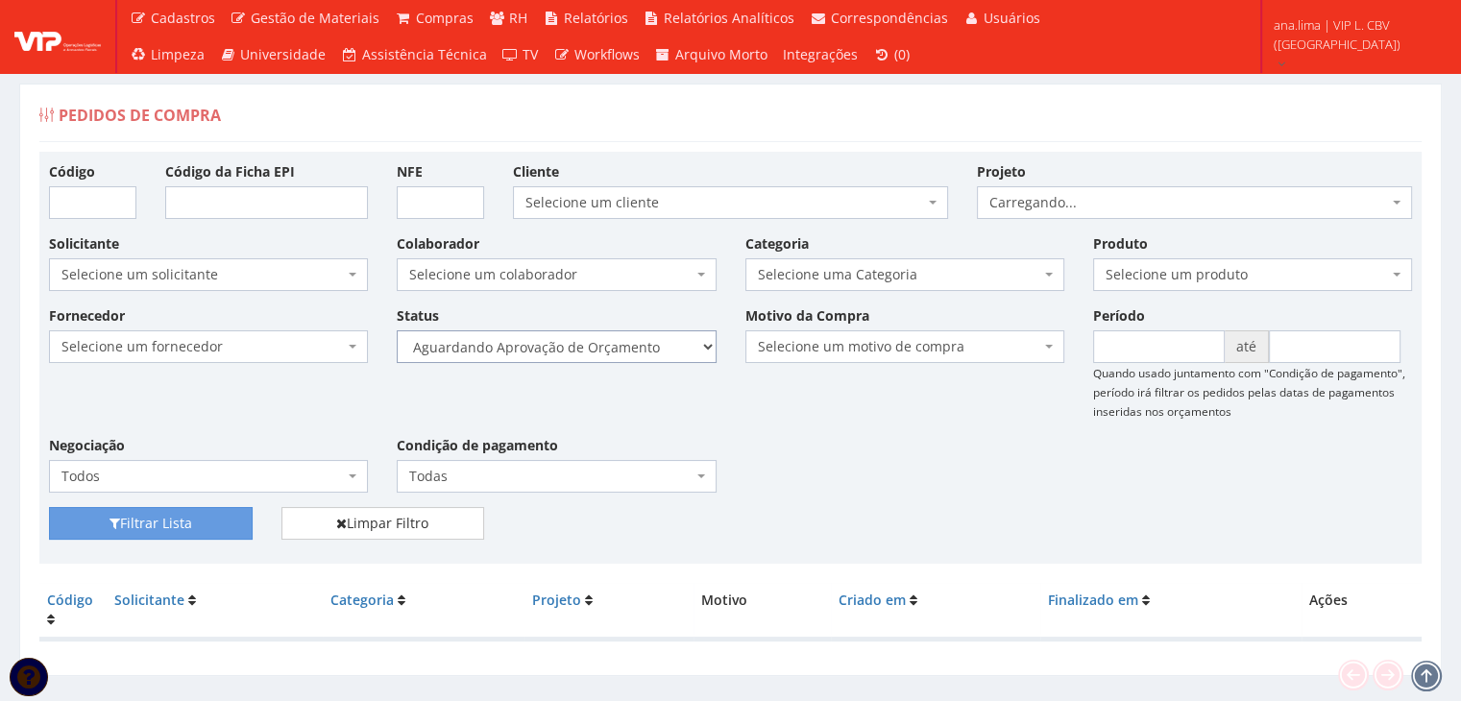
click at [645, 351] on select "Selecione um status Cancelado Aguardando Aprovação Diretoria Pedido Aprovado Ag…" at bounding box center [556, 346] width 319 height 33
select select "1"
click at [397, 330] on select "Selecione um status Cancelado Aguardando Aprovação Diretoria Pedido Aprovado Ag…" at bounding box center [556, 346] width 319 height 33
drag, startPoint x: 196, startPoint y: 531, endPoint x: 429, endPoint y: 479, distance: 239.1
click at [199, 531] on button "Filtrar Lista" at bounding box center [151, 523] width 204 height 33
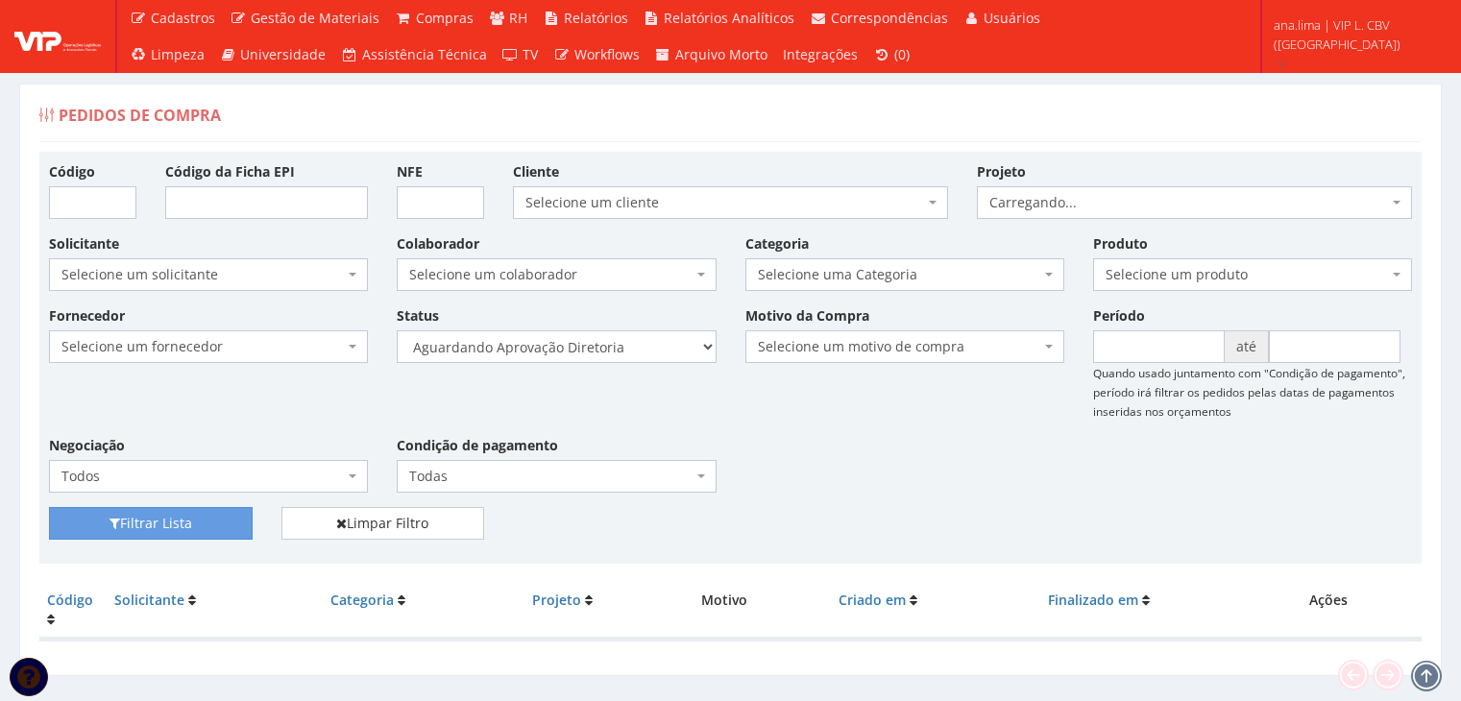
click at [618, 350] on select "Selecione um status Cancelado Aguardando Aprovação Diretoria Pedido Aprovado Ag…" at bounding box center [556, 346] width 319 height 33
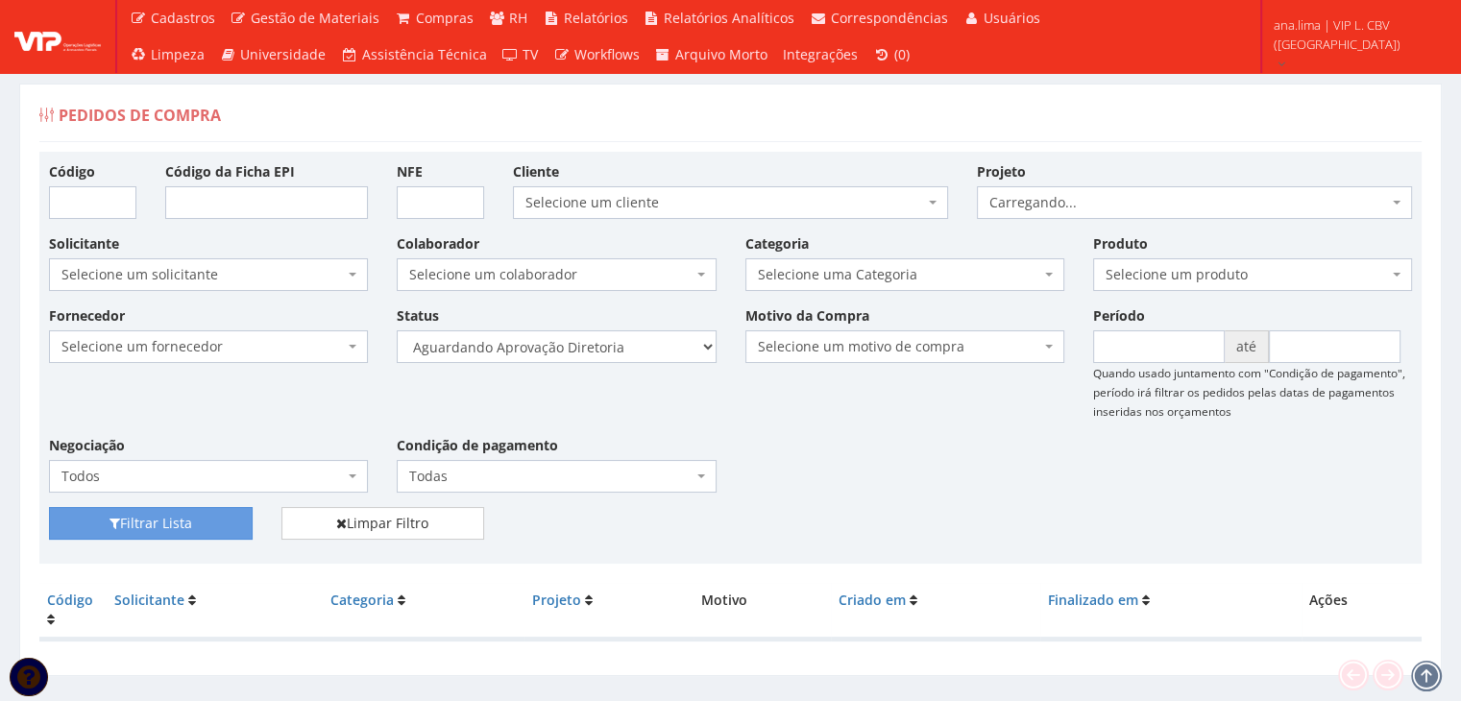
select select "4"
click at [397, 330] on select "Selecione um status Cancelado Aguardando Aprovação Diretoria Pedido Aprovado Ag…" at bounding box center [556, 346] width 319 height 33
drag, startPoint x: 153, startPoint y: 515, endPoint x: 642, endPoint y: 438, distance: 495.8
click at [154, 514] on button "Filtrar Lista" at bounding box center [151, 523] width 204 height 33
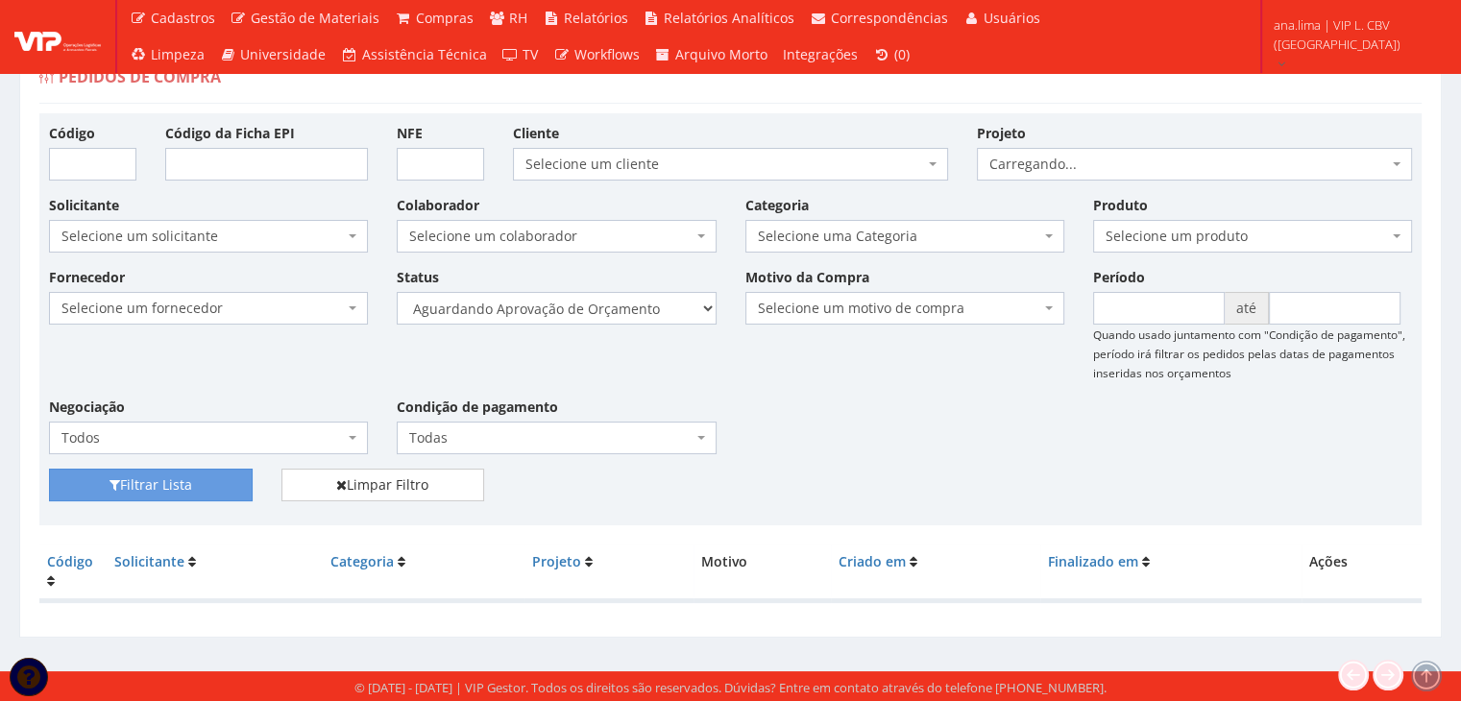
scroll to position [38, 0]
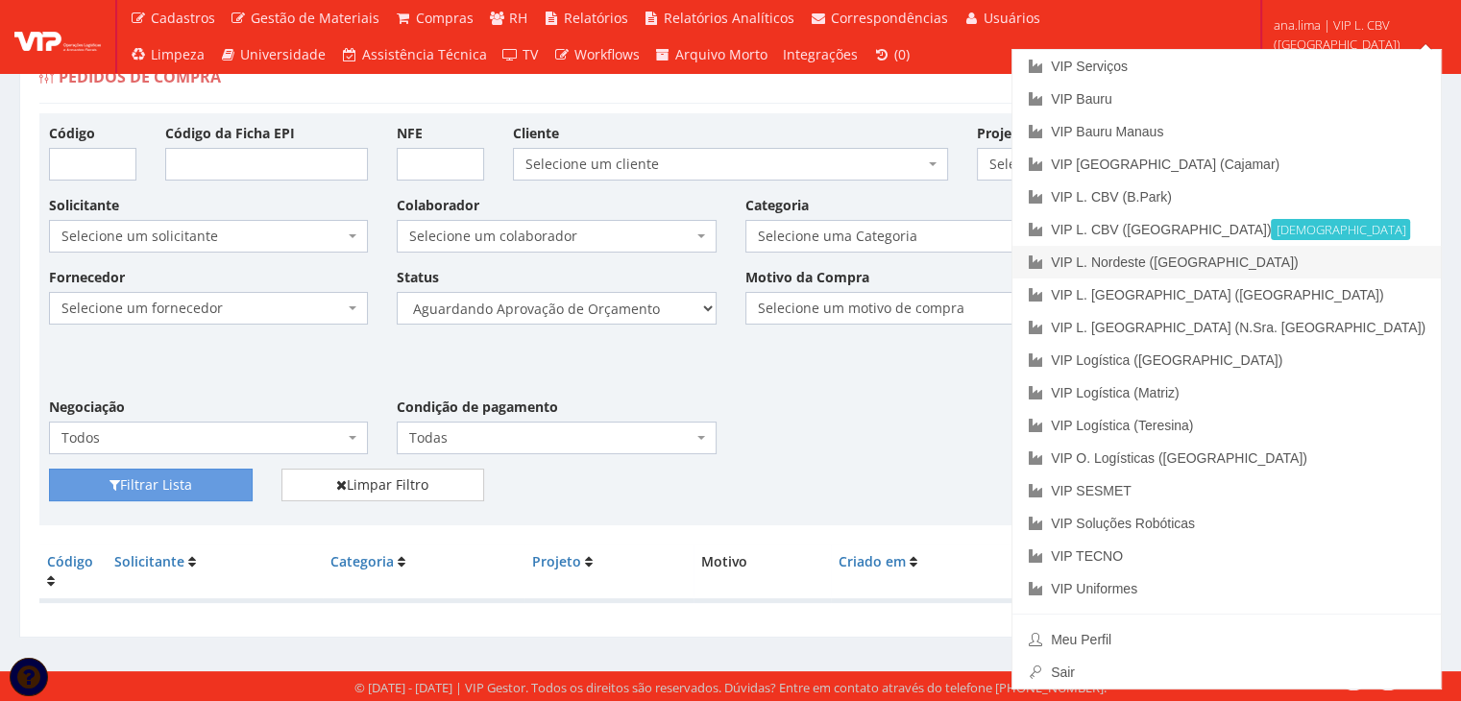
click at [1380, 261] on link "VIP L. Nordeste ([GEOGRAPHIC_DATA])" at bounding box center [1226, 262] width 428 height 33
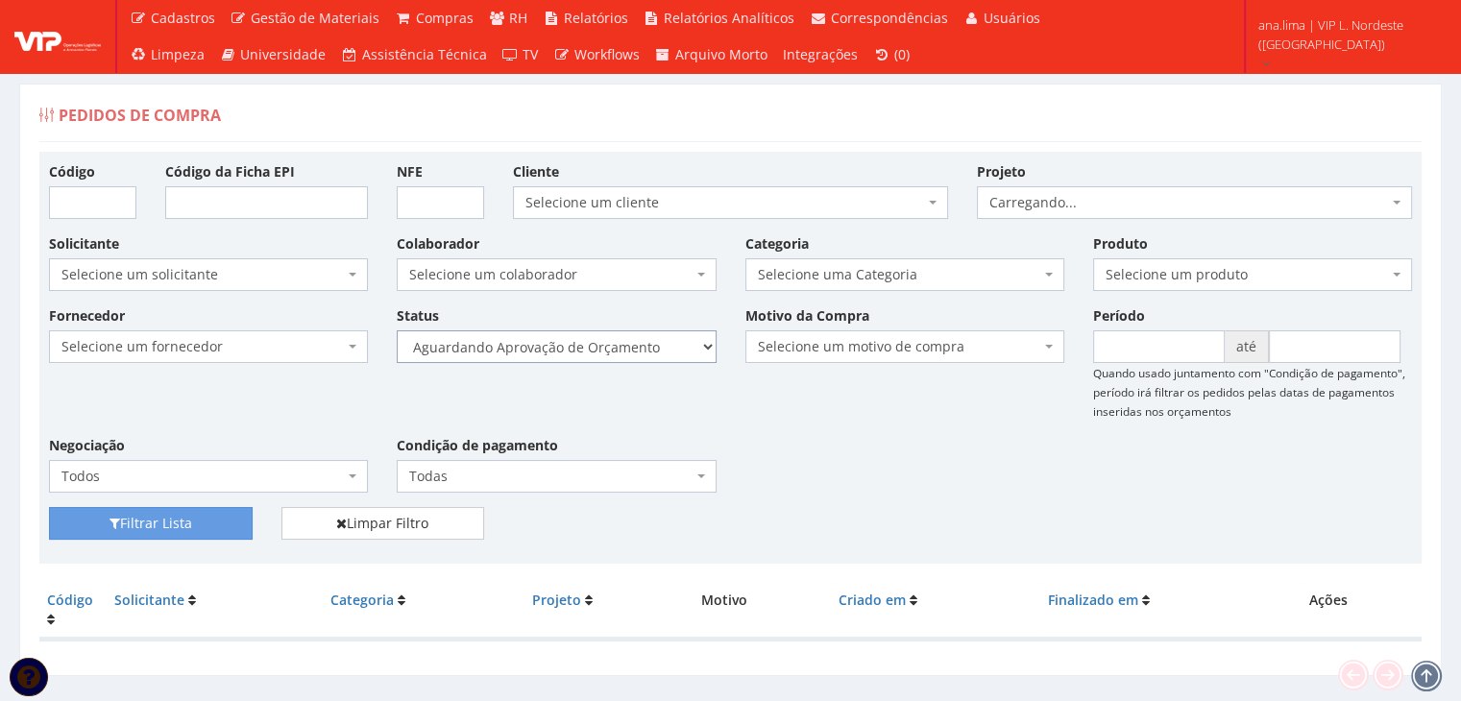
drag, startPoint x: 657, startPoint y: 342, endPoint x: 651, endPoint y: 357, distance: 16.4
click at [657, 342] on select "Selecione um status Cancelado Aguardando Aprovação Diretoria Pedido Aprovado Ag…" at bounding box center [556, 346] width 319 height 33
select select "1"
click at [397, 330] on select "Selecione um status Cancelado Aguardando Aprovação Diretoria Pedido Aprovado Ag…" at bounding box center [556, 346] width 319 height 33
click at [223, 517] on button "Filtrar Lista" at bounding box center [151, 523] width 204 height 33
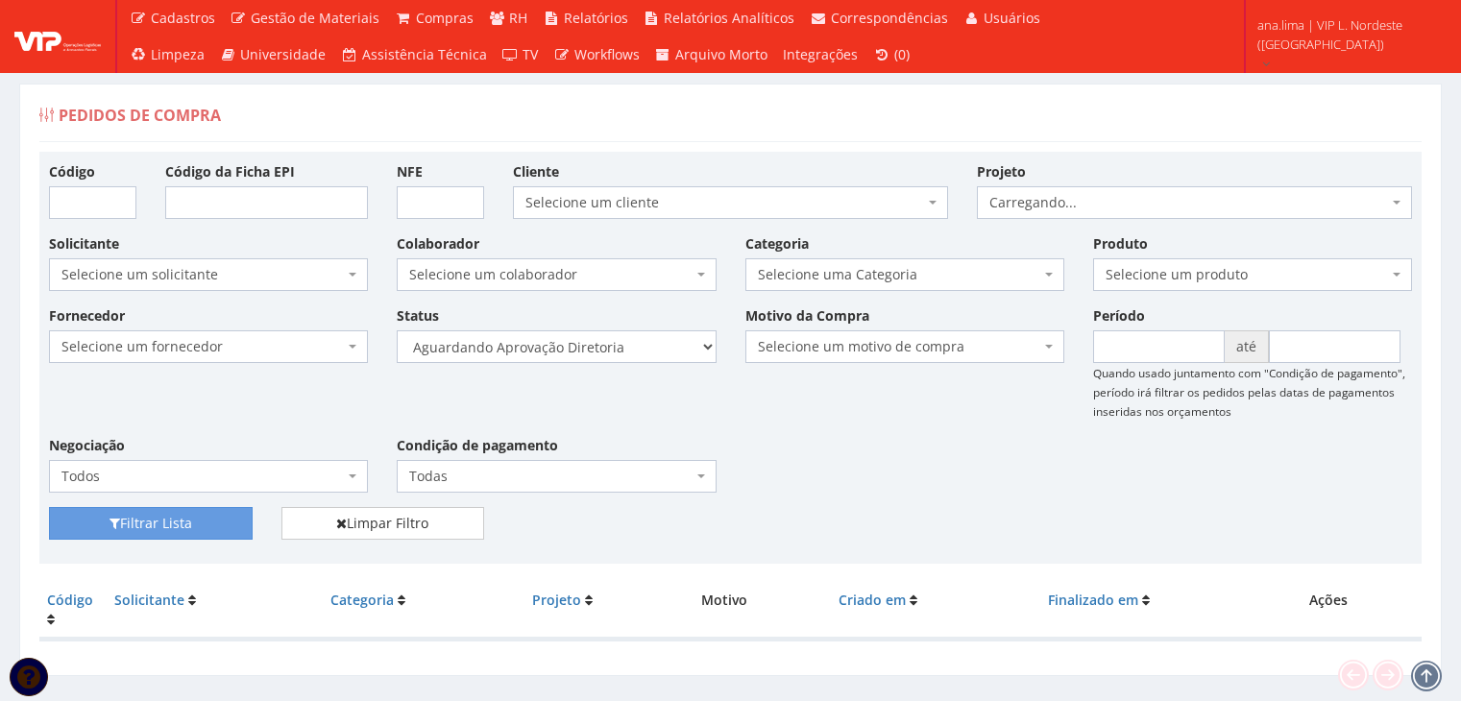
click at [607, 349] on select "Selecione um status Cancelado Aguardando Aprovação Diretoria Pedido Aprovado Ag…" at bounding box center [556, 346] width 319 height 33
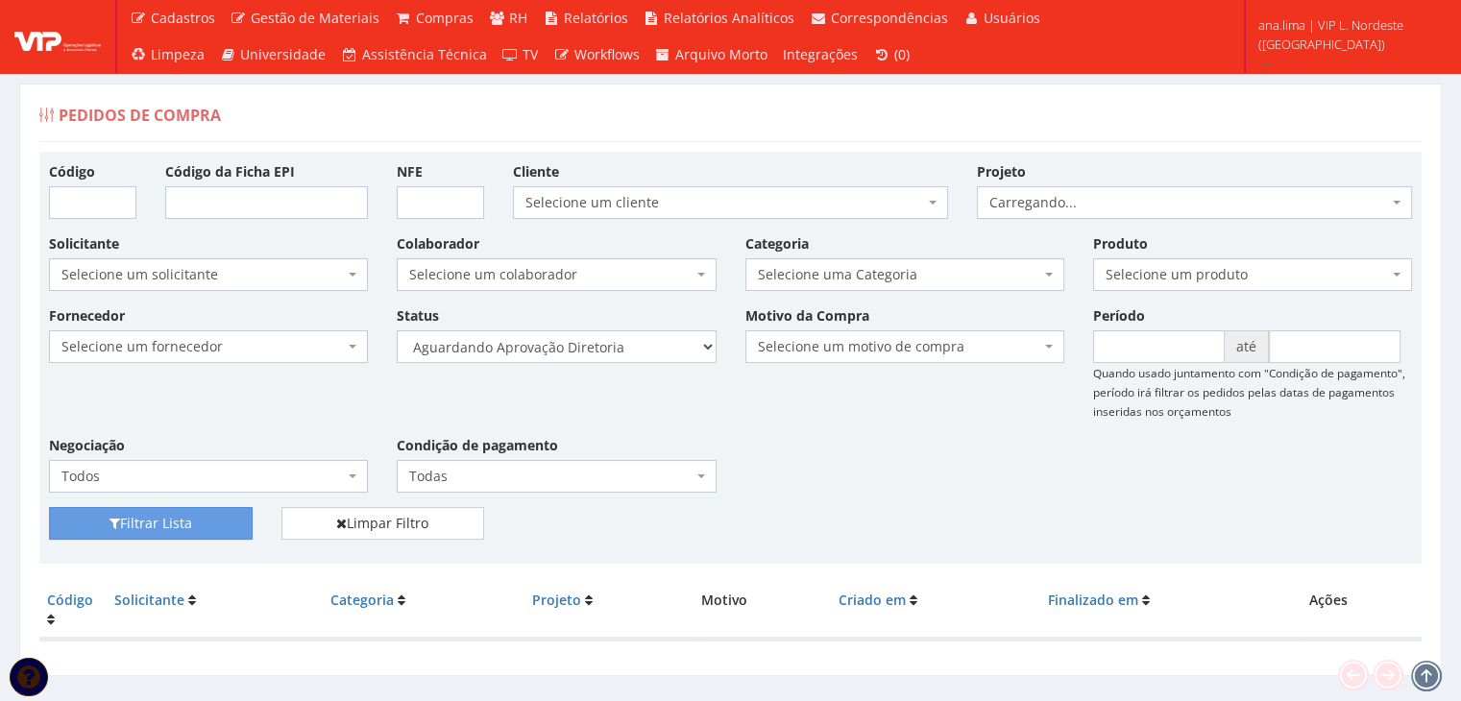
select select "4"
click at [397, 330] on select "Selecione um status Cancelado Aguardando Aprovação Diretoria Pedido Aprovado Ag…" at bounding box center [556, 346] width 319 height 33
click at [211, 527] on button "Filtrar Lista" at bounding box center [151, 523] width 204 height 33
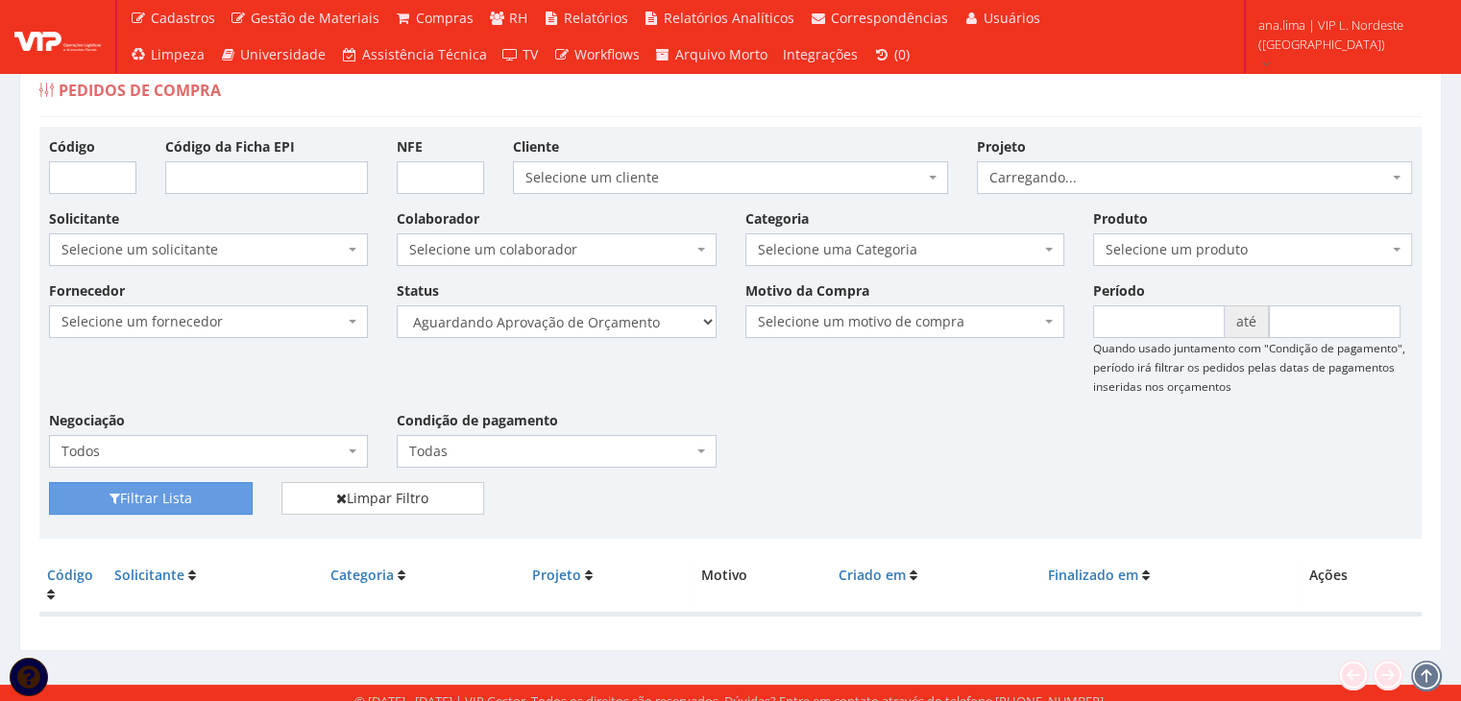
scroll to position [38, 0]
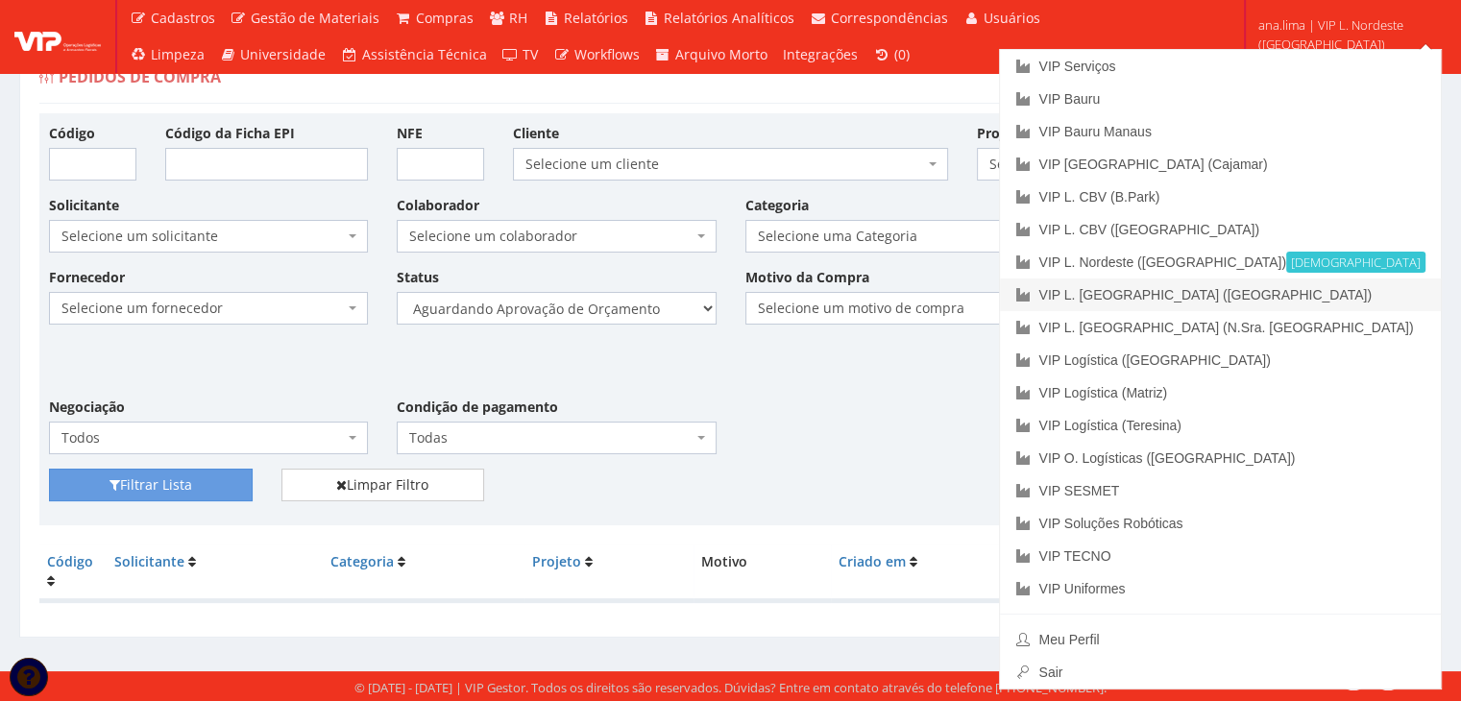
click at [1316, 290] on link "VIP L. [GEOGRAPHIC_DATA] ([GEOGRAPHIC_DATA])" at bounding box center [1220, 295] width 441 height 33
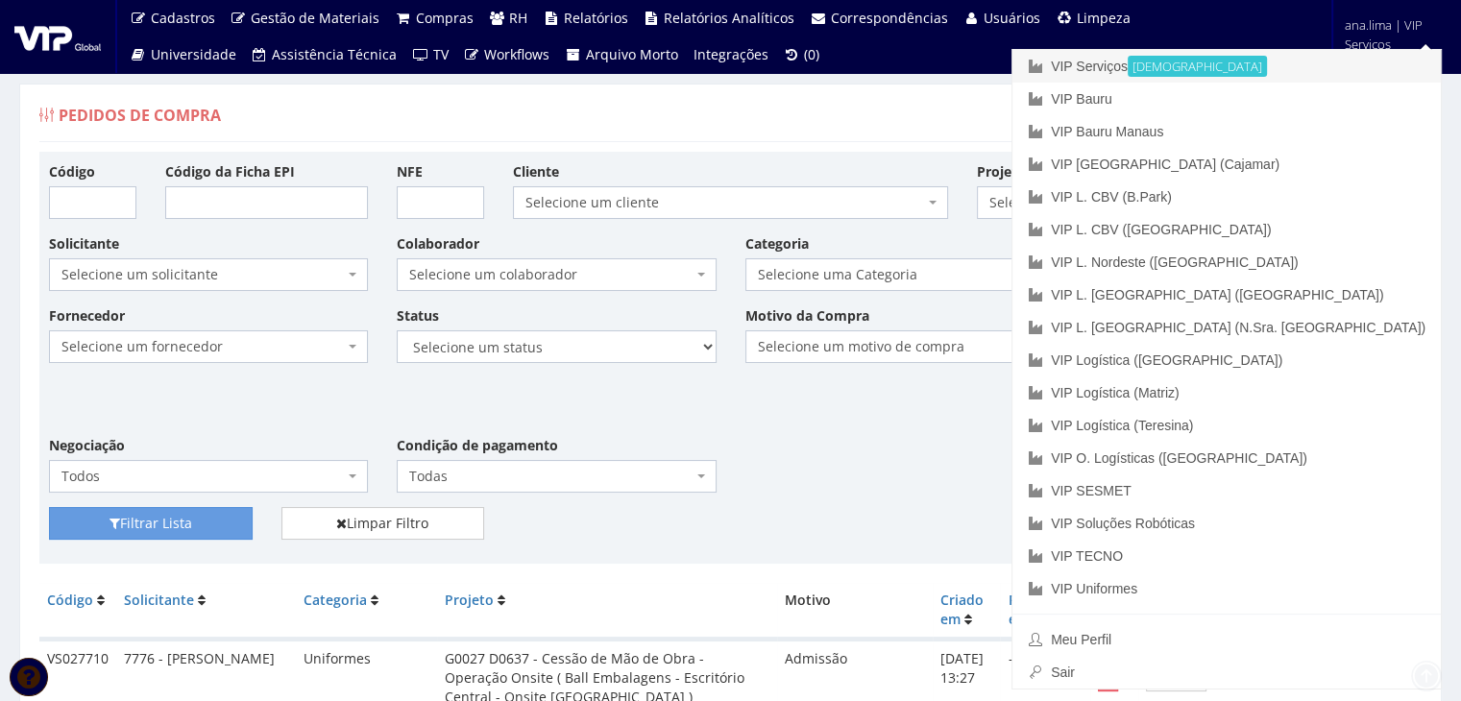
click at [1273, 72] on link "VIP Serviços Ativa" at bounding box center [1226, 66] width 428 height 33
